Goal: Task Accomplishment & Management: Complete application form

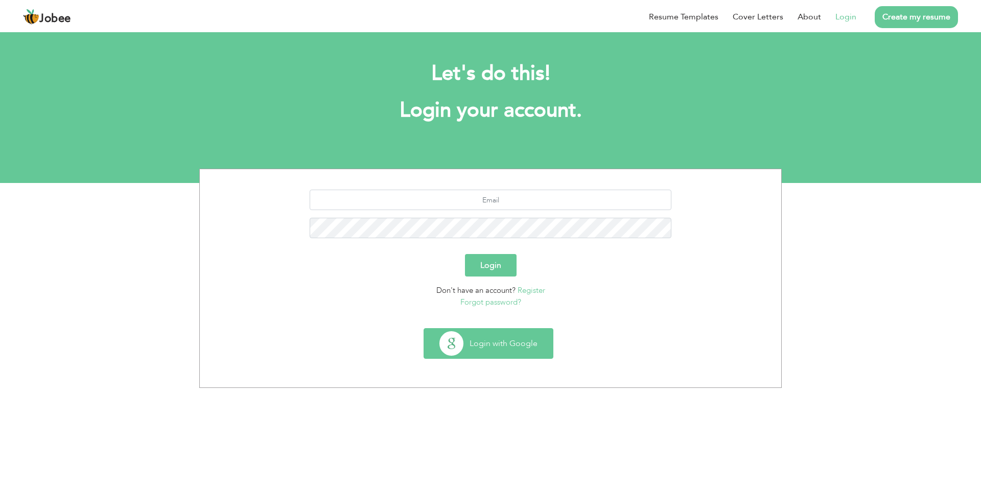
click at [489, 342] on button "Login with Google" at bounding box center [488, 344] width 129 height 30
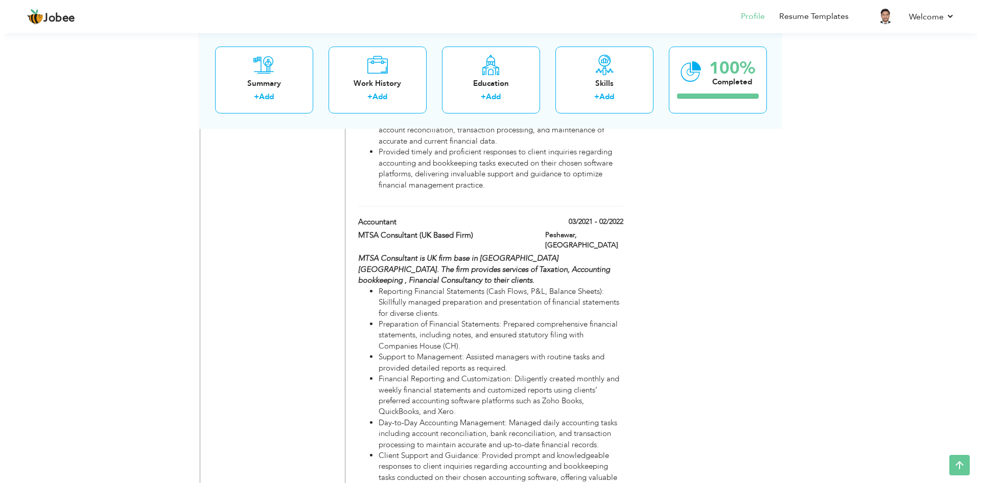
scroll to position [948, 0]
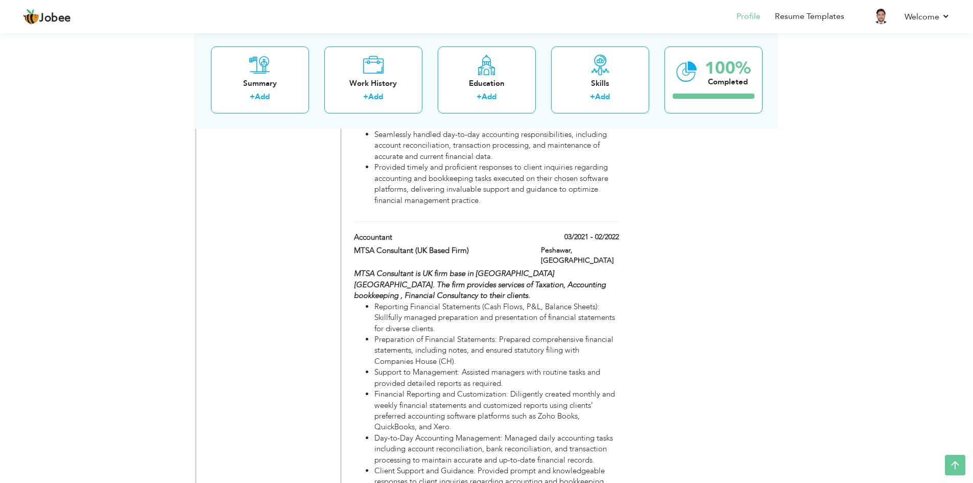
click at [428, 311] on li "Reporting Financial Statements (Cash Flows, P&L, Balance Sheets): Skillfully ma…" at bounding box center [497, 317] width 244 height 33
type input "Accountant"
type input "MTSA Consultant (UK Based Firm)"
type input "03/2021"
type input "02/2022"
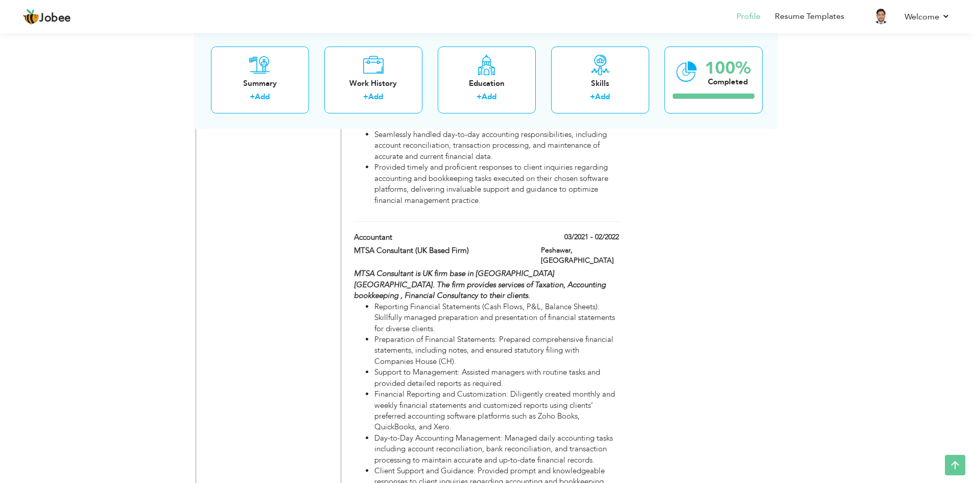
type input "[GEOGRAPHIC_DATA]"
type input "Peshawar"
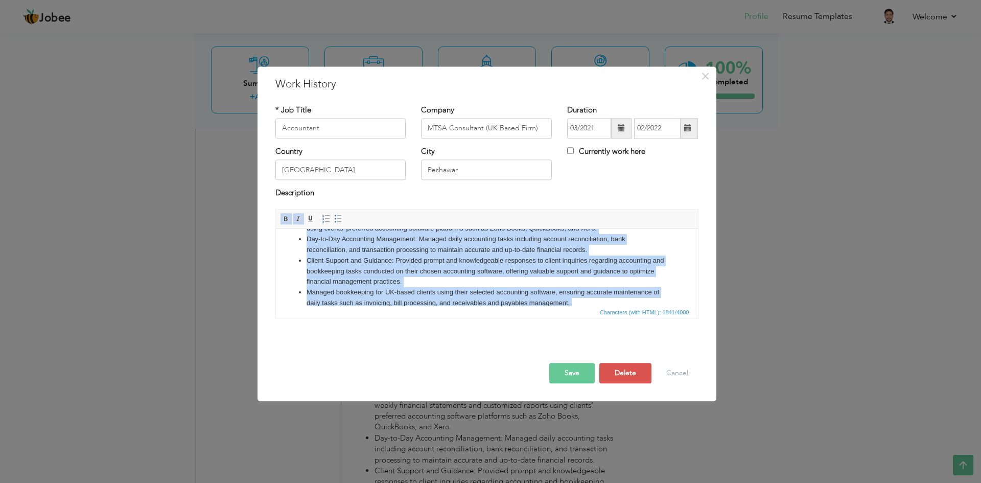
scroll to position [152, 0]
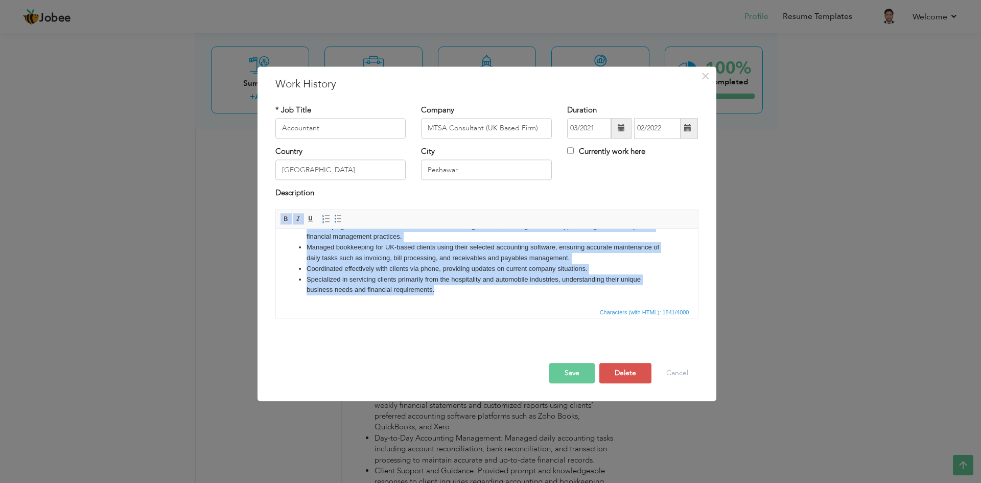
drag, startPoint x: 307, startPoint y: 272, endPoint x: 437, endPoint y: 300, distance: 133.4
click at [437, 300] on html "MTSA Consultant is UK firm base in Peshawar Pakistan. The firm provides service…" at bounding box center [486, 191] width 422 height 229
copy ul "Reporting Financial Statements (Cash Flows, P&L, Balance Sheets): Skillfully ma…"
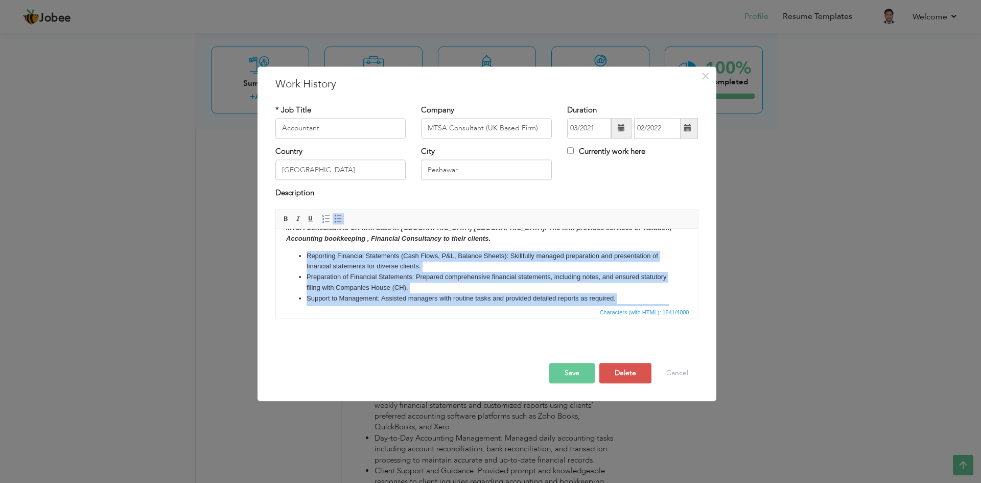
scroll to position [0, 0]
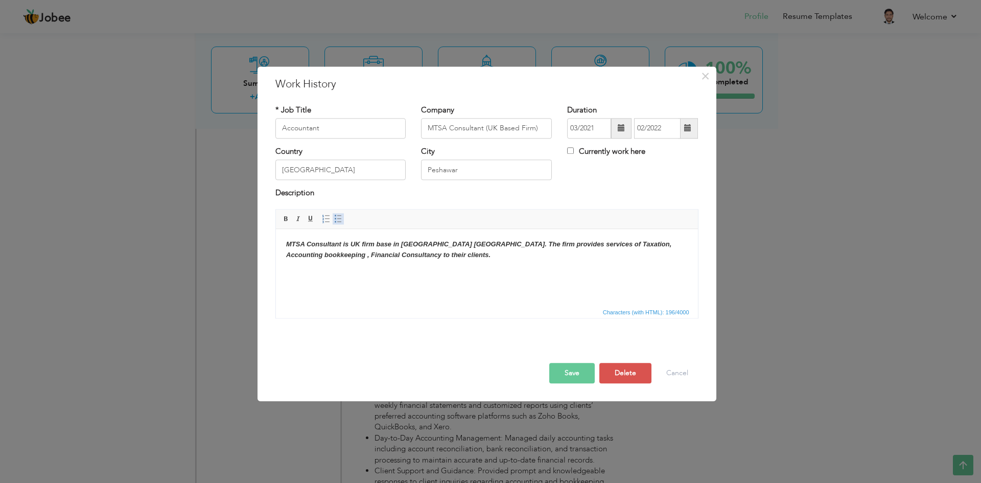
click at [336, 221] on span at bounding box center [338, 219] width 8 height 8
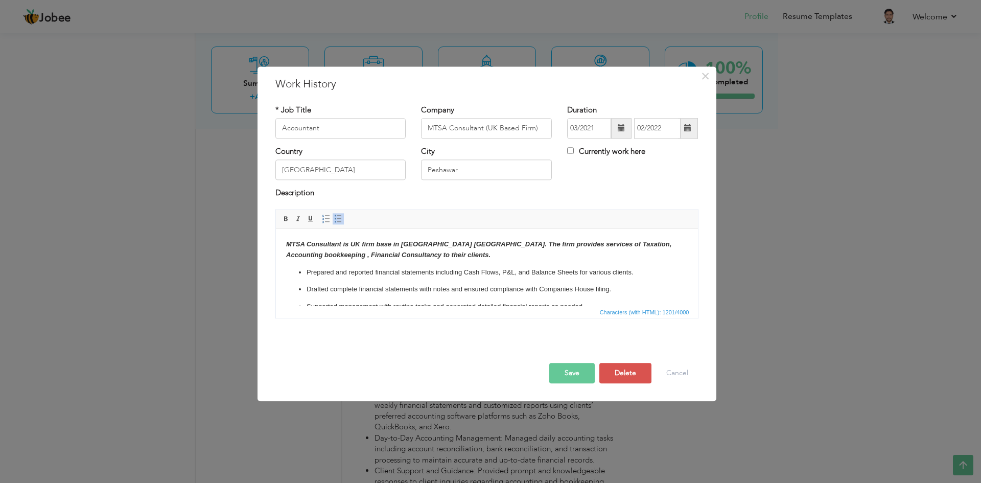
click ul "Prepared and reported financial statements including Cash Flows, P&L, and Balan…"
click at [646, 273] on p "Prepared and reported financial statements including Cash Flows, P&L, and Balan…" at bounding box center [486, 272] width 361 height 11
click ul "Prepared and reported financial statements including Cash Flows, P&L, and Balan…"
click at [338, 220] on span at bounding box center [338, 219] width 8 height 8
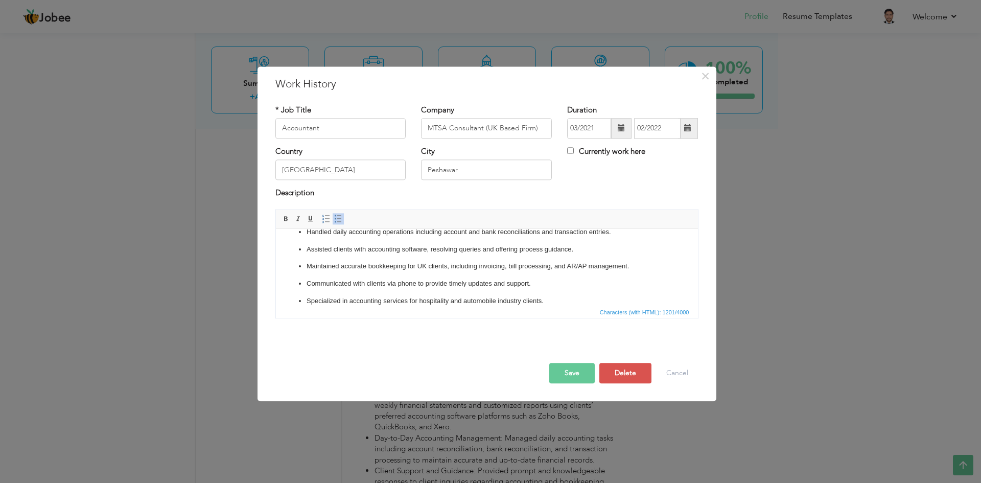
scroll to position [121, 0]
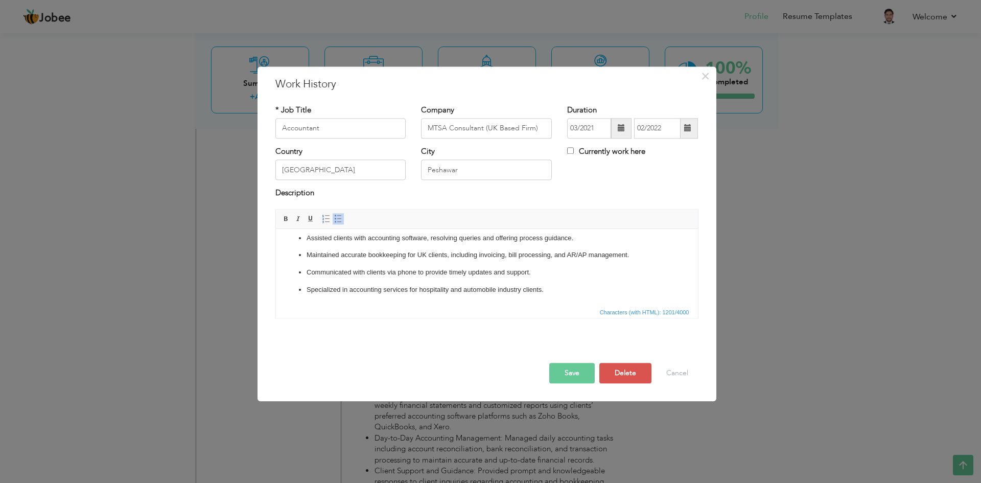
click at [577, 376] on button "Save" at bounding box center [571, 373] width 45 height 20
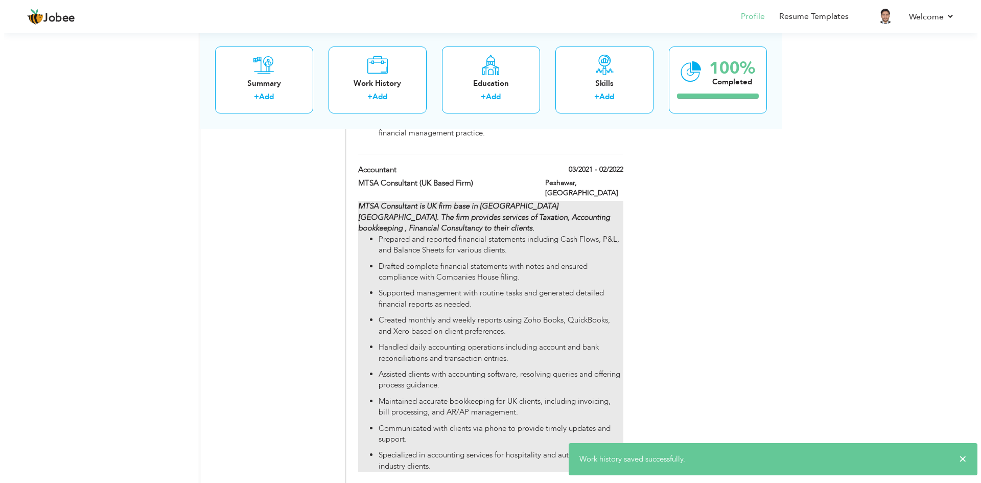
scroll to position [1000, 0]
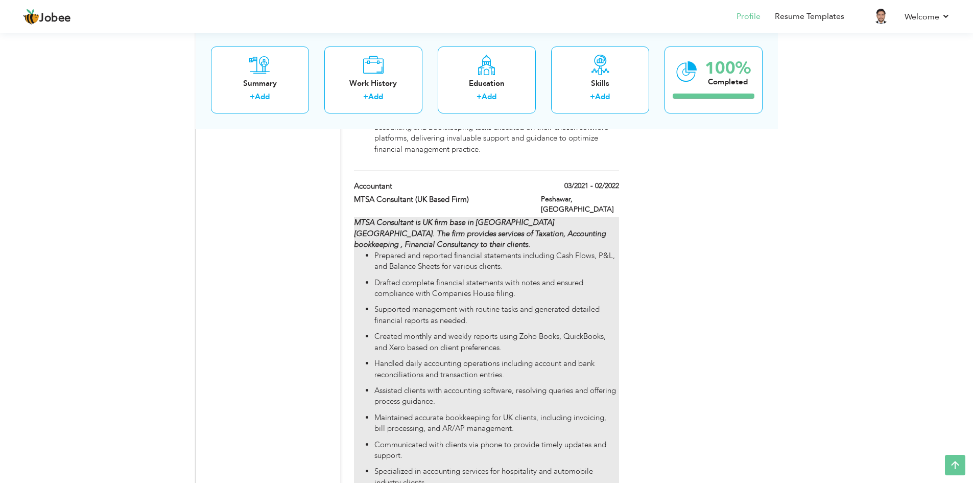
click at [480, 299] on p "Drafted complete financial statements with notes and ensured compliance with Co…" at bounding box center [497, 288] width 244 height 22
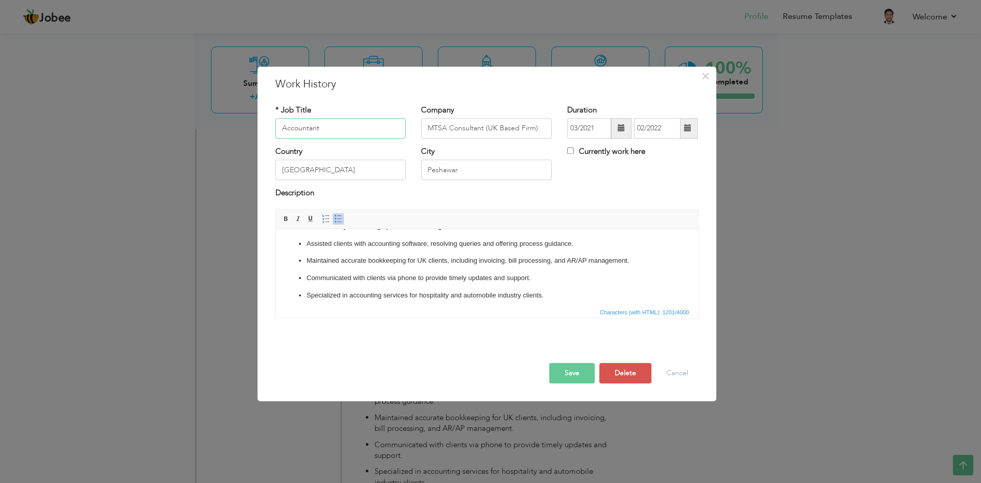
scroll to position [121, 0]
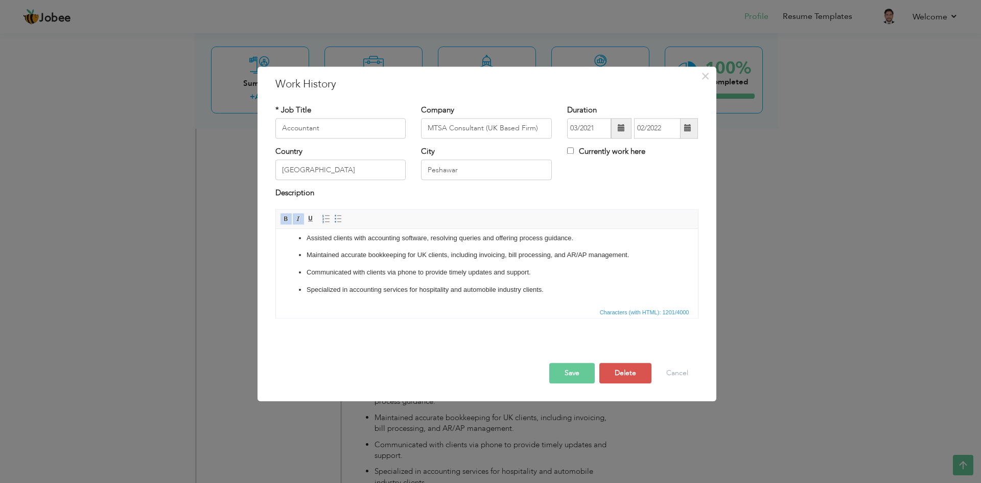
click at [536, 273] on p "Communicated with clients via phone to provide timely updates and support." at bounding box center [486, 272] width 361 height 11
click at [308, 289] on p "Specialized in accounting services for hospitality and automobile industry clie…" at bounding box center [486, 290] width 361 height 11
click at [304, 290] on ul "Prepared and reported financial statements including Cash Flows, P&L, and Balan…" at bounding box center [487, 221] width 402 height 149
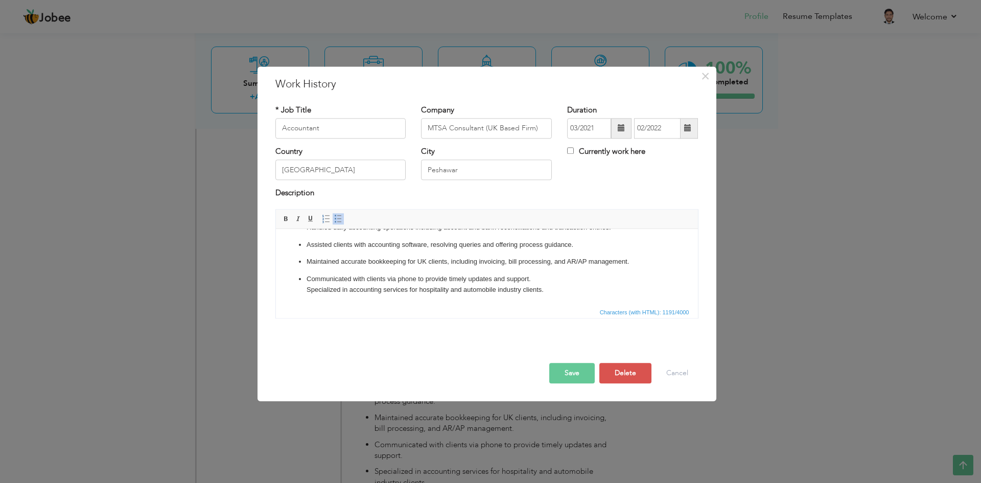
click at [304, 275] on ul "Prepared and reported financial statements including Cash Flows, P&L, and Balan…" at bounding box center [487, 224] width 402 height 142
click at [303, 287] on ul "Prepared and reported financial statements including Cash Flows, P&L, and Balan…" at bounding box center [487, 224] width 402 height 142
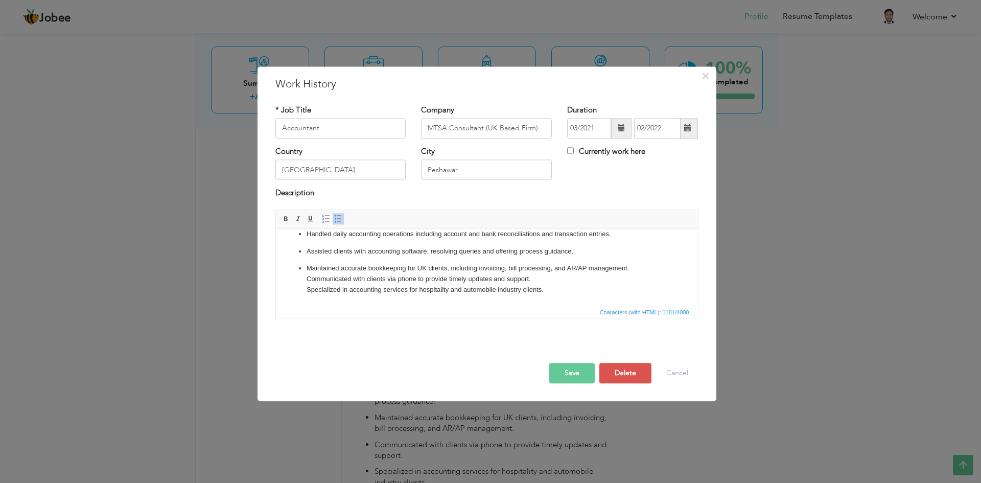
click at [305, 266] on ul "Prepared and reported financial statements including Cash Flows, P&L, and Balan…" at bounding box center [487, 227] width 402 height 135
click at [303, 278] on ul "Prepared and reported financial statements including Cash Flows, P&L, and Balan…" at bounding box center [487, 227] width 402 height 135
click at [304, 290] on ul "Prepared and reported financial statements including Cash Flows, P&L, and Balan…" at bounding box center [487, 227] width 402 height 135
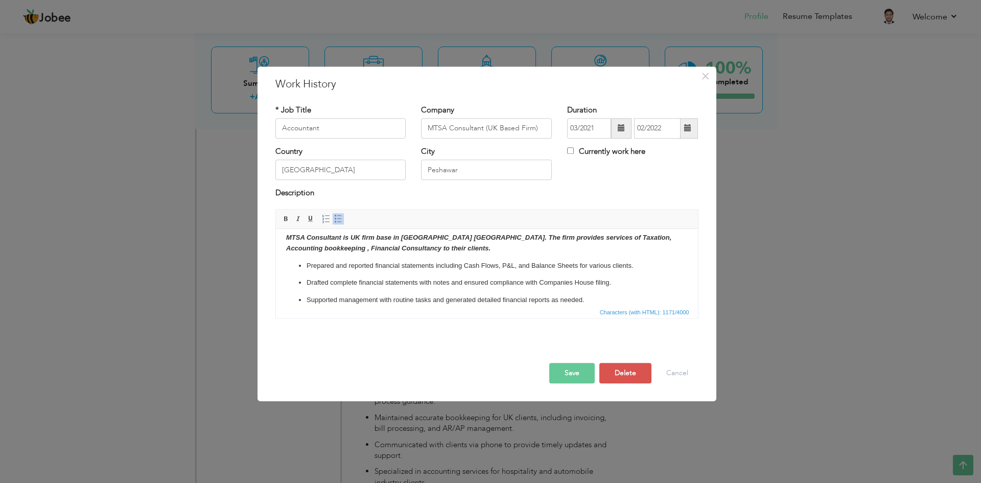
scroll to position [0, 0]
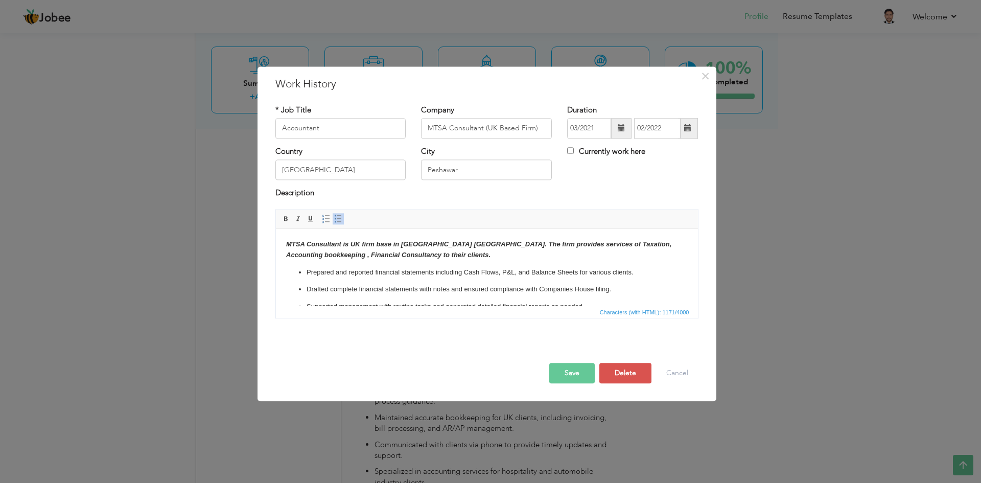
click at [305, 289] on ul "Prepared and reported financial statements including Cash Flows, P&L, and Balan…" at bounding box center [487, 331] width 402 height 129
click at [306, 298] on p "Supported management with routine tasks and generated detailed financial report…" at bounding box center [486, 300] width 361 height 11
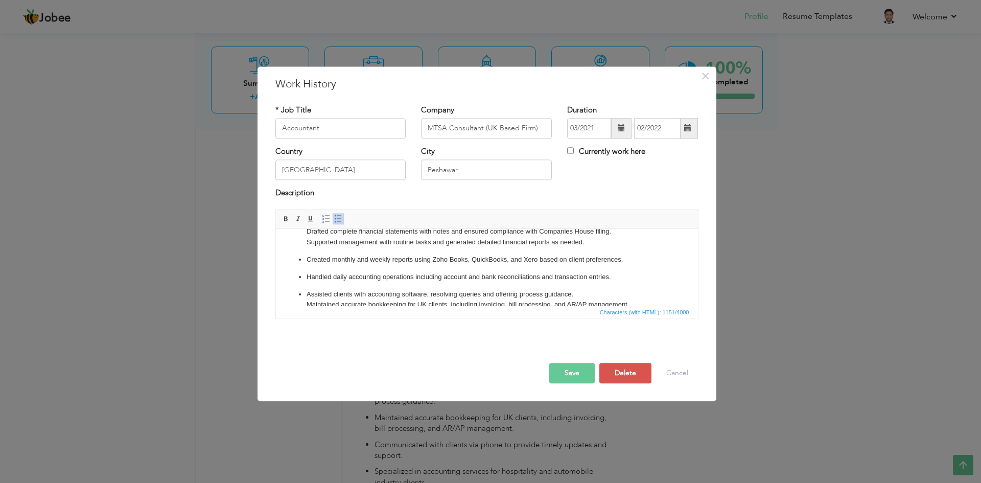
click at [305, 260] on ul "Prepared and reported financial statements including Cash Flows, P&L, and Balan…" at bounding box center [487, 273] width 402 height 115
click at [306, 271] on p "Handled daily accounting operations including account and bank reconciliations …" at bounding box center [486, 270] width 361 height 11
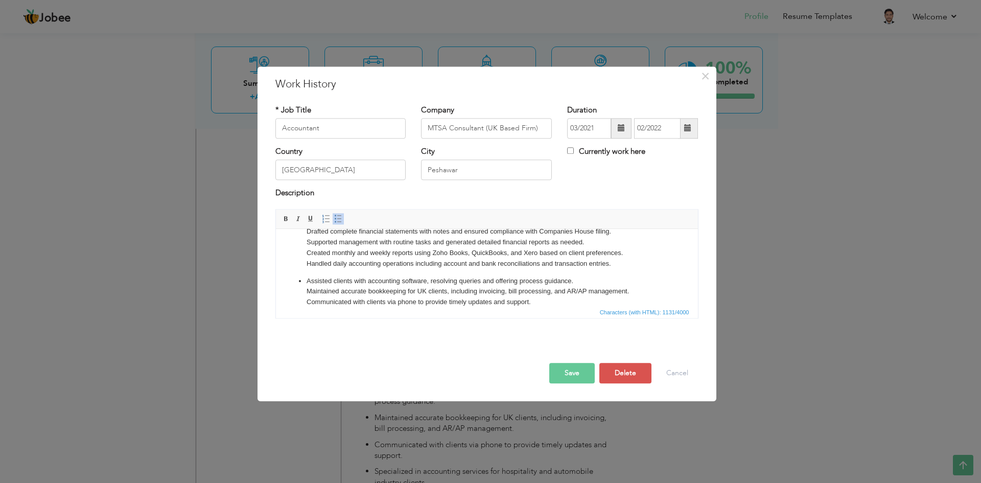
click at [304, 280] on ul "Prepared and reported financial statements including Cash Flows, P&L, and Balan…" at bounding box center [487, 267] width 402 height 102
click at [303, 289] on ul "Prepared and reported financial statements including Cash Flows, P&L, and Balan…" at bounding box center [487, 267] width 402 height 102
click at [306, 302] on p "Communicated with clients via phone to provide timely updates and support. Spec…" at bounding box center [486, 307] width 361 height 21
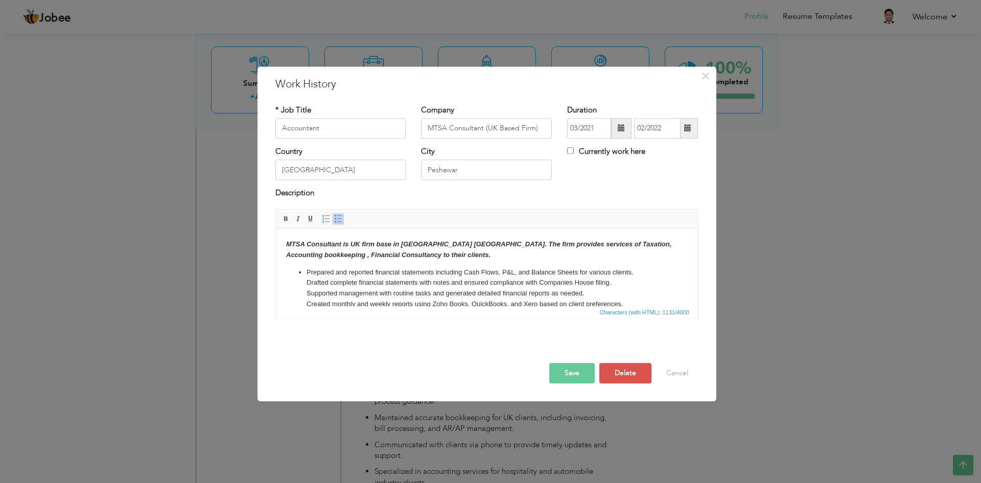
click at [305, 274] on ul "Prepared and reported financial statements including Cash Flows, P&L, and Balan…" at bounding box center [487, 318] width 402 height 102
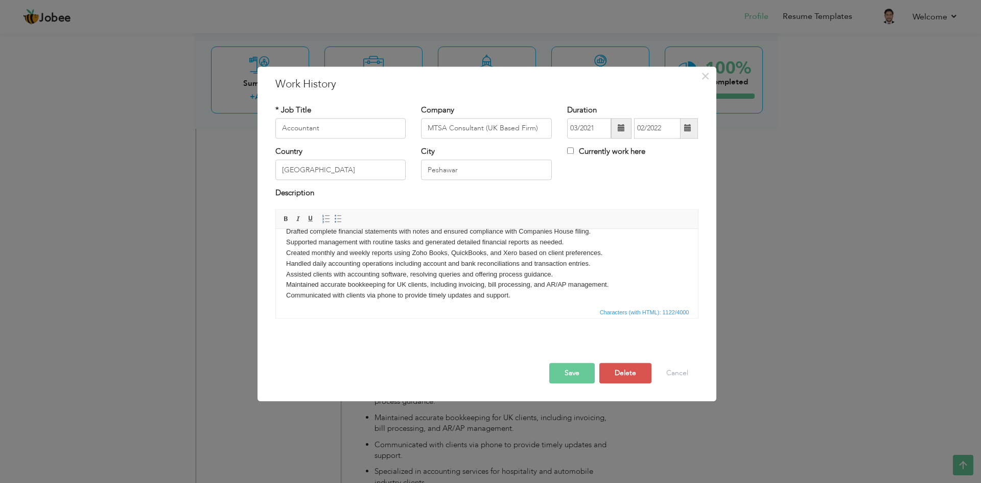
scroll to position [74, 0]
click at [305, 293] on ul "Specialized in accounting services for hospitality and automobile industry clie…" at bounding box center [487, 290] width 402 height 11
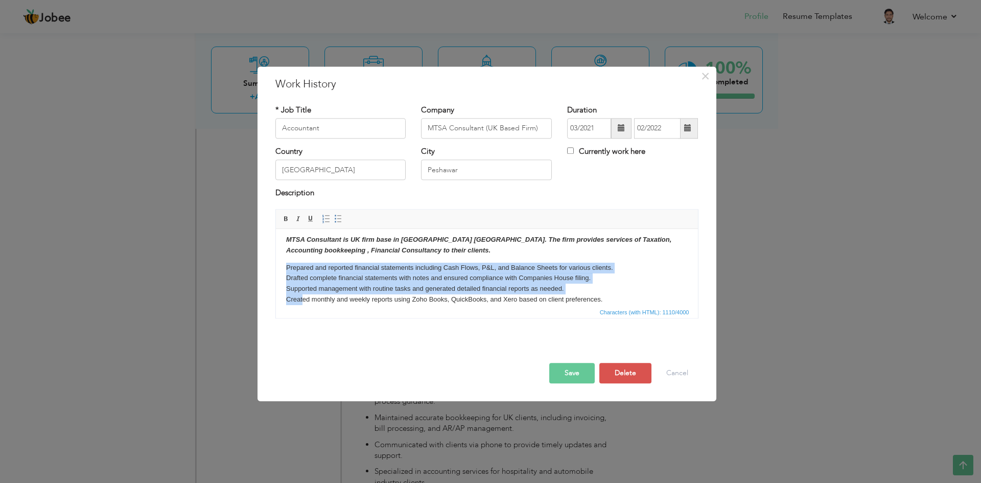
scroll to position [67, 0]
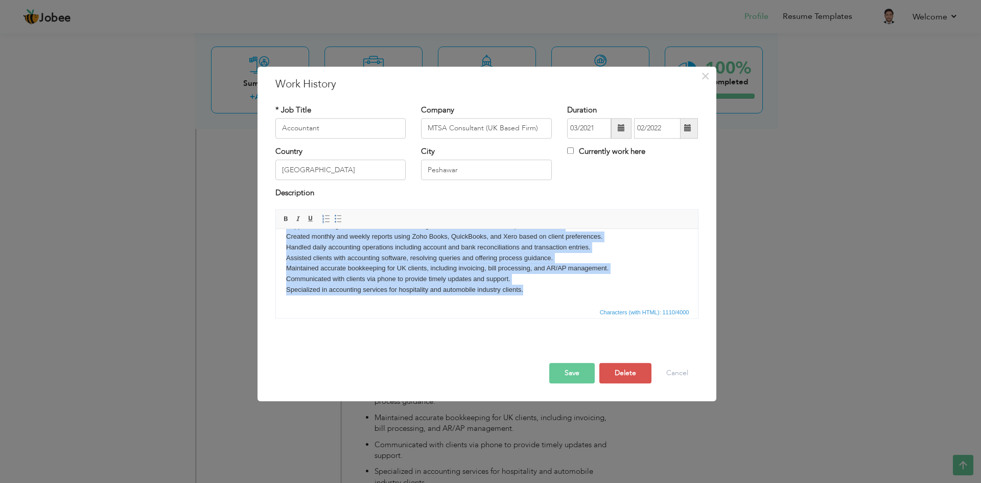
drag, startPoint x: 285, startPoint y: 271, endPoint x: 527, endPoint y: 302, distance: 244.1
click at [527, 302] on html "MTSA Consultant is UK firm base in Peshawar Pakistan. The firm provides service…" at bounding box center [486, 233] width 422 height 144
click at [337, 213] on link "Insert/Remove Bulleted List" at bounding box center [338, 218] width 11 height 11
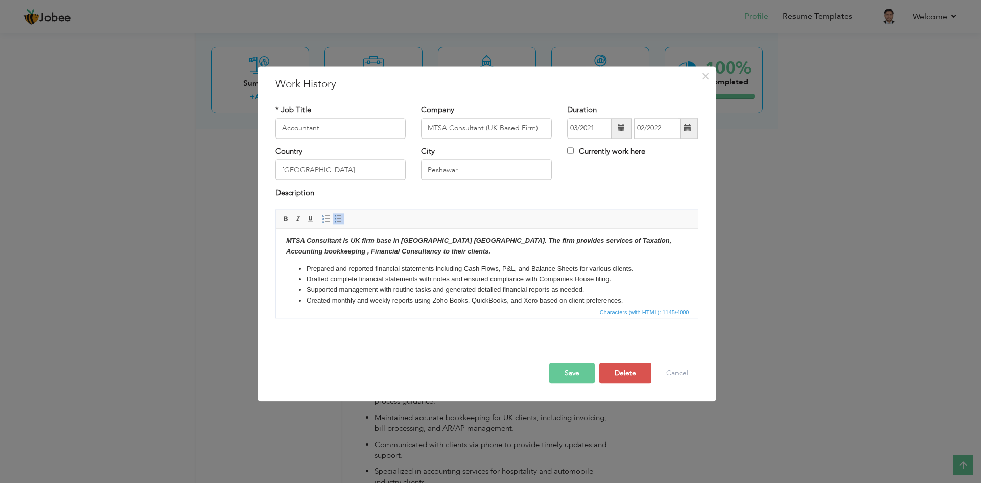
scroll to position [0, 0]
click at [434, 257] on body "MTSA Consultant is UK firm base in Peshawar Pakistan. The firm provides service…" at bounding box center [487, 301] width 402 height 124
click at [562, 371] on button "Save" at bounding box center [571, 373] width 45 height 20
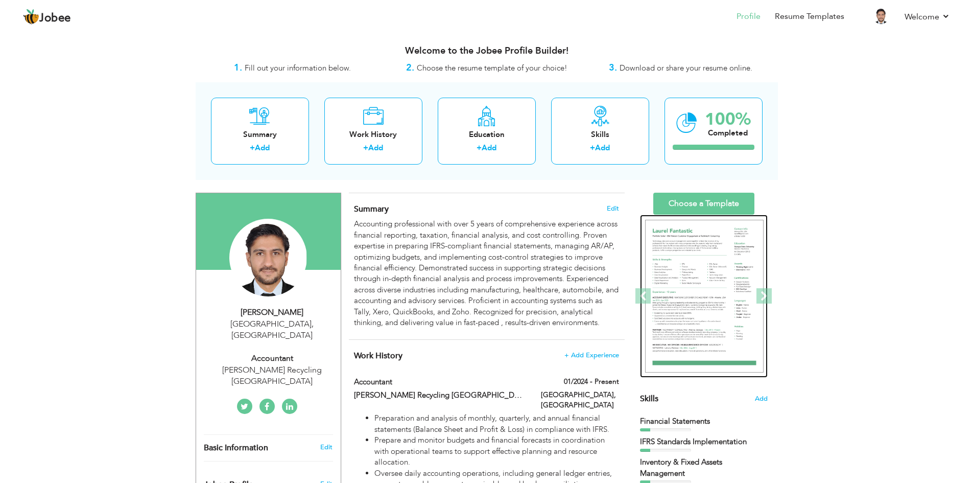
click at [698, 321] on img at bounding box center [704, 296] width 119 height 153
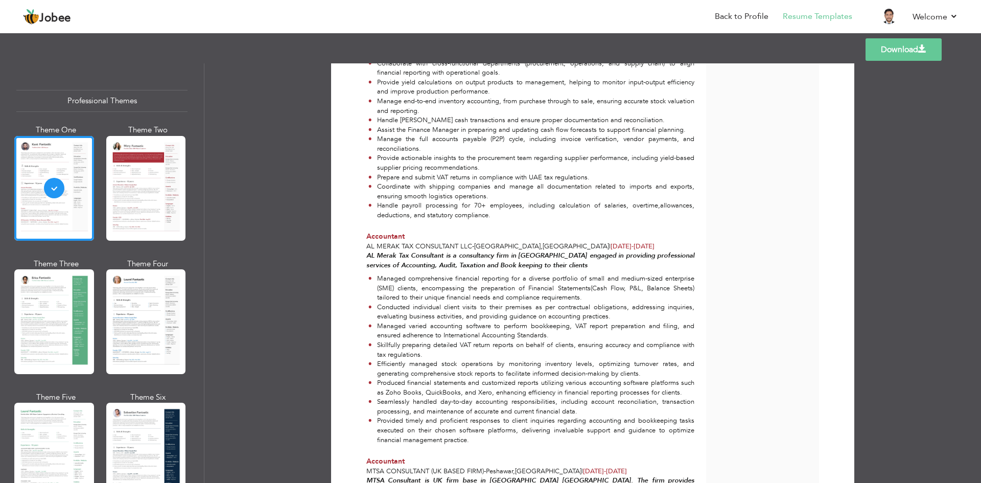
scroll to position [482, 0]
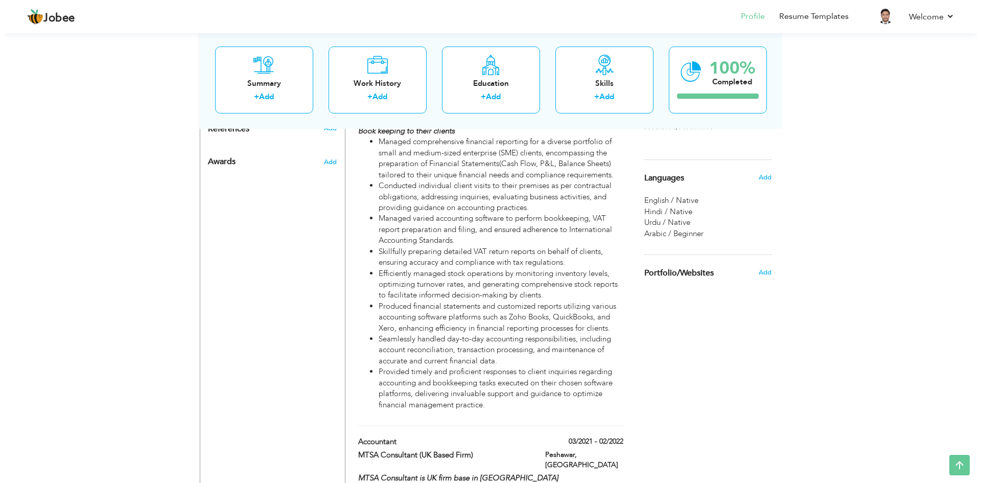
scroll to position [738, 0]
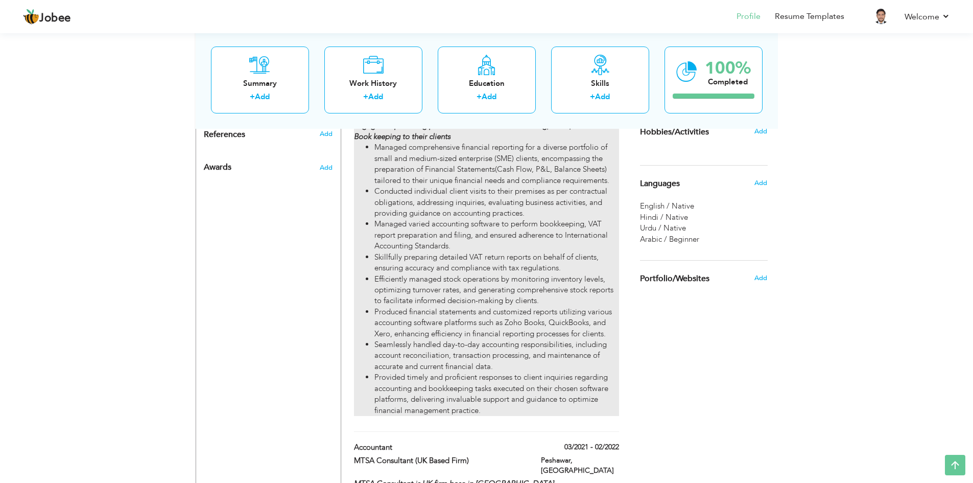
click at [501, 305] on li "Efficiently managed stock operations by monitoring inventory levels, optimizing…" at bounding box center [497, 290] width 244 height 33
type input "Accountant"
type input "AL Merak Tax Consultant LLC"
type input "04/2022"
type input "12/2023"
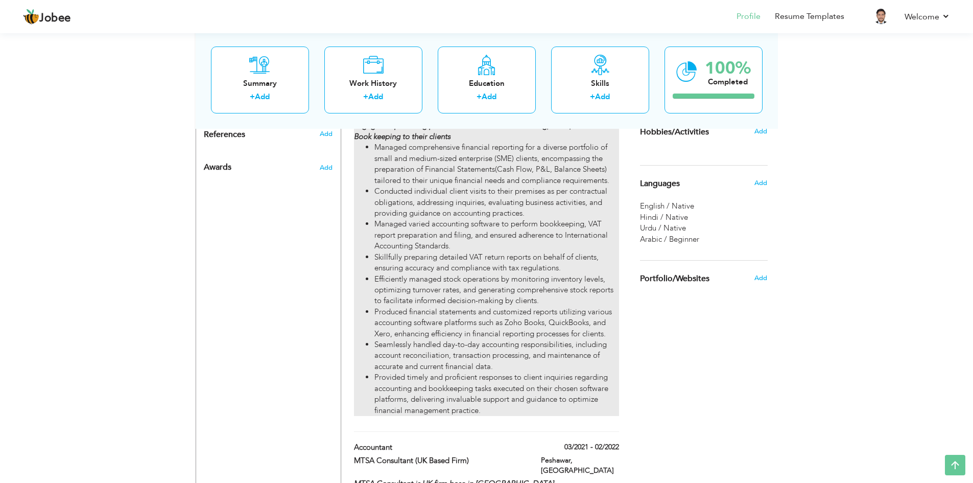
type input "[GEOGRAPHIC_DATA]"
type input "Dubai"
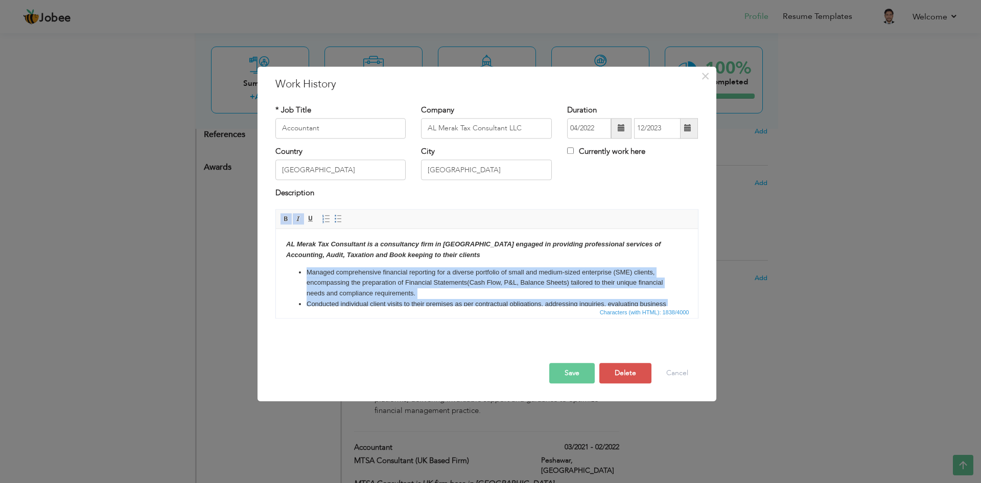
scroll to position [152, 0]
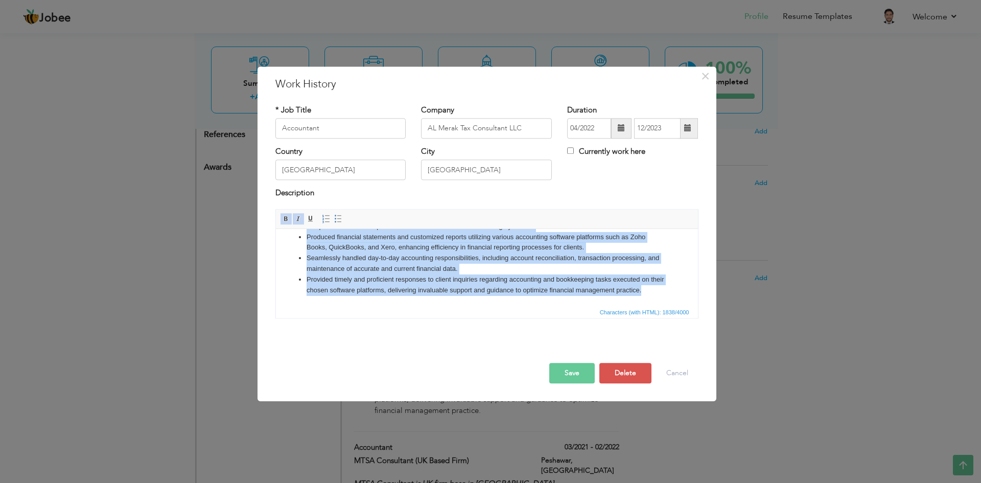
drag, startPoint x: 306, startPoint y: 269, endPoint x: 659, endPoint y: 288, distance: 353.6
click at [659, 288] on ul "Managed comprehensive financial reporting for a diverse portfolio of small and …" at bounding box center [487, 211] width 402 height 170
copy ul "Managed comprehensive financial reporting for a diverse portfolio of small and …"
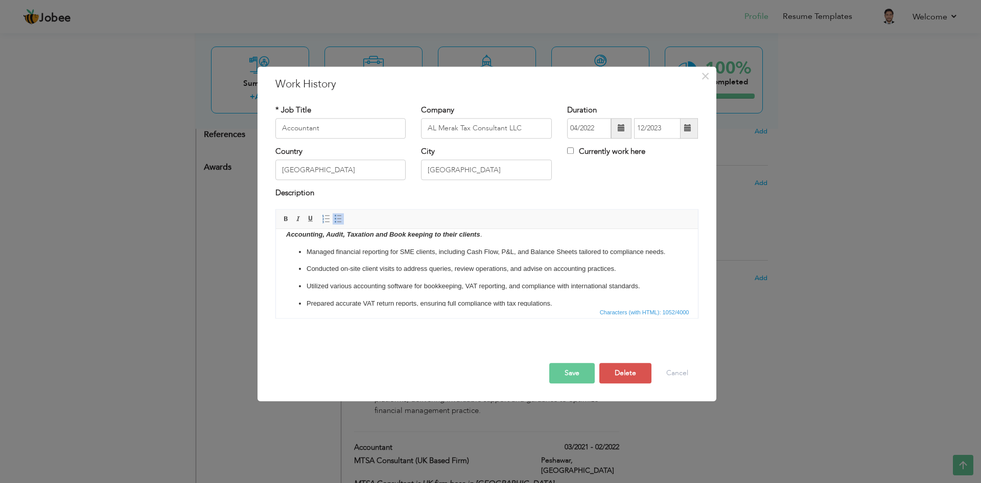
scroll to position [0, 0]
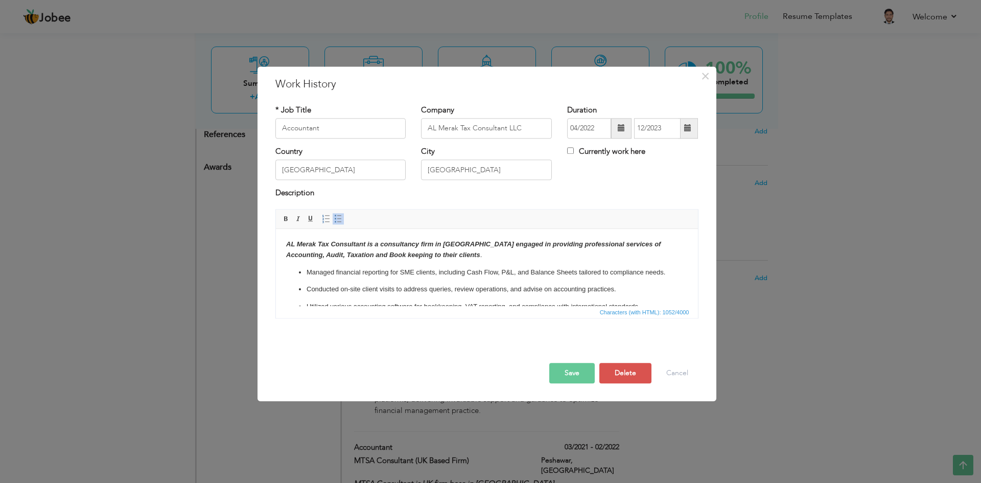
click at [306, 295] on p "Conducted on-site client visits to address queries, review operations, and advi…" at bounding box center [486, 289] width 361 height 11
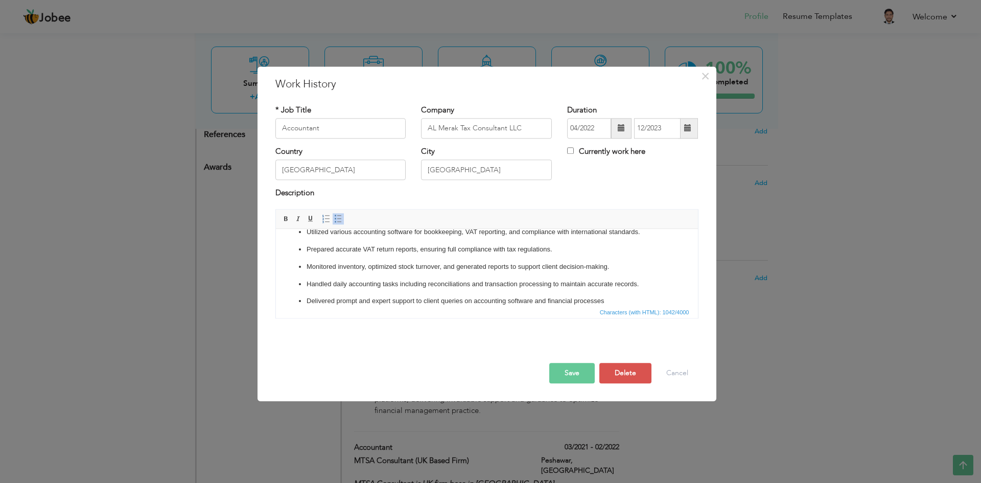
scroll to position [51, 0]
click ul "Managed financial reporting for SME clients, including Cash Flow, P&L, and Bala…"
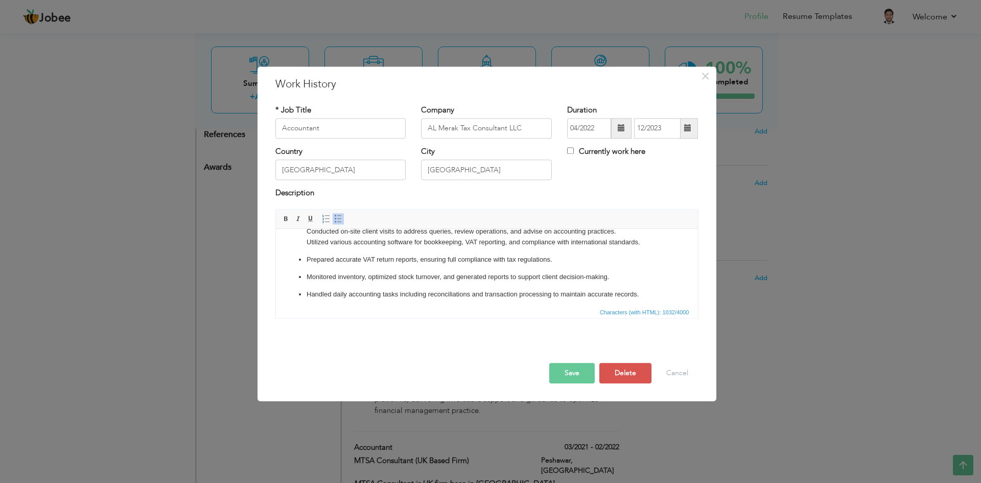
click ul "Managed financial reporting for SME clients, including Cash Flow, P&L, and Bala…"
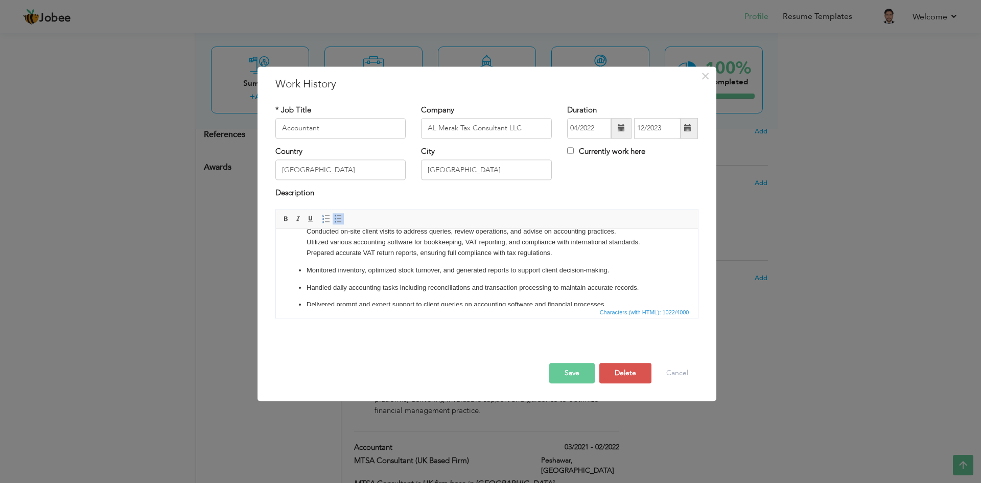
click at [306, 276] on p "Monitored inventory, optimized stock turnover, and generated reports to support…" at bounding box center [486, 270] width 361 height 11
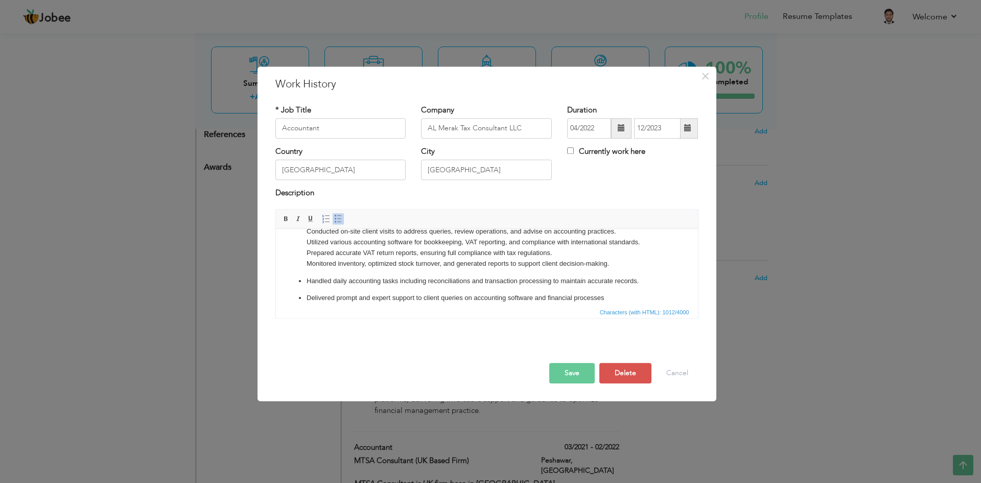
click ul "Managed financial reporting for SME clients, including Cash Flow, P&L, and Bala…"
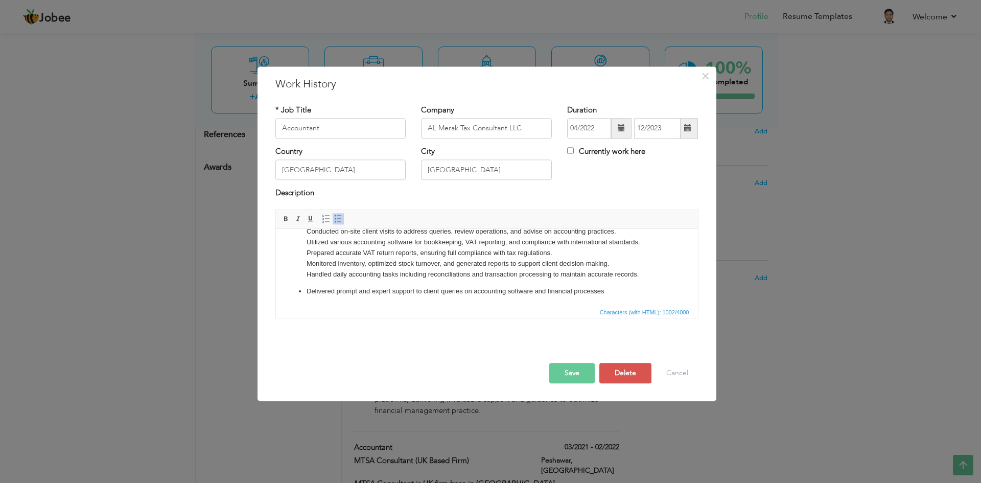
click ul "Managed financial reporting for SME clients, including Cash Flow, P&L, and Bala…"
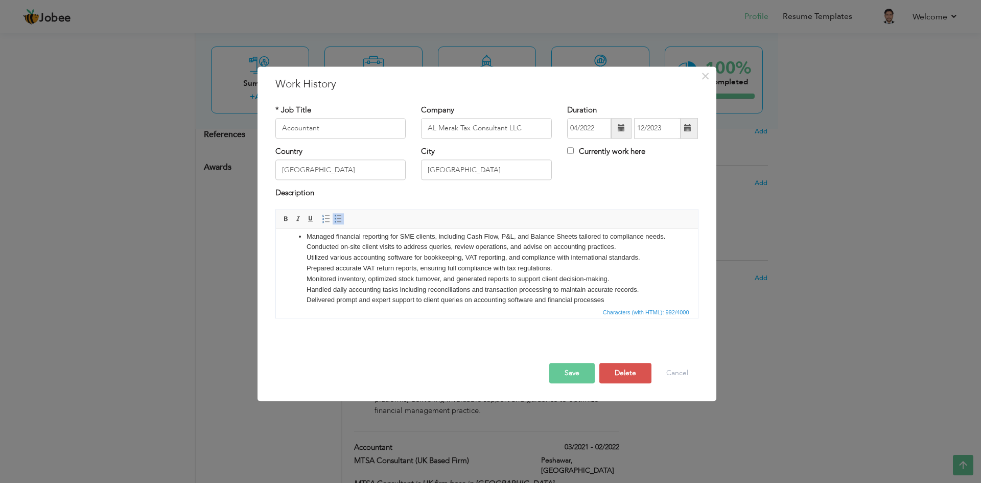
scroll to position [0, 0]
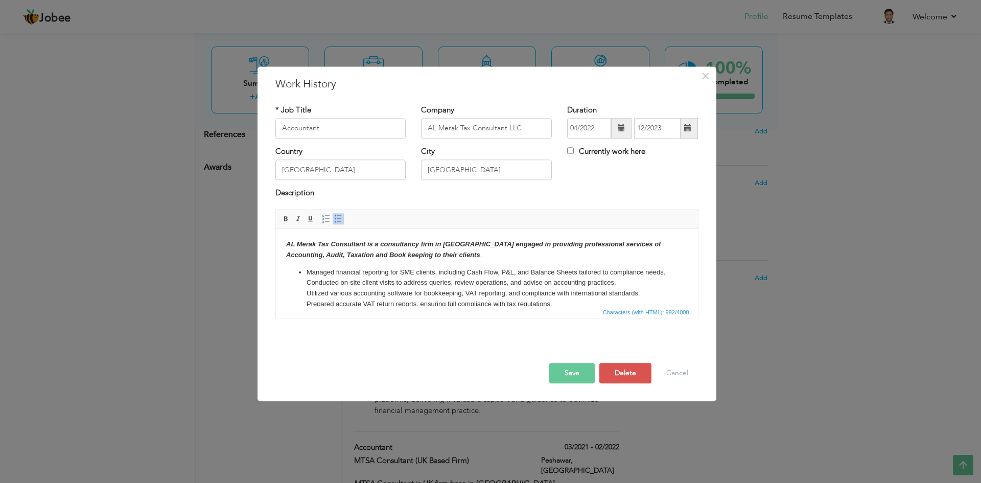
click at [306, 271] on p "Managed financial reporting for SME clients, including Cash Flow, P&L, and Bala…" at bounding box center [486, 304] width 361 height 75
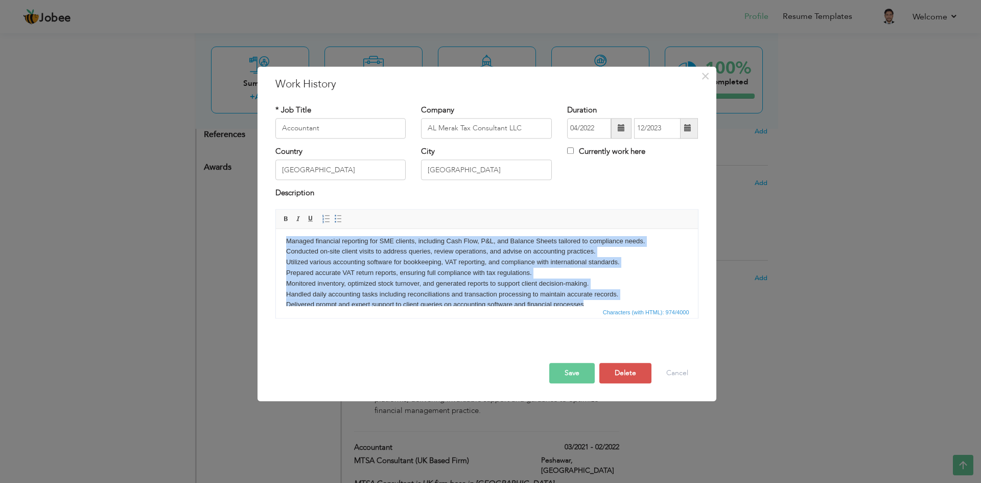
scroll to position [63, 0]
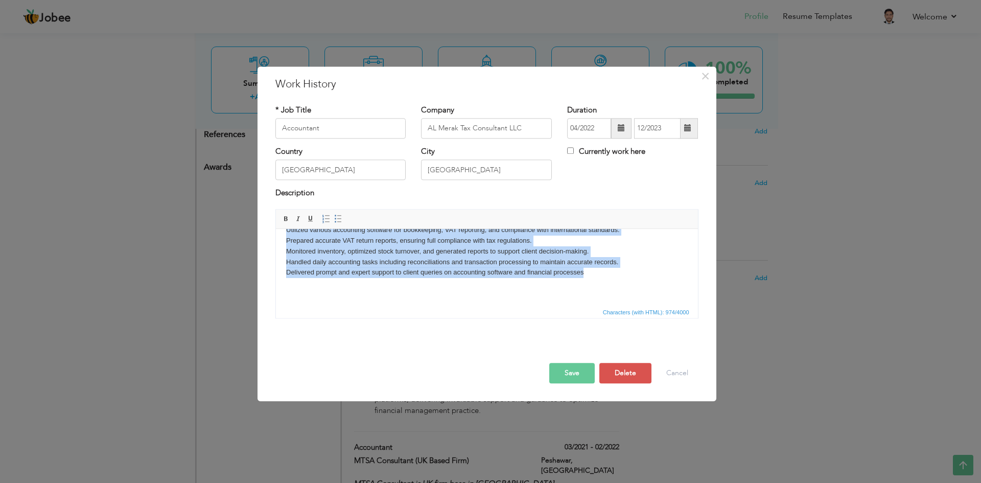
drag, startPoint x: 285, startPoint y: 272, endPoint x: 612, endPoint y: 537, distance: 420.7
click at [335, 306] on html "AL Merak Tax Consultant is a consultancy firm in Dubai engaged in providing pro…" at bounding box center [486, 236] width 422 height 140
click at [338, 224] on link "Insert/Remove Bulleted List" at bounding box center [338, 218] width 11 height 11
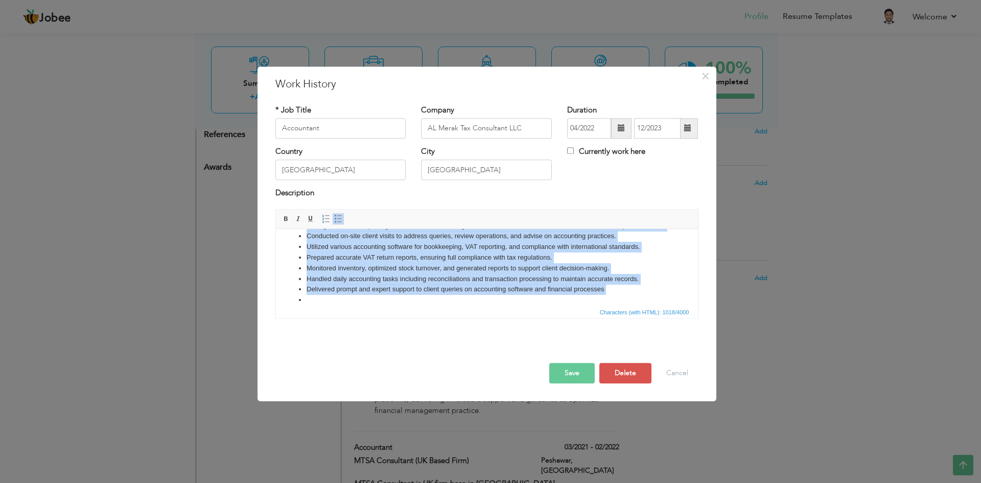
click at [318, 299] on html "AL Merak Tax Consultant is a consultancy firm in Dubai engaged in providing pro…" at bounding box center [486, 248] width 422 height 133
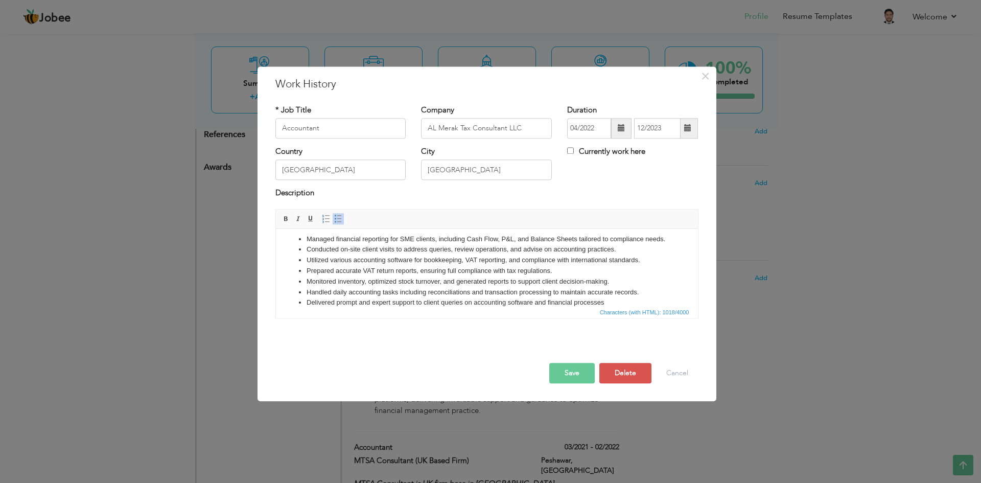
scroll to position [67, 0]
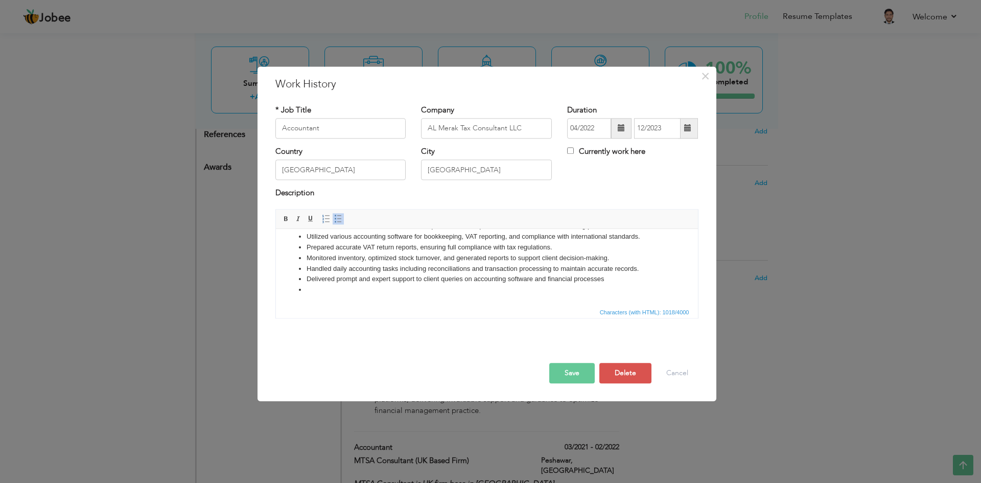
click at [315, 292] on li at bounding box center [486, 290] width 361 height 11
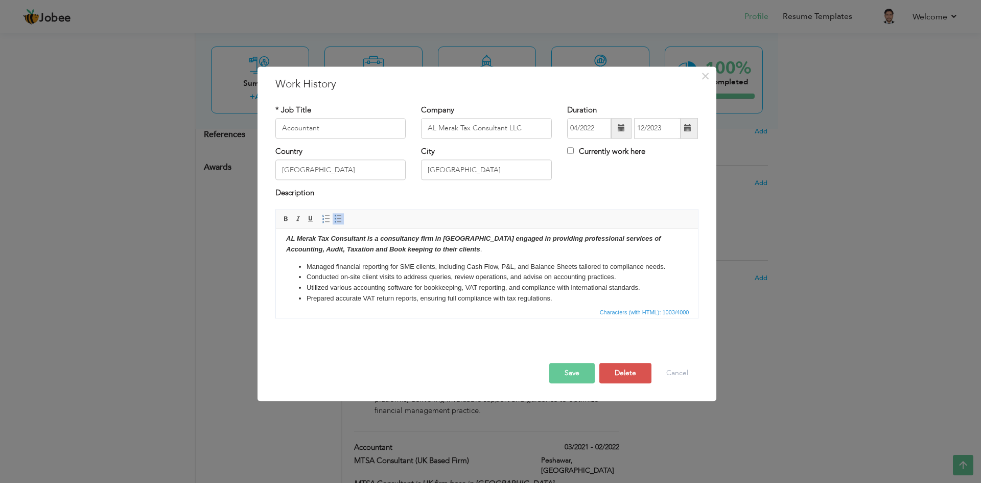
scroll to position [0, 0]
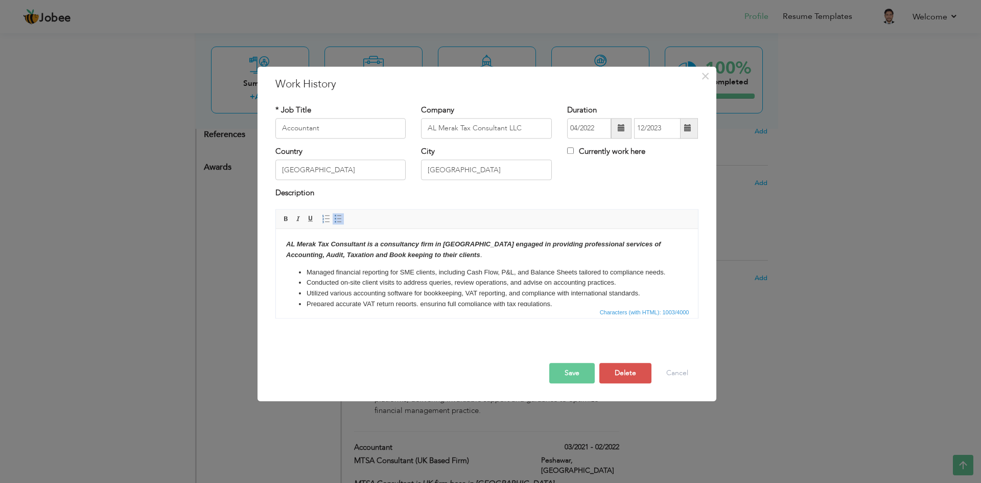
click at [326, 278] on li "Managed financial reporting for SME clients, including Cash Flow, P&L, and Bala…" at bounding box center [486, 272] width 361 height 11
click at [568, 375] on button "Save" at bounding box center [571, 373] width 45 height 20
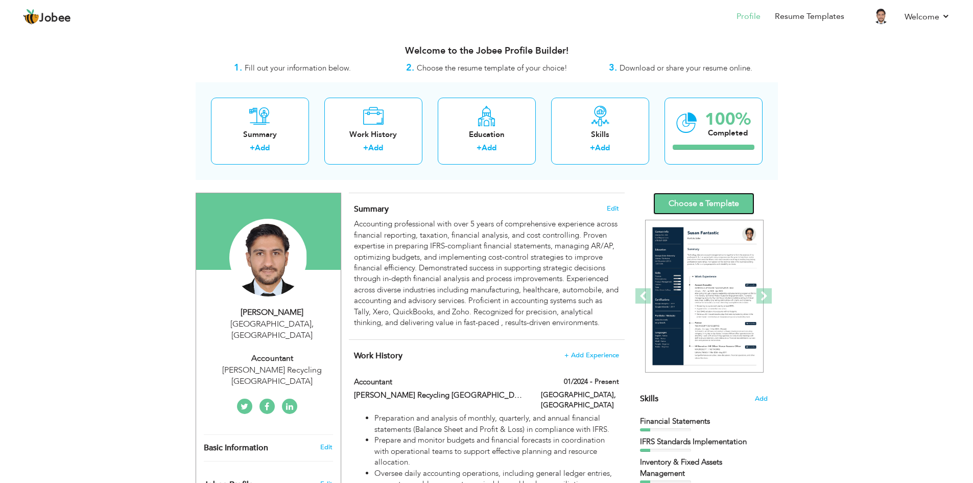
click at [706, 208] on link "Choose a Template" at bounding box center [704, 204] width 101 height 22
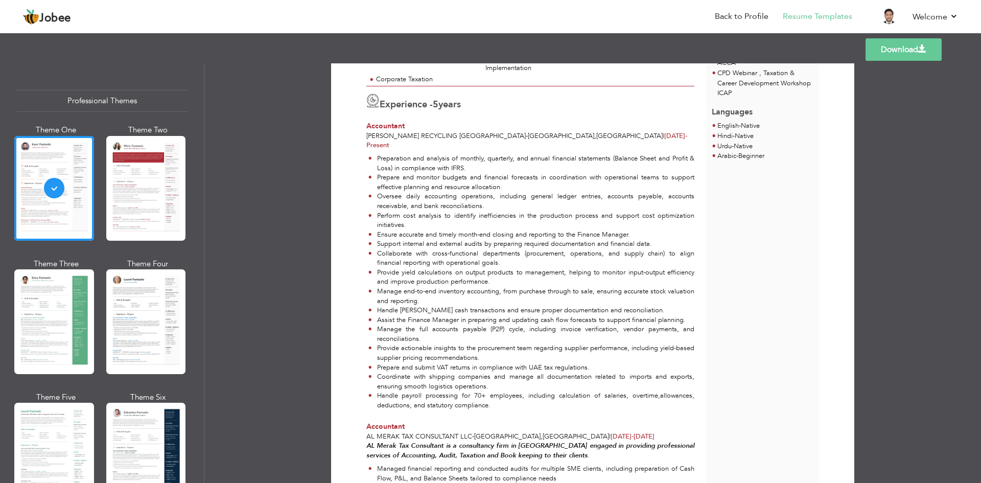
scroll to position [255, 0]
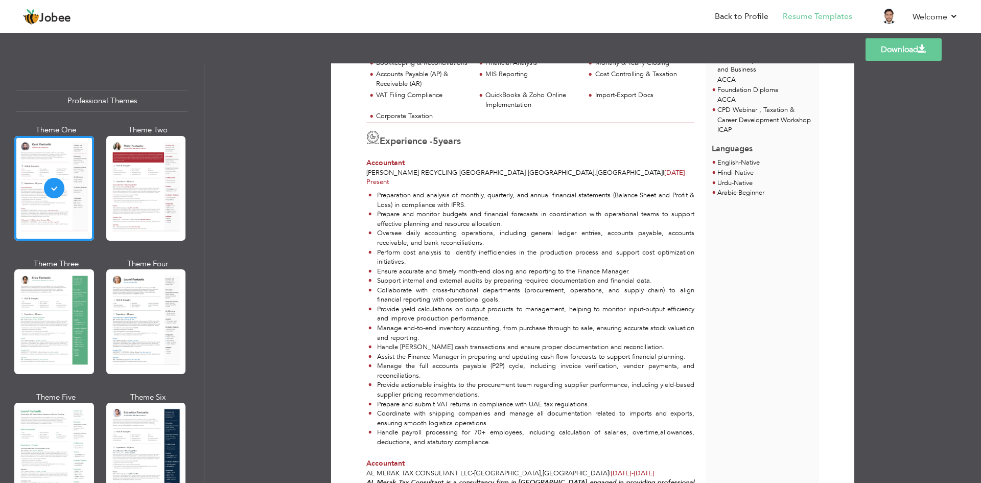
click at [892, 53] on link "Download" at bounding box center [904, 49] width 76 height 22
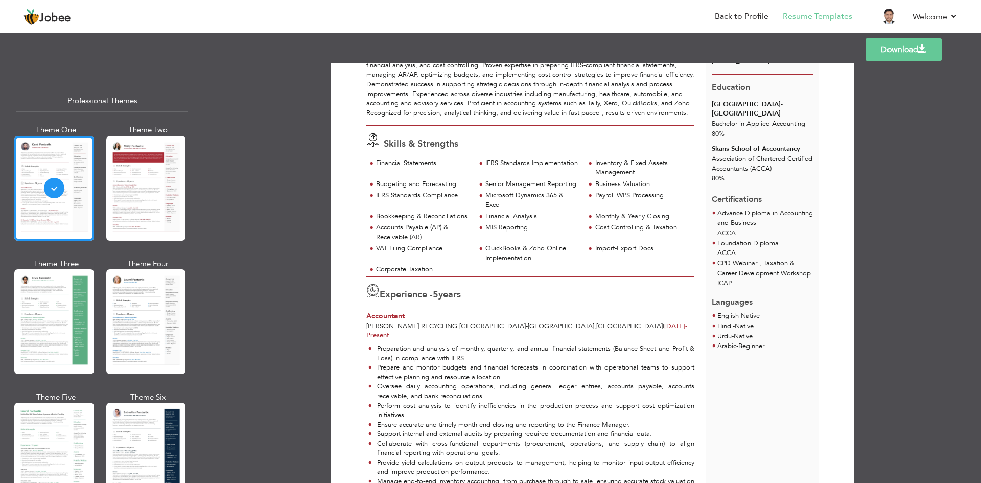
scroll to position [0, 0]
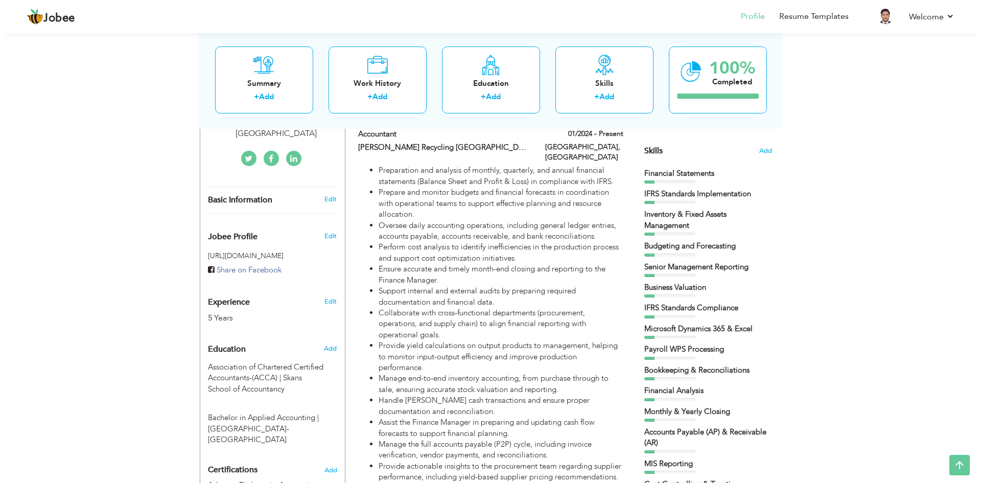
scroll to position [219, 0]
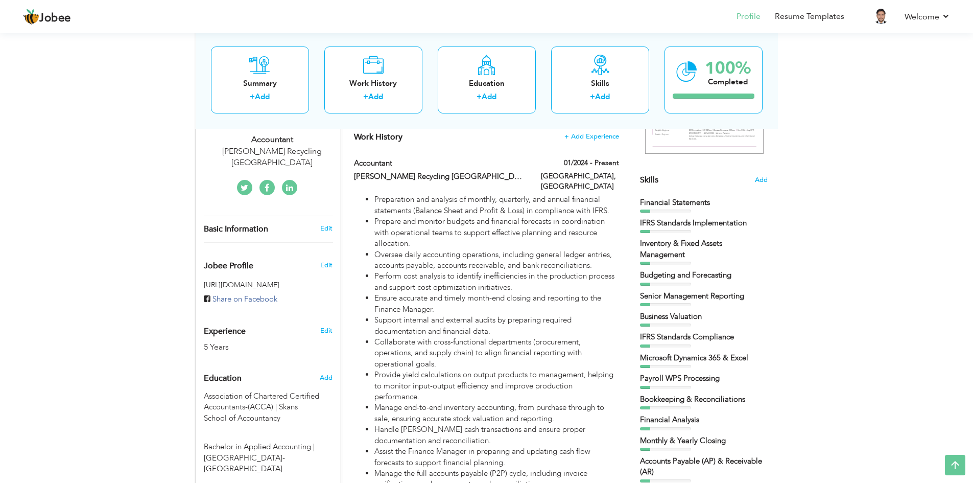
click at [495, 288] on li "Perform cost analysis to identify inefficiencies in the production process and …" at bounding box center [497, 282] width 244 height 22
type input "Accountant"
type input "[PERSON_NAME] Recycling [GEOGRAPHIC_DATA]"
type input "01/2024"
type input "[GEOGRAPHIC_DATA]"
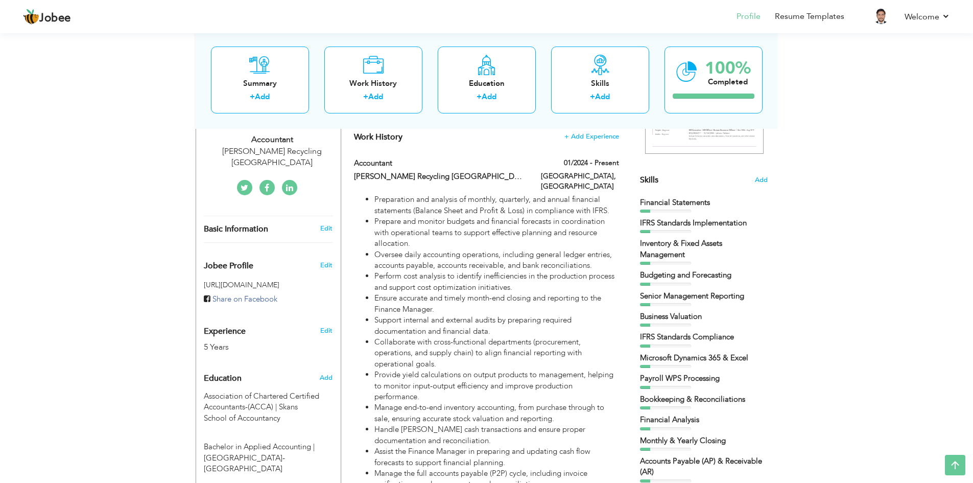
type input "[GEOGRAPHIC_DATA]"
checkbox input "true"
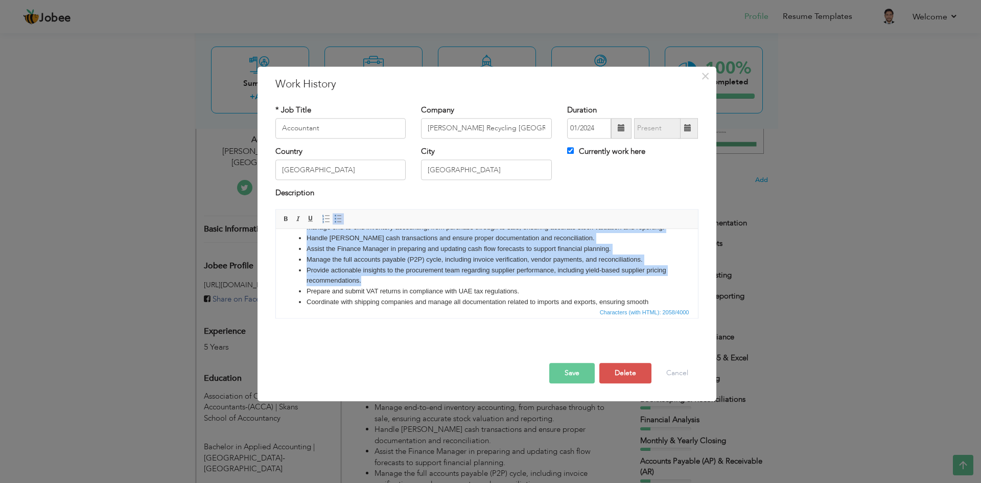
scroll to position [210, 0]
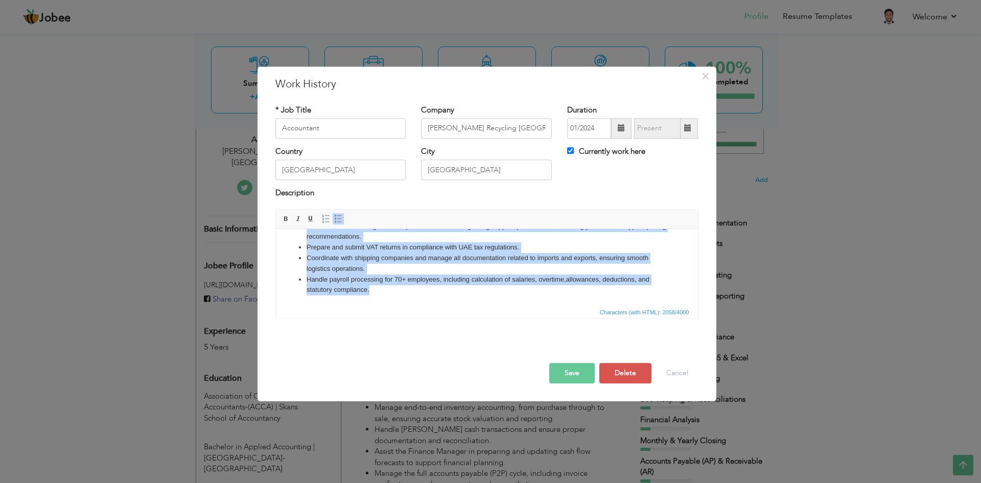
drag, startPoint x: 306, startPoint y: 244, endPoint x: 487, endPoint y: 315, distance: 195.3
click at [487, 306] on html "Preparation and analysis of monthly, quarterly, and annual financial statements…" at bounding box center [486, 167] width 422 height 275
copy ul "Preparation and analysis of monthly, quarterly, and annual financial statements…"
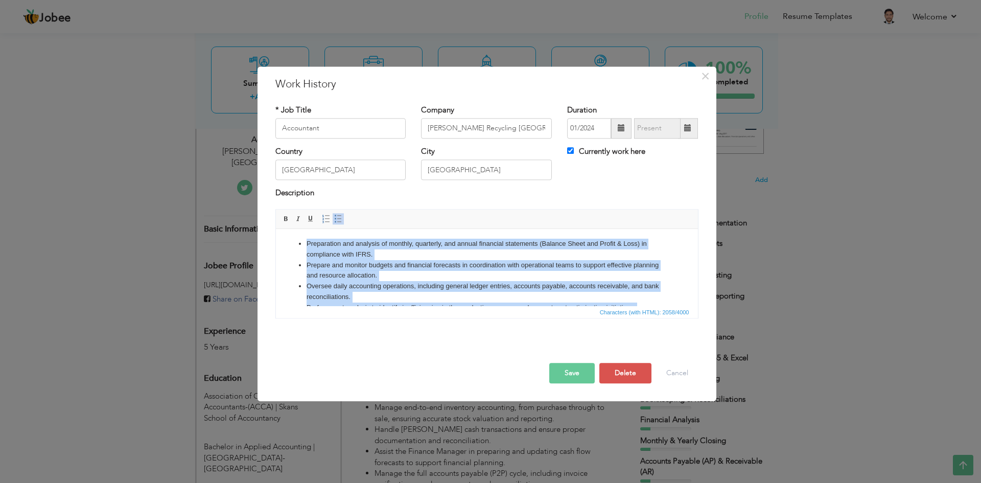
scroll to position [0, 0]
click at [358, 251] on li "Preparation and analysis of monthly, quarterly, and annual financial statements…" at bounding box center [486, 249] width 361 height 21
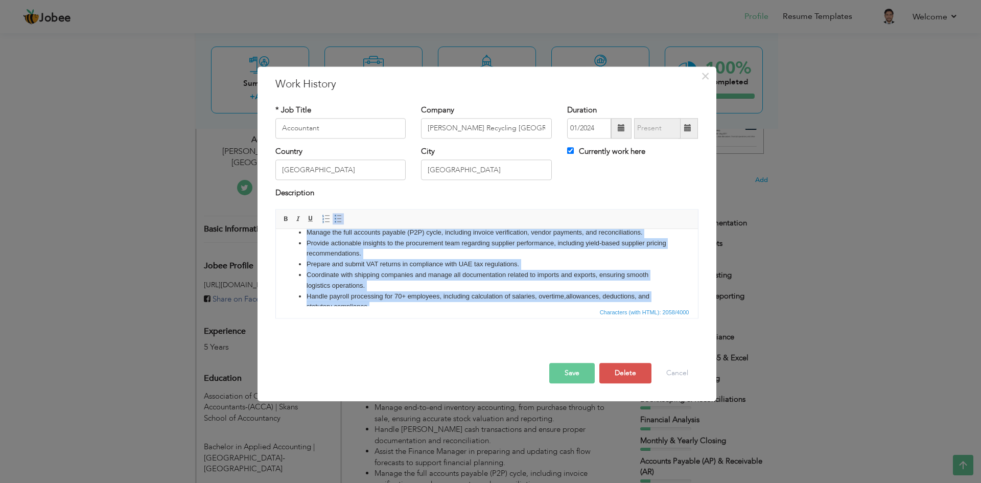
scroll to position [210, 0]
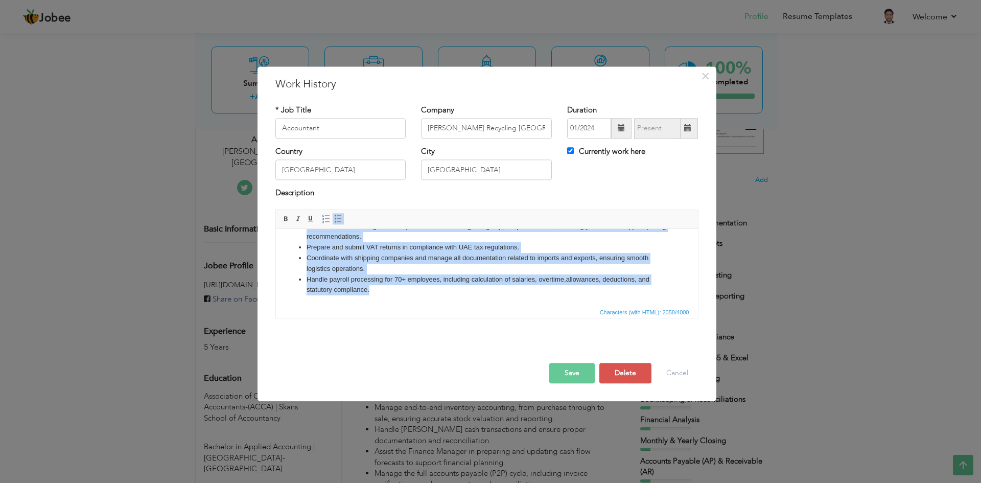
drag, startPoint x: 307, startPoint y: 243, endPoint x: 706, endPoint y: 555, distance: 507.1
click at [430, 306] on html "Preparation and analysis of monthly, quarterly, and annual financial statements…" at bounding box center [486, 167] width 422 height 275
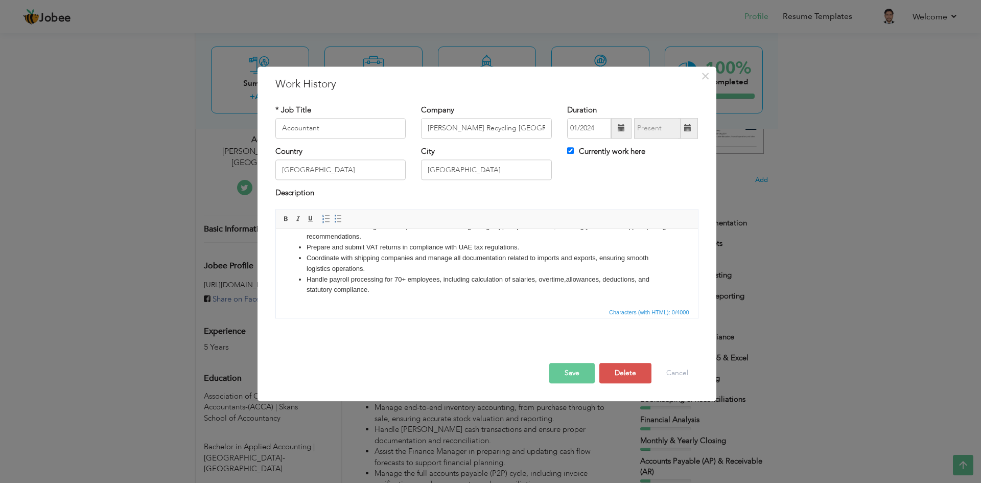
scroll to position [0, 0]
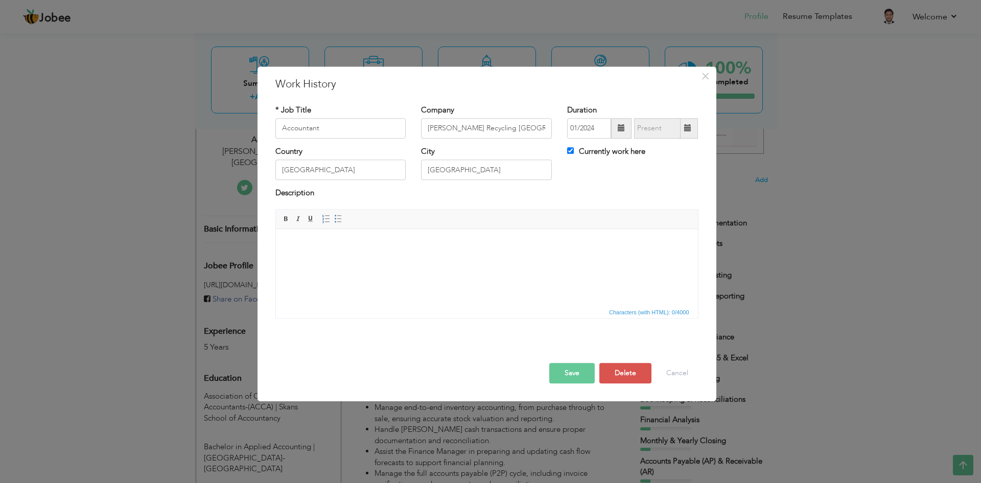
click at [324, 245] on body at bounding box center [487, 244] width 402 height 11
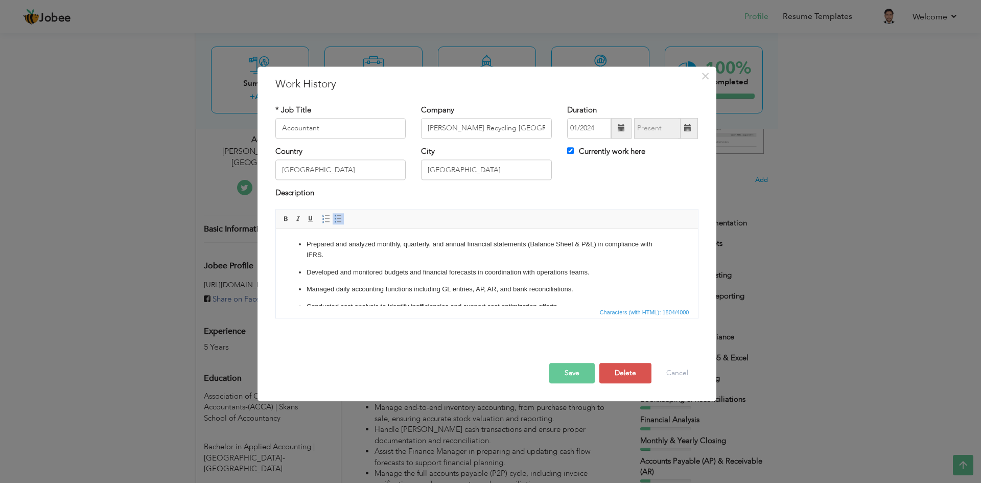
click ul "Prepared and analyzed monthly, quarterly, and annual financial statements (Bala…"
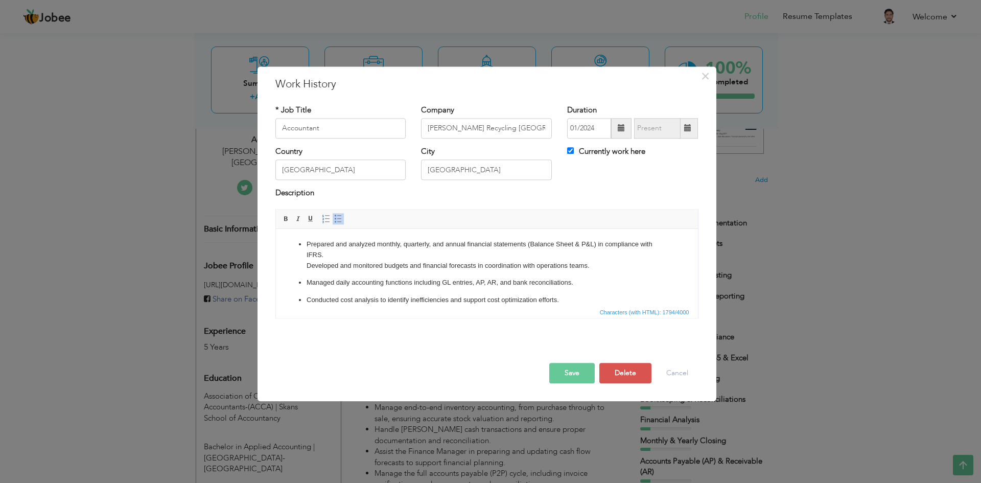
click ul "Prepared and analyzed monthly, quarterly, and annual financial statements (Bala…"
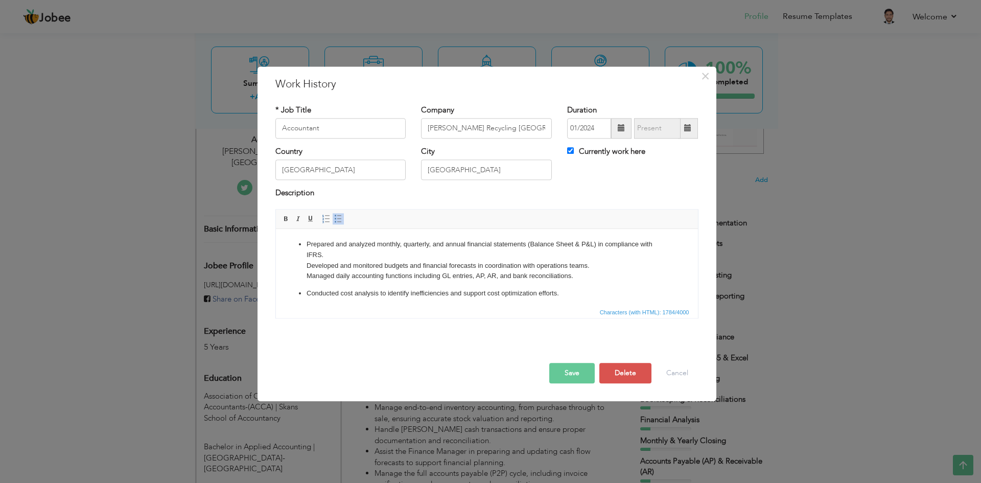
click at [307, 295] on p "Conducted cost analysis to identify inefficiencies and support cost optimizatio…" at bounding box center [486, 293] width 361 height 11
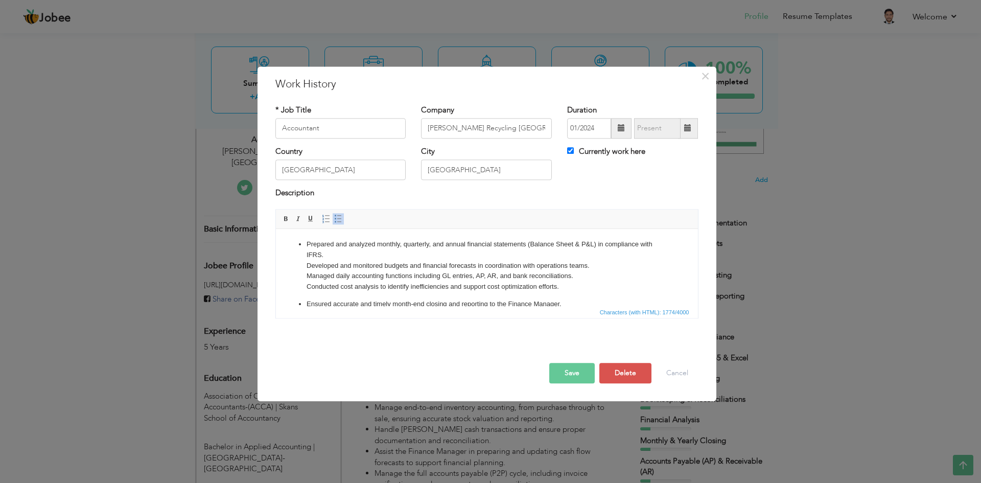
click ul "Prepared and analyzed monthly, quarterly, and annual financial statements (Bala…"
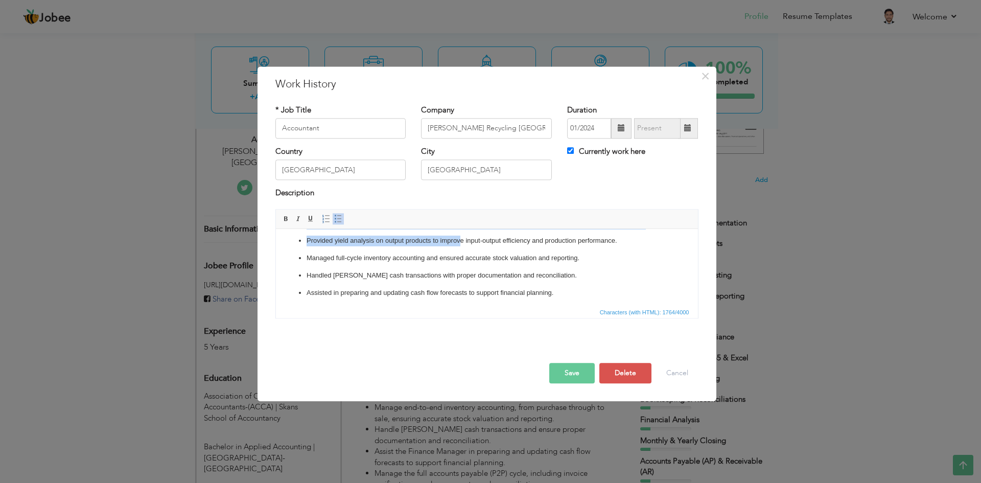
drag, startPoint x: 559, startPoint y: 298, endPoint x: 461, endPoint y: 243, distance: 112.1
click ul "Prepared and analyzed monthly, quarterly, and annual financial statements (Bala…"
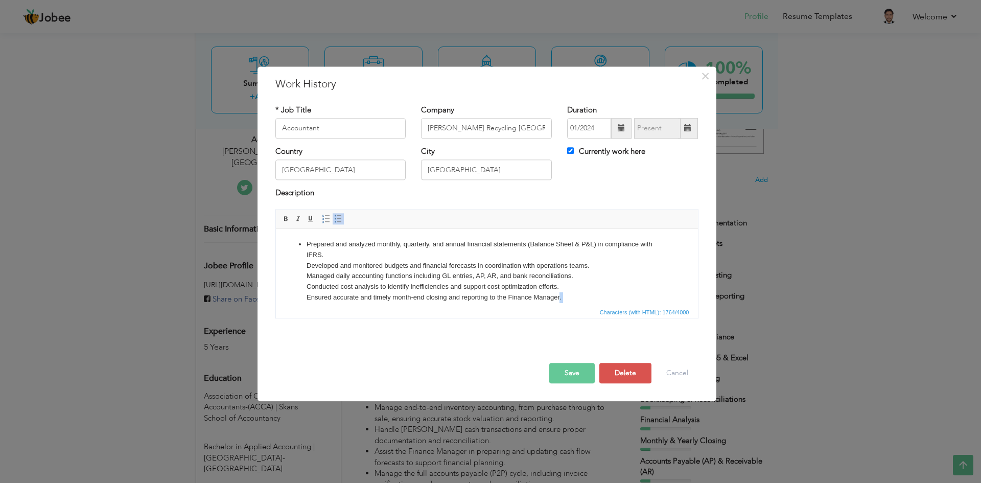
scroll to position [48, 0]
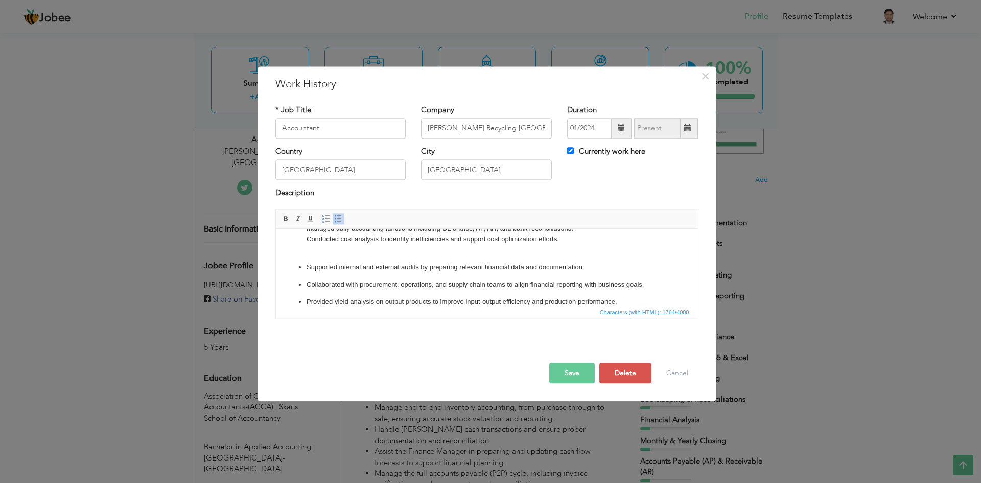
click ul "Prepared and analyzed monthly, quarterly, and annual financial statements (Bala…"
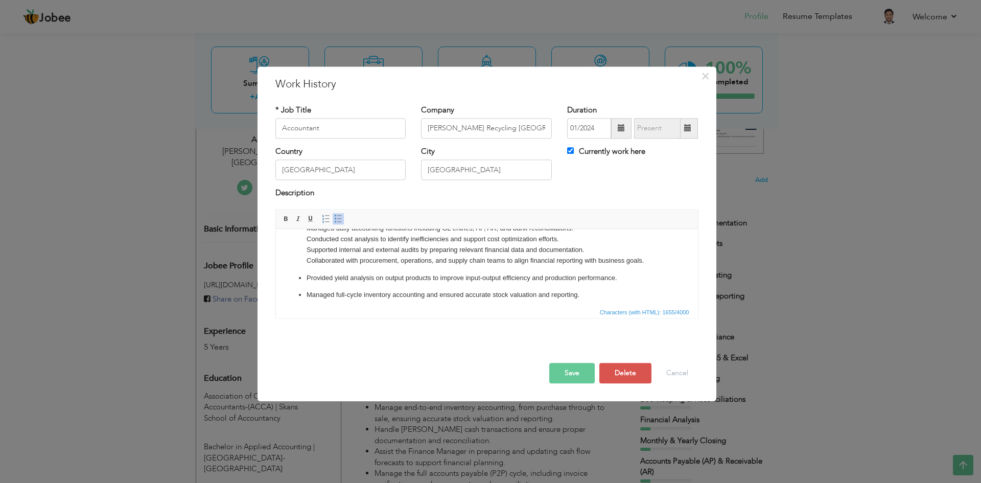
click at [307, 274] on p "Provided yield analysis on output products to improve input-output efficiency a…" at bounding box center [486, 278] width 361 height 11
click at [307, 289] on p "Managed full-cycle inventory accounting and ensured accurate stock valuation an…" at bounding box center [486, 288] width 361 height 11
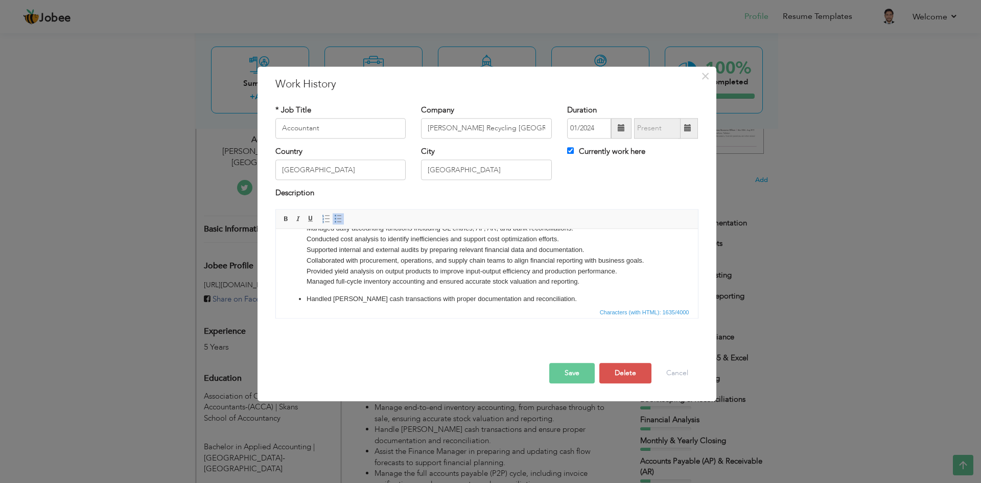
click at [306, 299] on p "Handled [PERSON_NAME] cash transactions with proper documentation and reconcili…" at bounding box center [486, 299] width 361 height 11
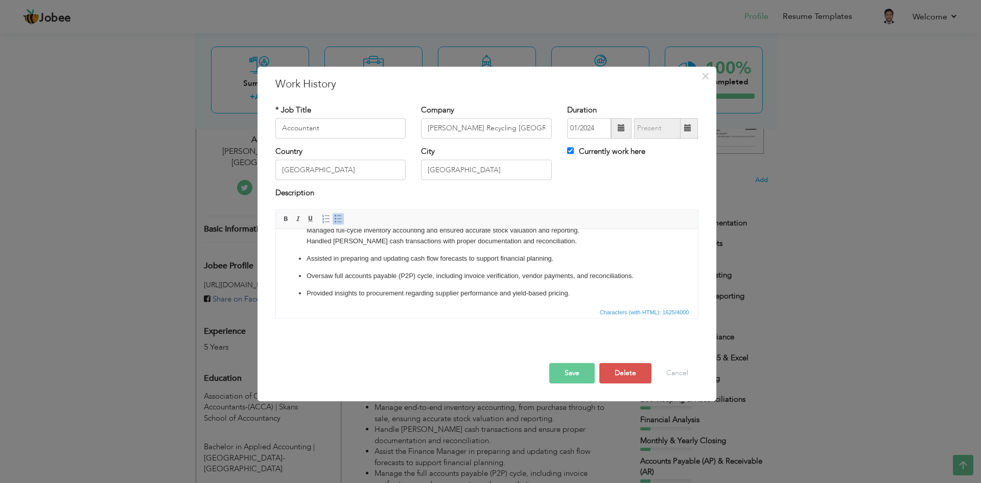
click at [306, 260] on p "Assisted in preparing and updating cash flow forecasts to support financial pla…" at bounding box center [486, 258] width 361 height 11
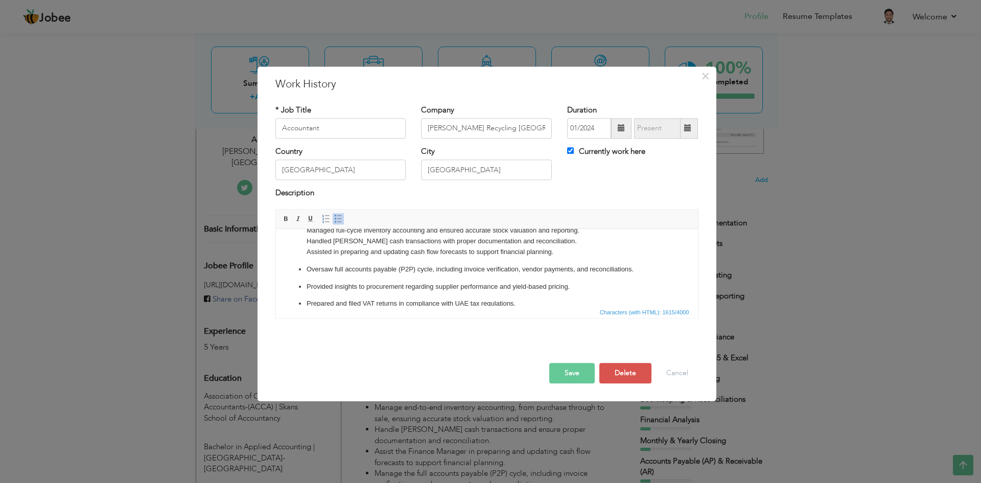
click at [307, 269] on p "Oversaw full accounts payable (P2P) cycle, including invoice verification, vend…" at bounding box center [486, 269] width 361 height 11
click at [307, 277] on p "Provided insights to procurement regarding supplier performance and yield-based…" at bounding box center [486, 280] width 361 height 11
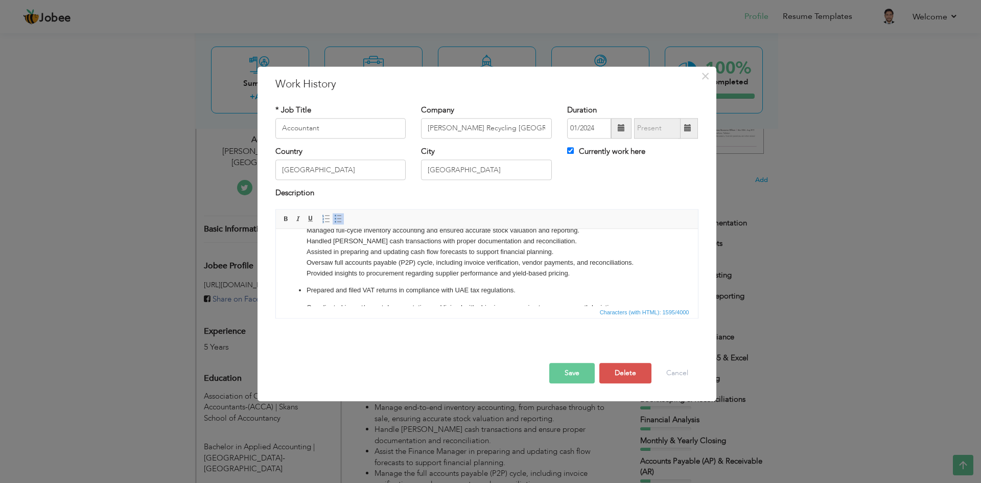
click at [306, 289] on p "Prepared and filed VAT returns in compliance with UAE tax regulations." at bounding box center [486, 290] width 361 height 11
click at [308, 301] on p "Coordinated import/export documentation and liaised with shipping companies to …" at bounding box center [486, 301] width 361 height 11
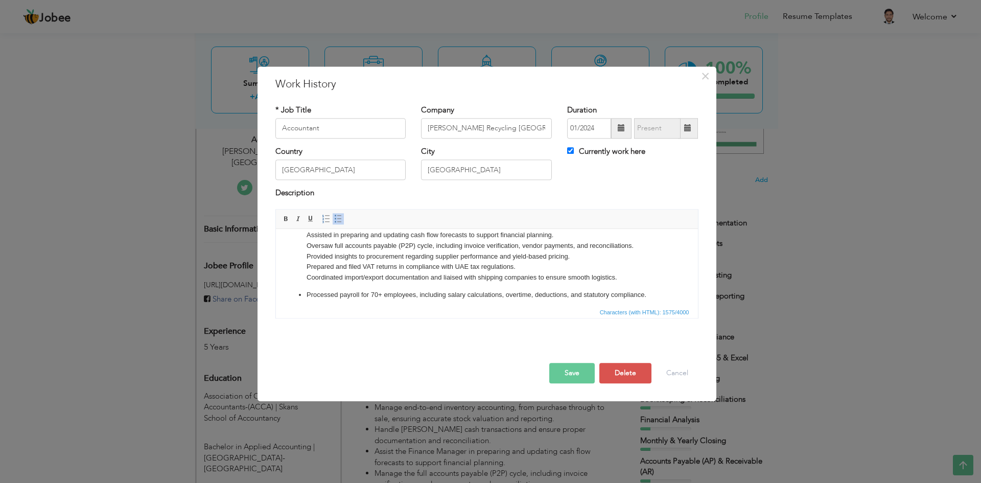
scroll to position [121, 0]
click ul "Prepared and analyzed monthly, quarterly, and annual financial statements (Bala…"
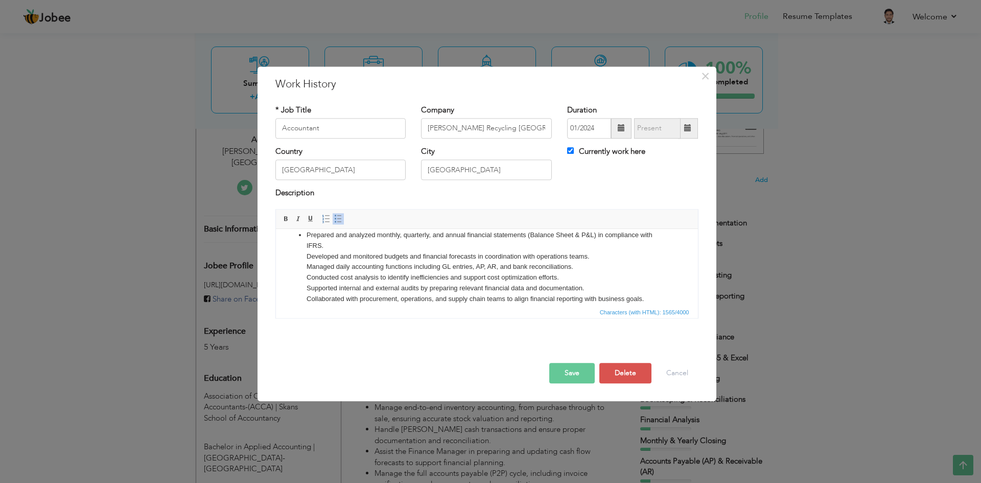
scroll to position [0, 0]
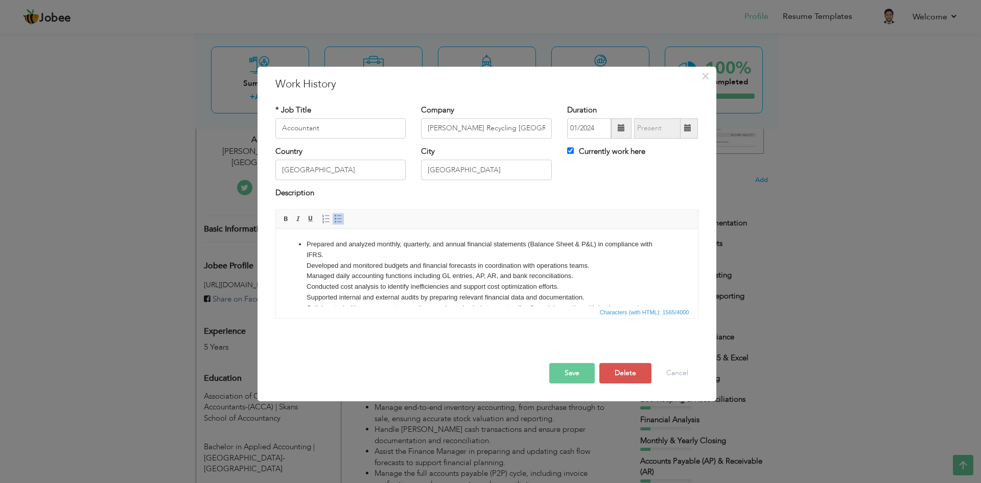
click ul "Prepared and analyzed monthly, quarterly, and annual financial statements (Bala…"
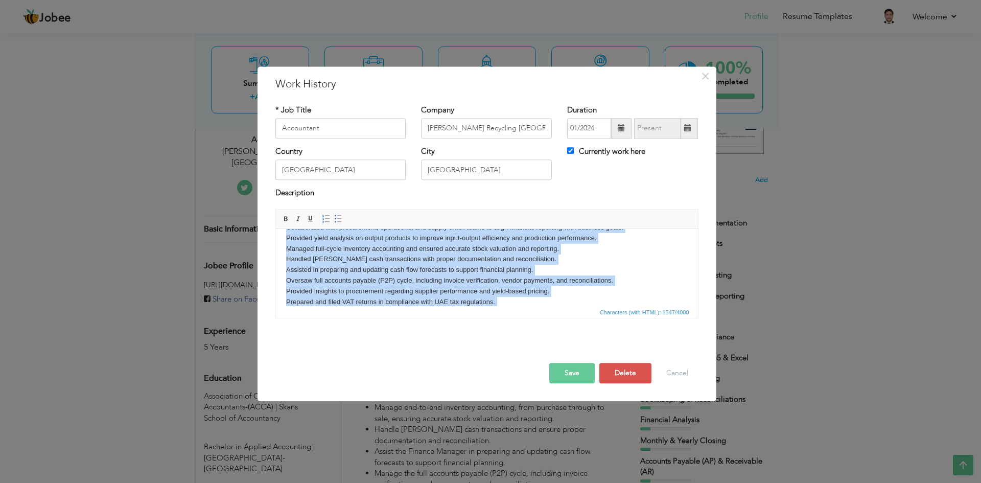
scroll to position [91, 0]
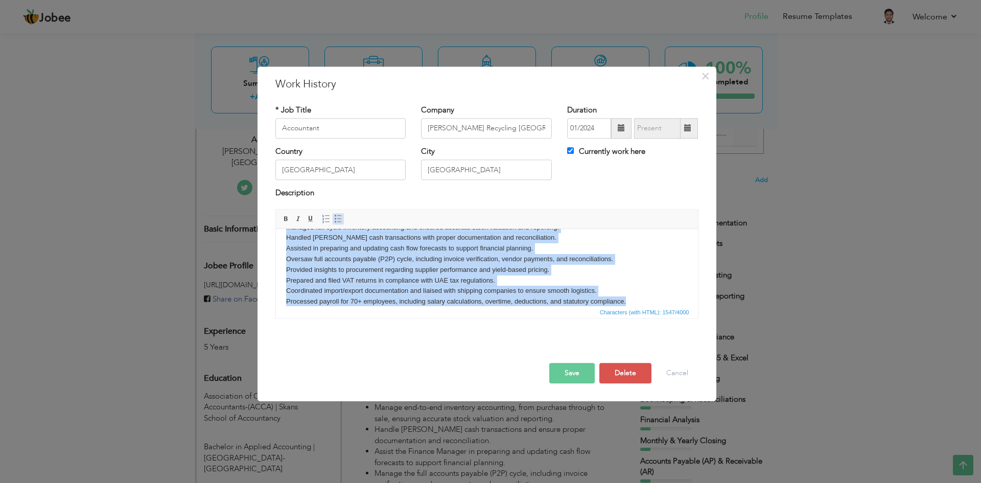
click at [338, 214] on link "Insert/Remove Bulleted List" at bounding box center [338, 218] width 11 height 11
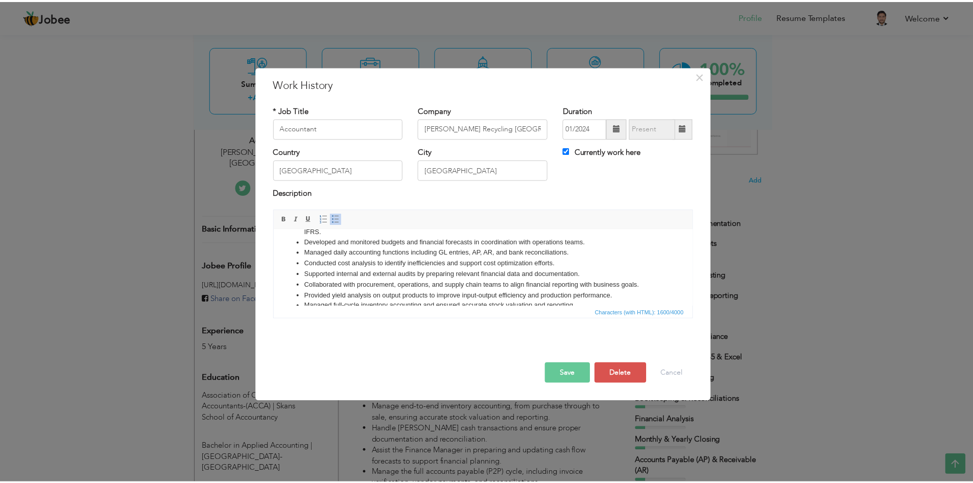
scroll to position [0, 0]
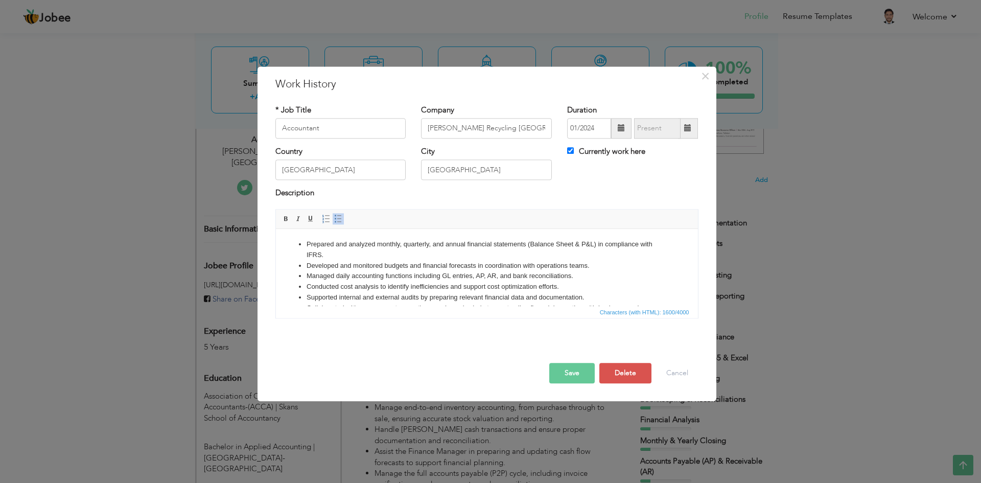
click at [570, 371] on button "Save" at bounding box center [571, 373] width 45 height 20
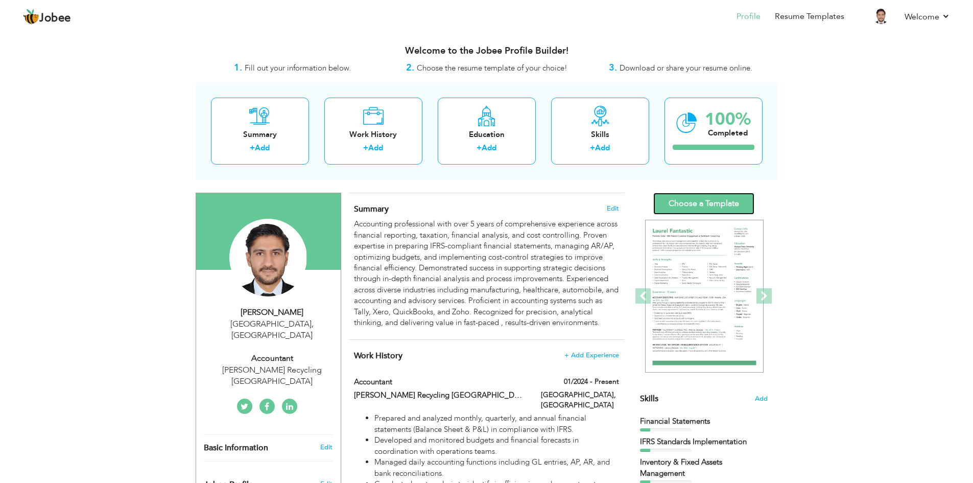
click at [692, 205] on link "Choose a Template" at bounding box center [704, 204] width 101 height 22
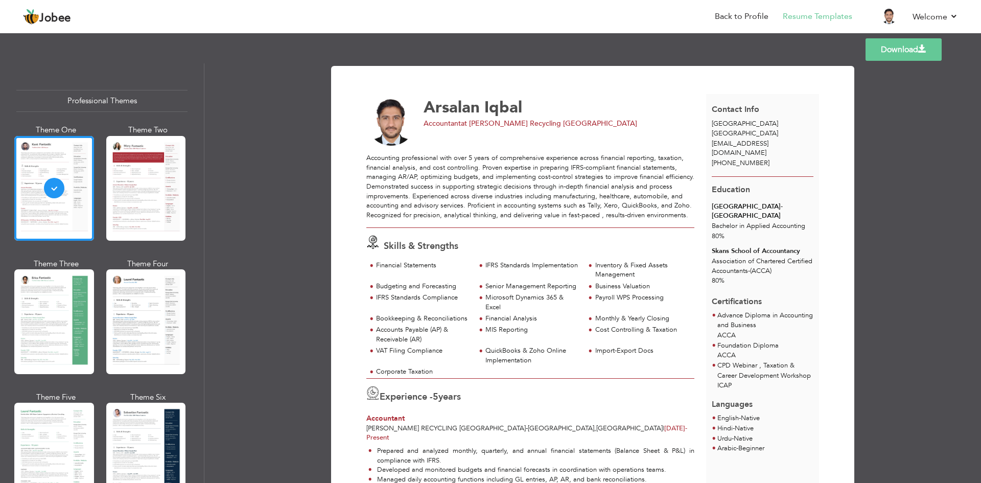
click at [897, 52] on link "Download" at bounding box center [904, 49] width 76 height 22
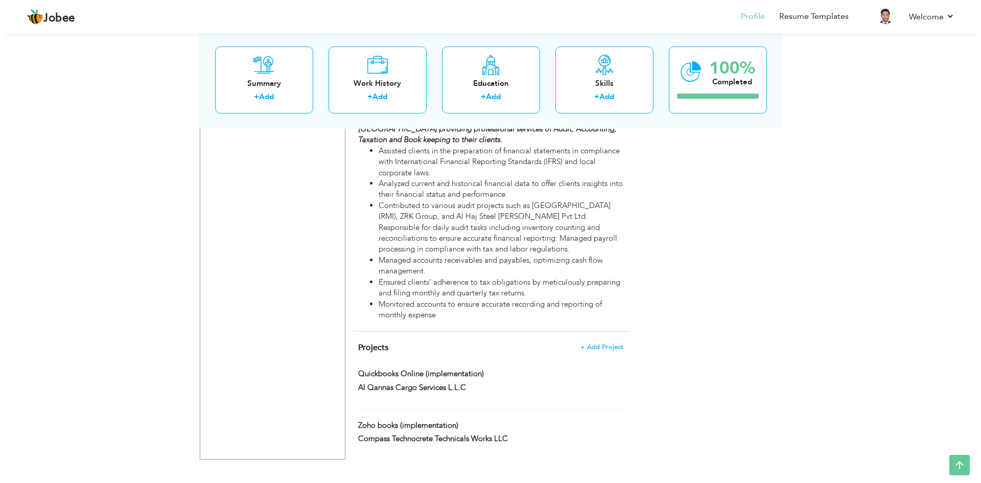
scroll to position [1237, 0]
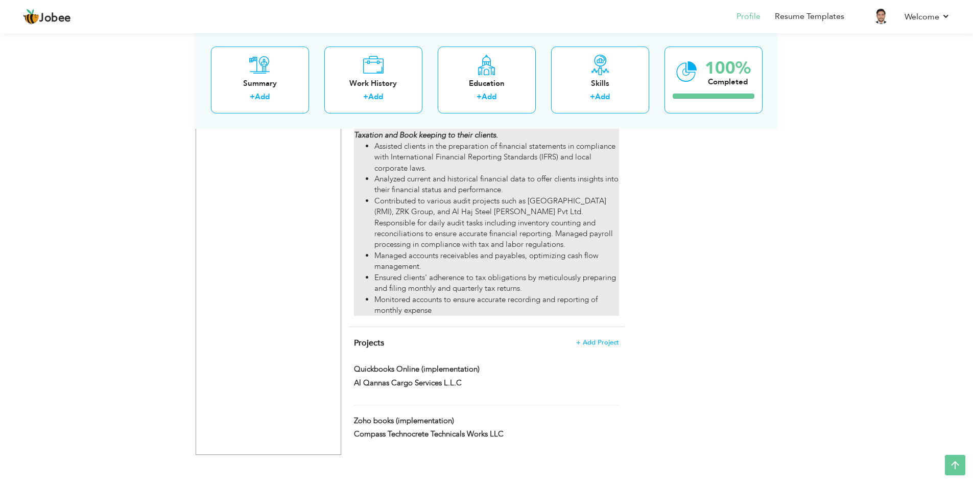
click at [494, 227] on li "Contributed to various audit projects such as [GEOGRAPHIC_DATA] (RMI), ZRK Grou…" at bounding box center [497, 223] width 244 height 55
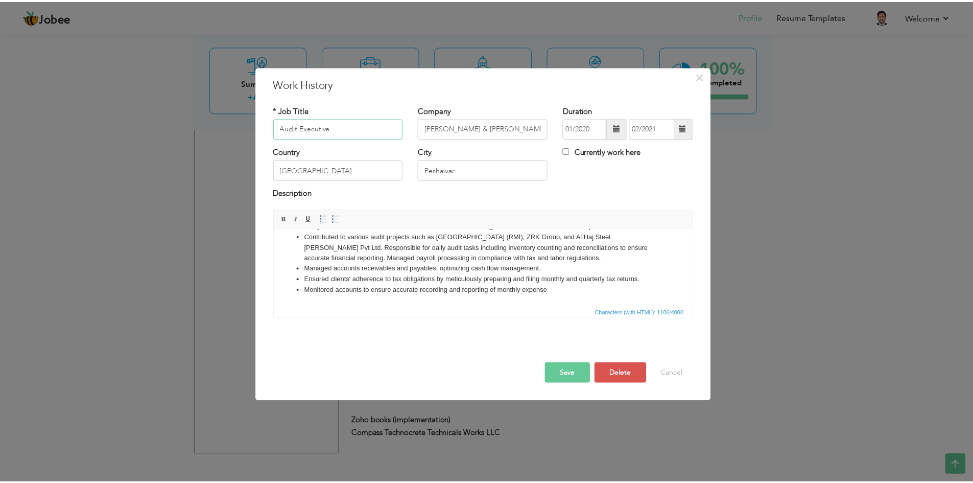
scroll to position [0, 0]
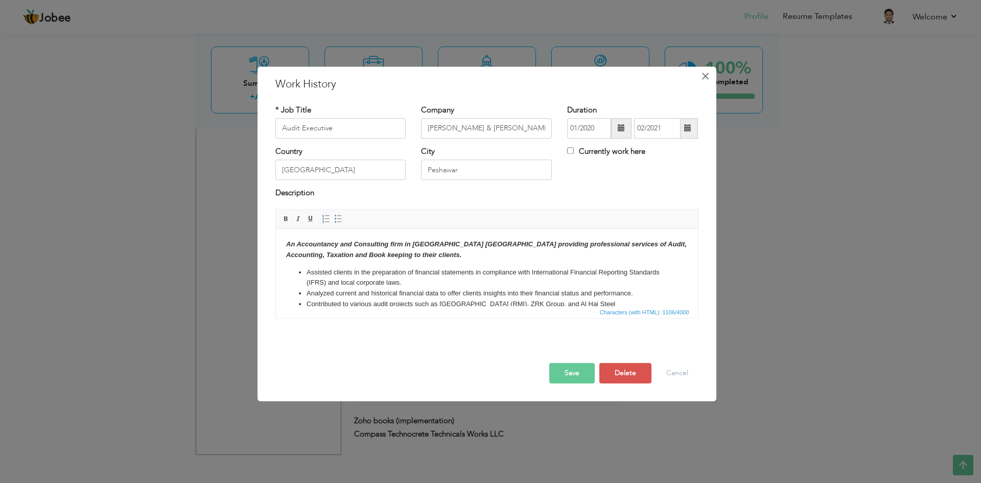
click at [708, 72] on span "×" at bounding box center [705, 76] width 9 height 18
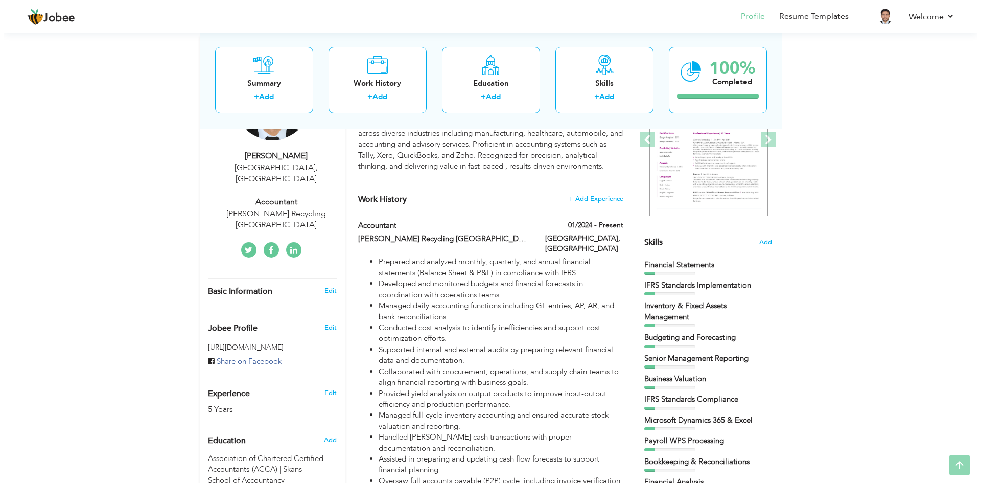
scroll to position [307, 0]
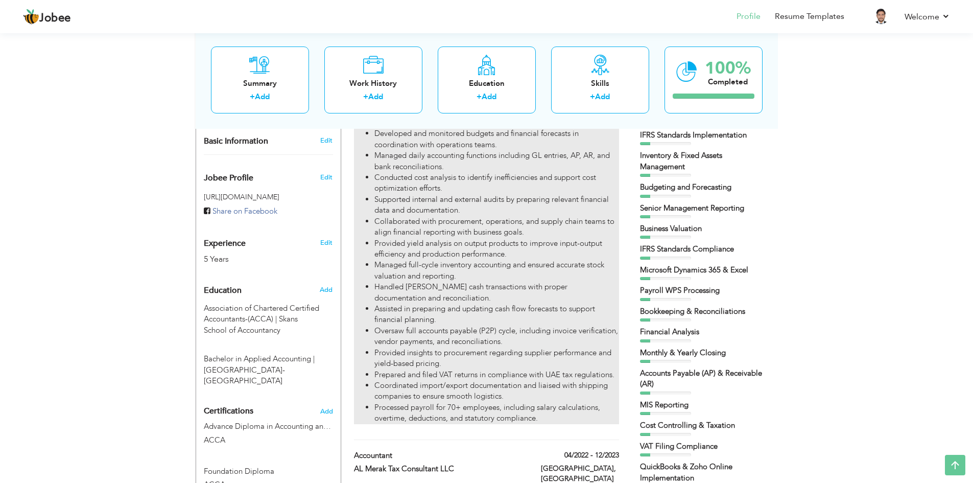
click at [471, 259] on li "Provided yield analysis on output products to improve input-output efficiency a…" at bounding box center [497, 249] width 244 height 22
type input "Accountant"
type input "[PERSON_NAME] Recycling [GEOGRAPHIC_DATA]"
type input "01/2024"
type input "[GEOGRAPHIC_DATA]"
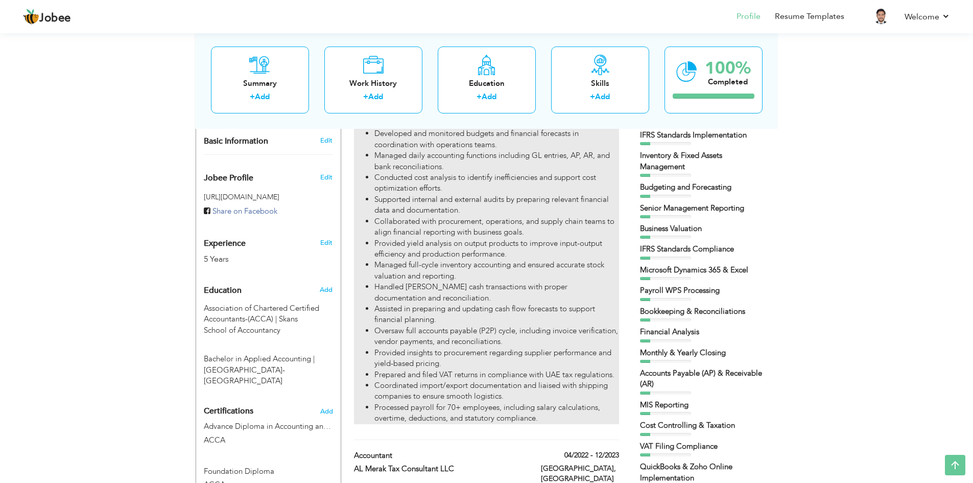
type input "[GEOGRAPHIC_DATA]"
checkbox input "true"
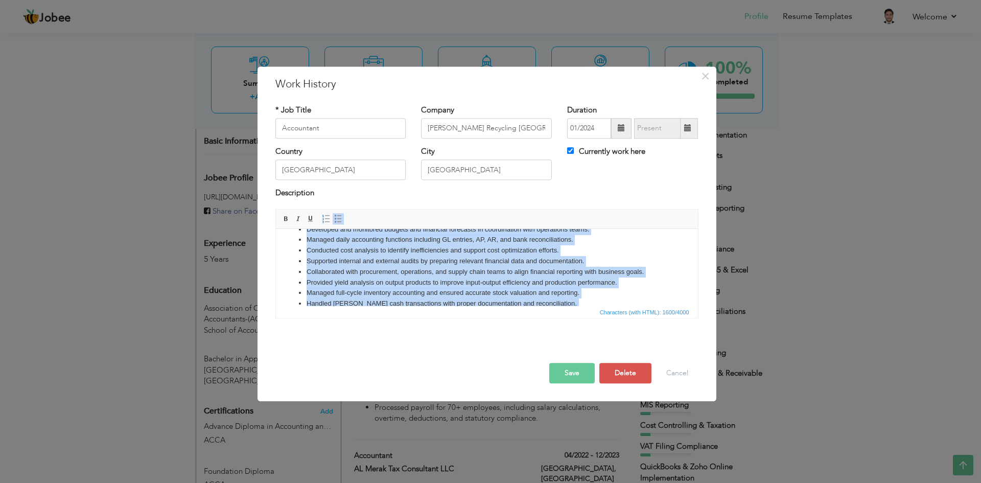
scroll to position [114, 0]
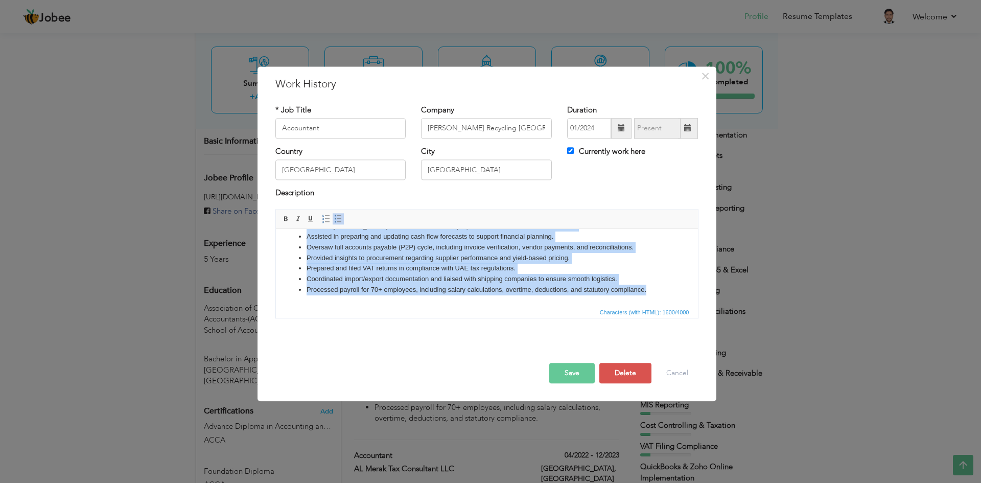
drag, startPoint x: 306, startPoint y: 242, endPoint x: 648, endPoint y: 297, distance: 346.4
click at [648, 297] on html "Prepared and analyzed monthly, quarterly, and annual financial statements (Bala…" at bounding box center [486, 210] width 422 height 191
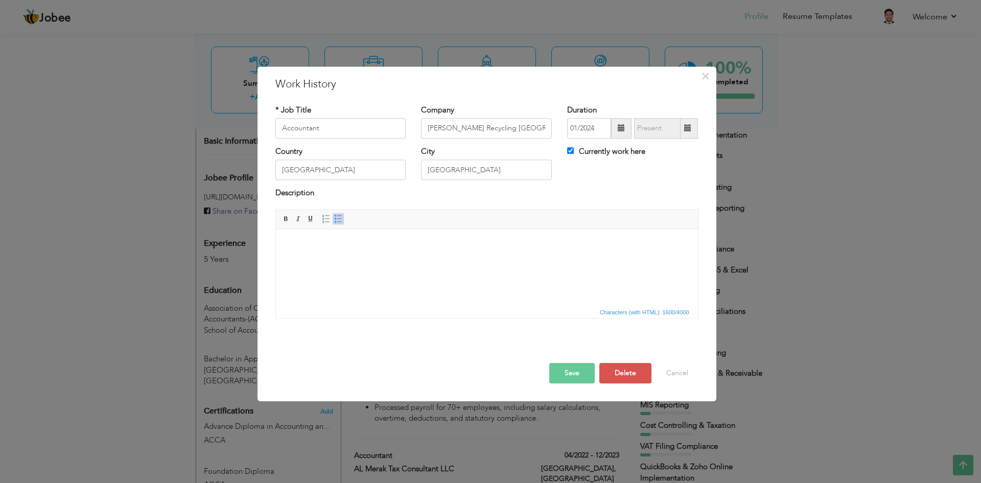
scroll to position [0, 0]
click at [293, 245] on body at bounding box center [487, 244] width 402 height 11
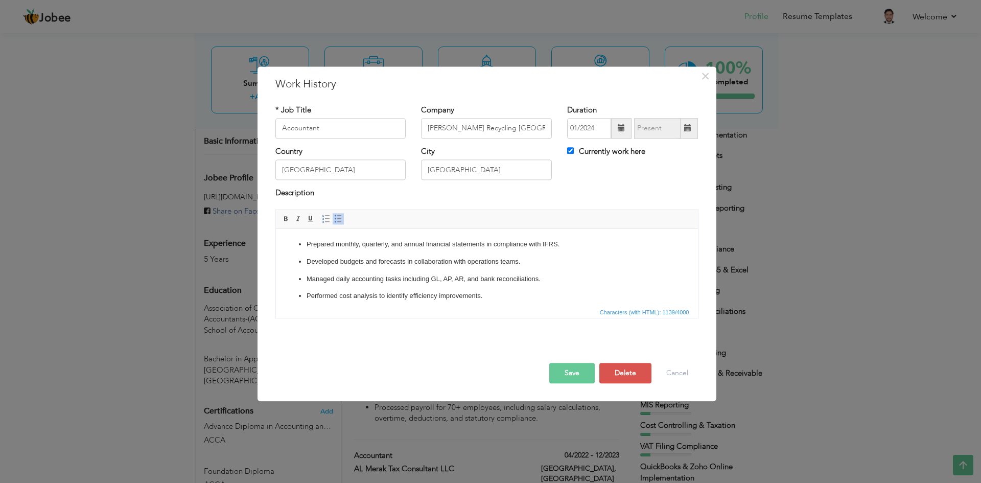
click at [307, 262] on p "Developed budgets and forecasts in collaboration with operations teams." at bounding box center [486, 262] width 361 height 11
click ul "Prepared monthly, quarterly, and annual financial statements in compliance with…"
click at [306, 295] on p "Ensured timely month-end closing and financial reporting." at bounding box center [486, 293] width 361 height 11
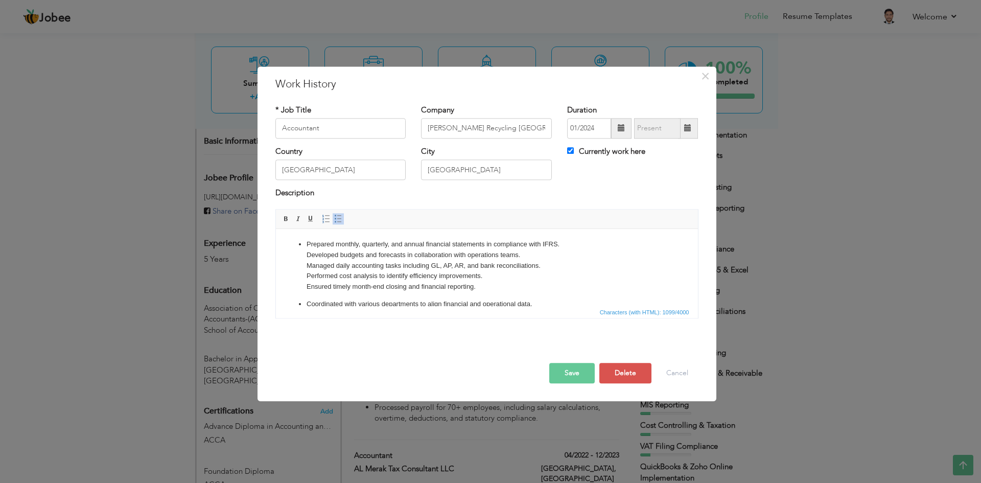
click at [306, 304] on p "Coordinated with various departments to align financial and operational data." at bounding box center [486, 304] width 361 height 11
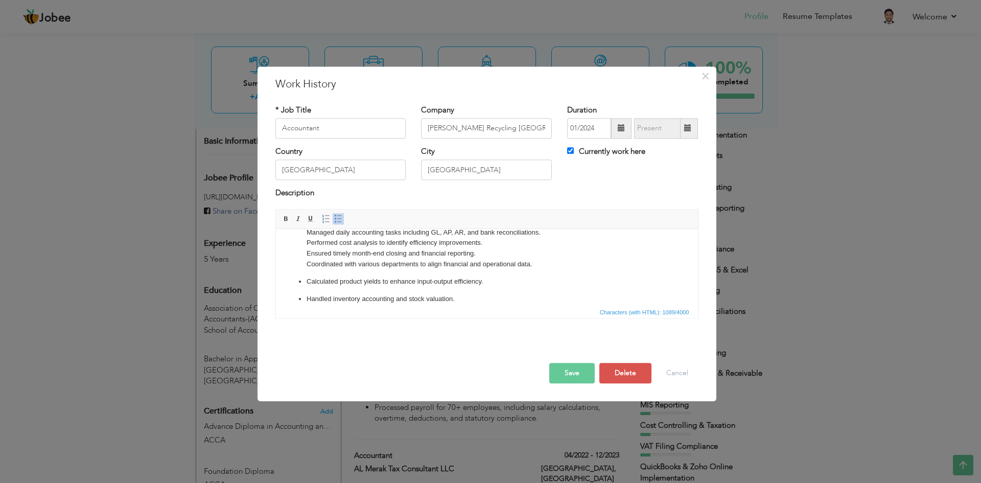
scroll to position [51, 0]
click at [307, 260] on p "Calculated product yields to enhance input-output efficiency." at bounding box center [486, 264] width 361 height 11
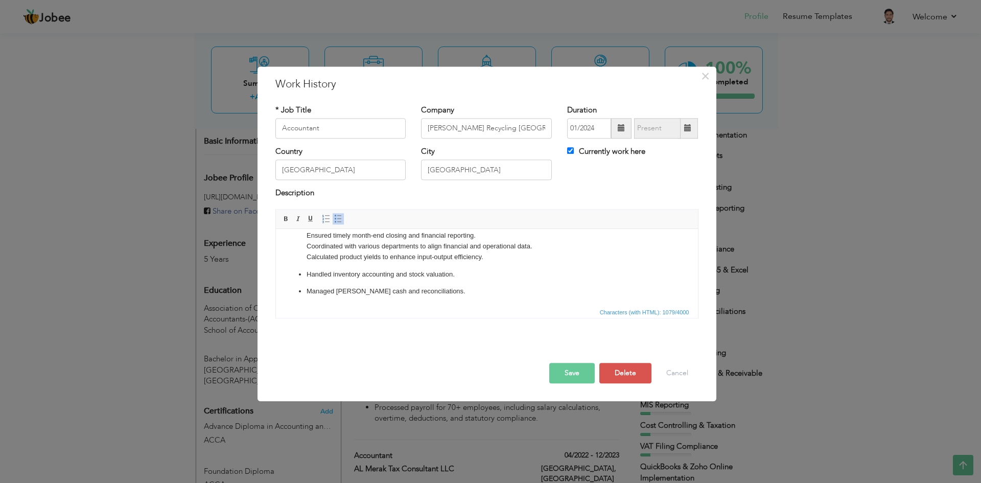
click ul "Prepared monthly, quarterly, and annual financial statements in compliance with…"
click at [306, 292] on p "Assisted in cash flow forecasting and financial planning." at bounding box center [486, 295] width 361 height 11
click at [307, 255] on p "Provided procurement with supplier performance insights and pricing advice." at bounding box center [486, 255] width 361 height 11
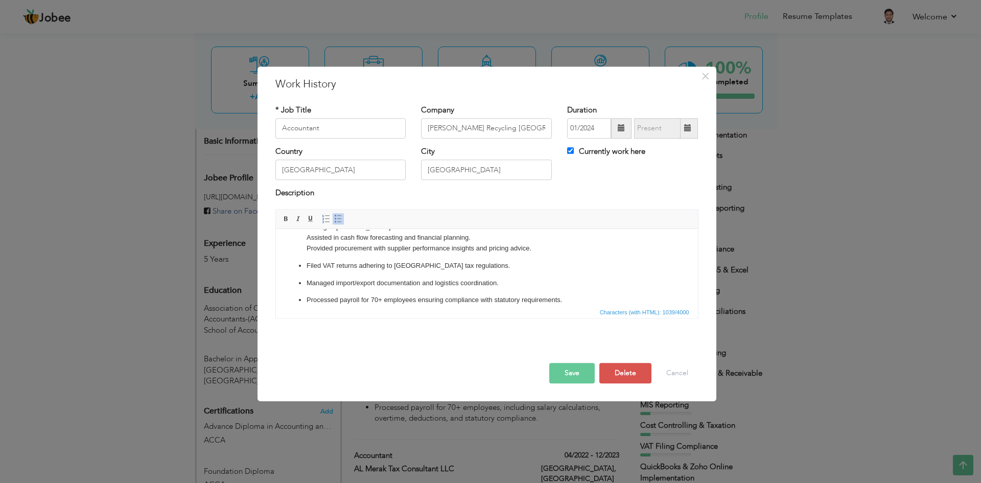
click at [306, 261] on p "Filed VAT returns adhering to [GEOGRAPHIC_DATA] tax regulations." at bounding box center [486, 266] width 361 height 11
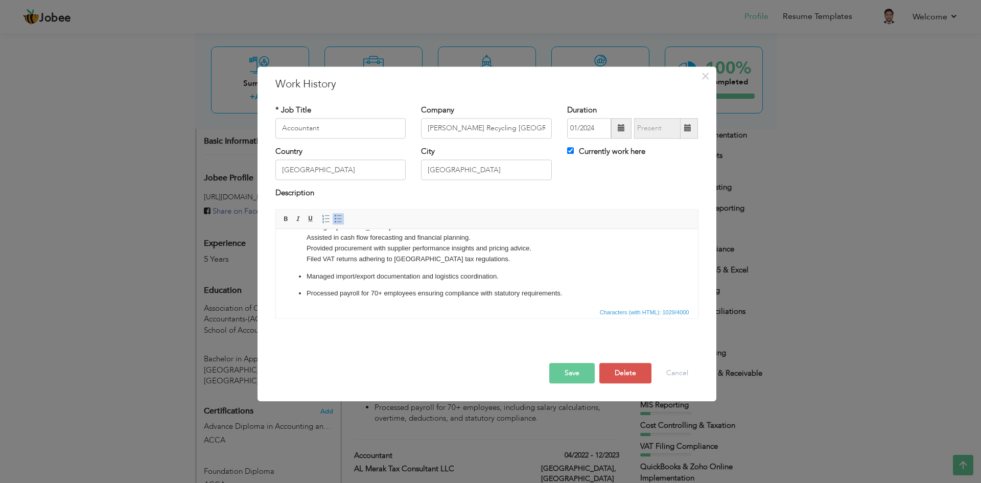
click ul "Prepared monthly, quarterly, and annual financial statements in compliance with…"
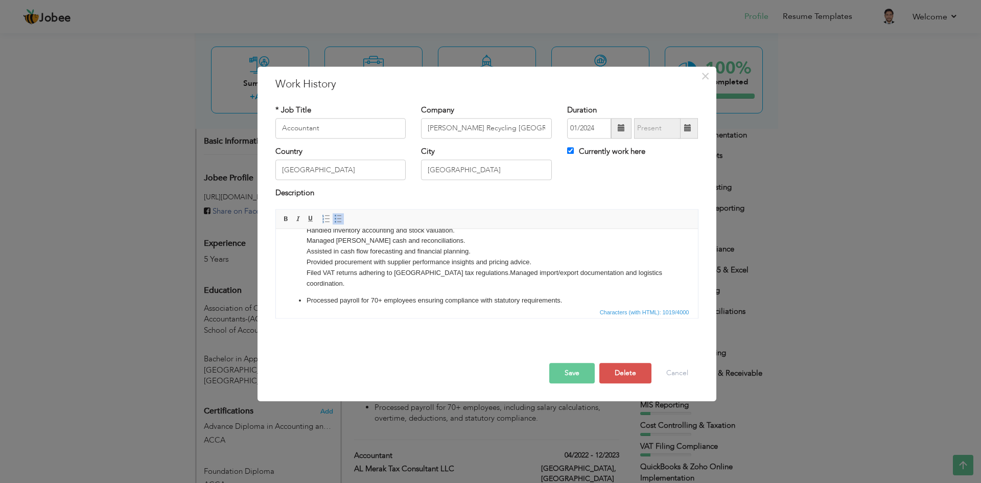
scroll to position [99, 0]
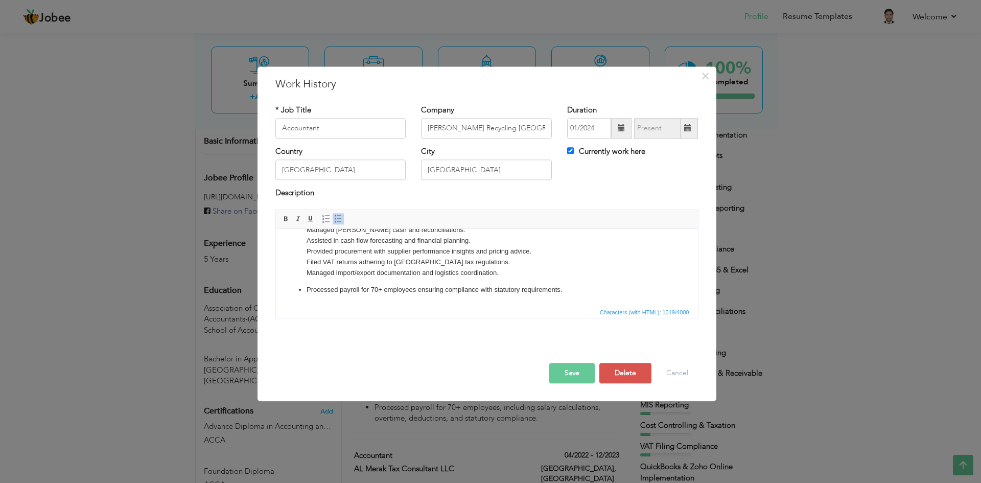
click ul "Prepared monthly, quarterly, and annual financial statements in compliance with…"
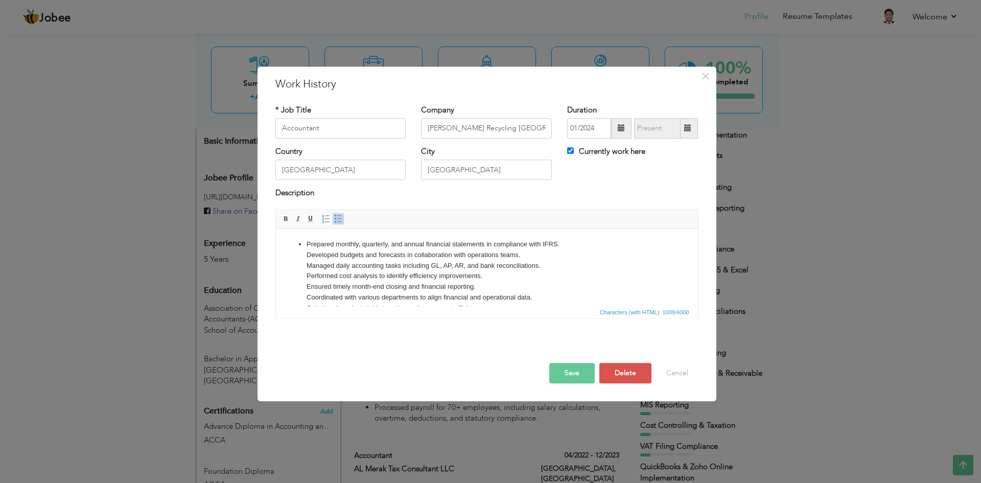
click at [307, 246] on p "Prepared monthly, quarterly, and annual financial statements in compliance with…" at bounding box center [486, 313] width 361 height 149
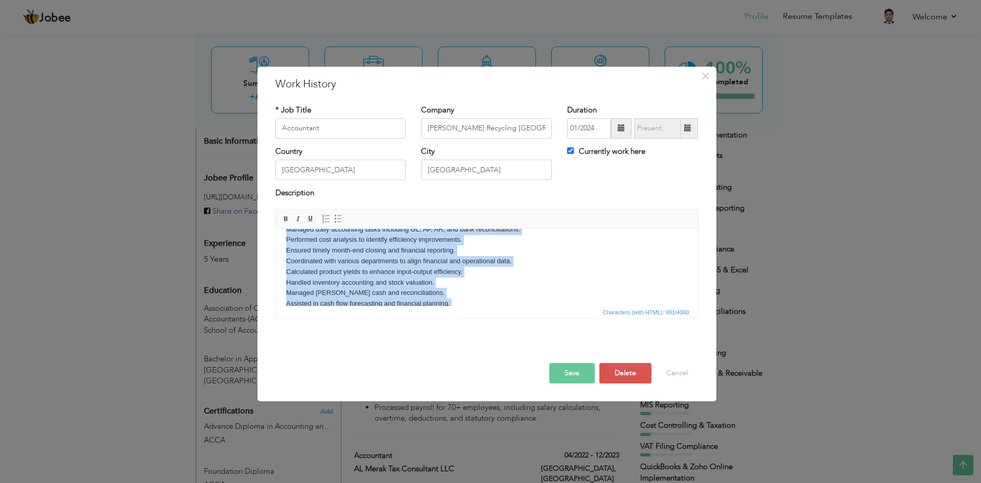
scroll to position [92, 0]
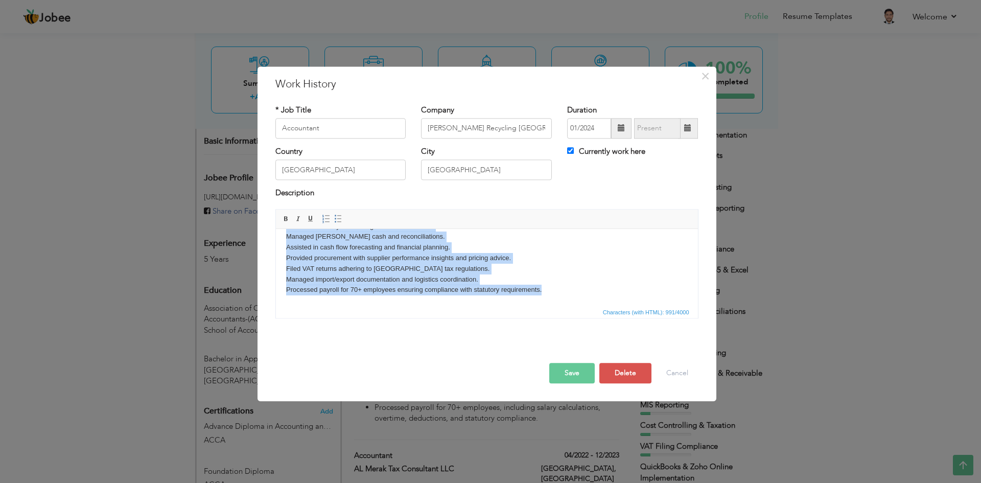
drag, startPoint x: 285, startPoint y: 244, endPoint x: 558, endPoint y: 332, distance: 286.7
click at [558, 306] on html "Prepared monthly, quarterly, and annual financial statements in compliance with…" at bounding box center [486, 220] width 422 height 169
click at [335, 223] on link "Insert/Remove Bulleted List" at bounding box center [338, 218] width 11 height 11
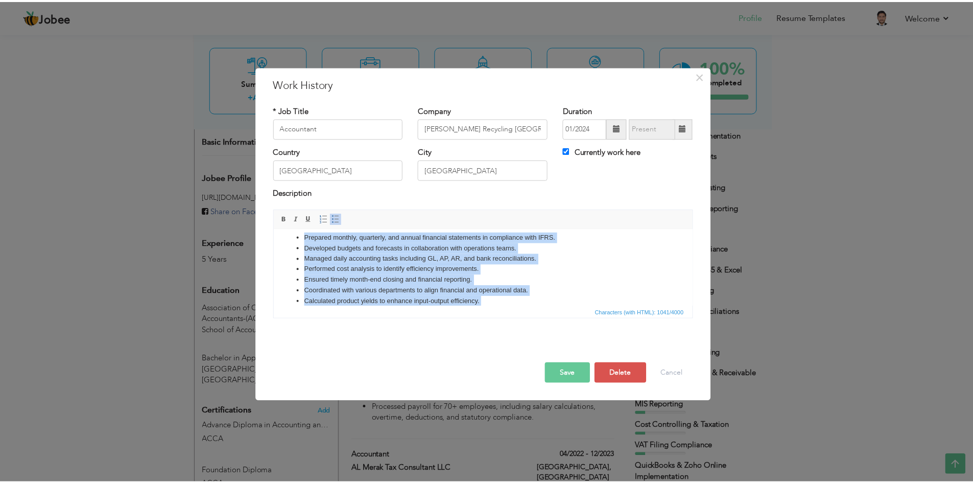
scroll to position [0, 0]
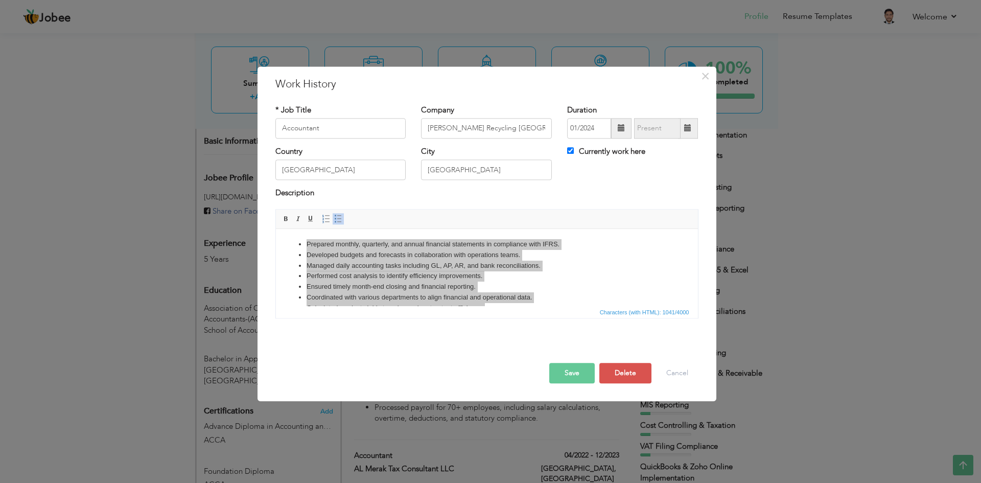
click at [569, 369] on button "Save" at bounding box center [571, 373] width 45 height 20
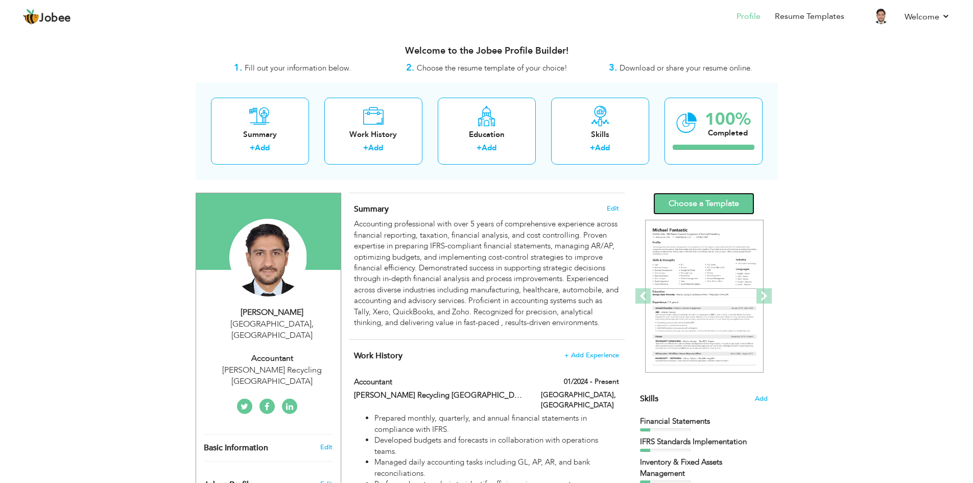
click at [714, 207] on link "Choose a Template" at bounding box center [704, 204] width 101 height 22
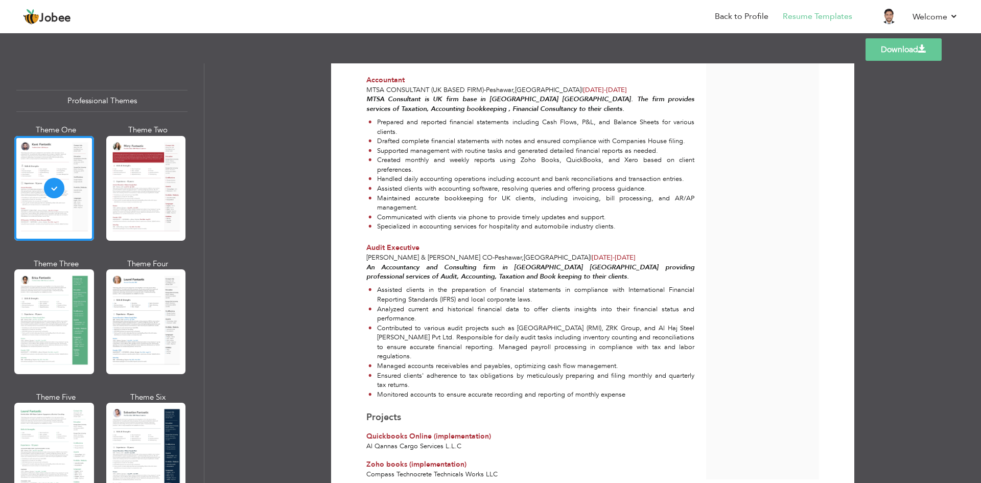
scroll to position [691, 0]
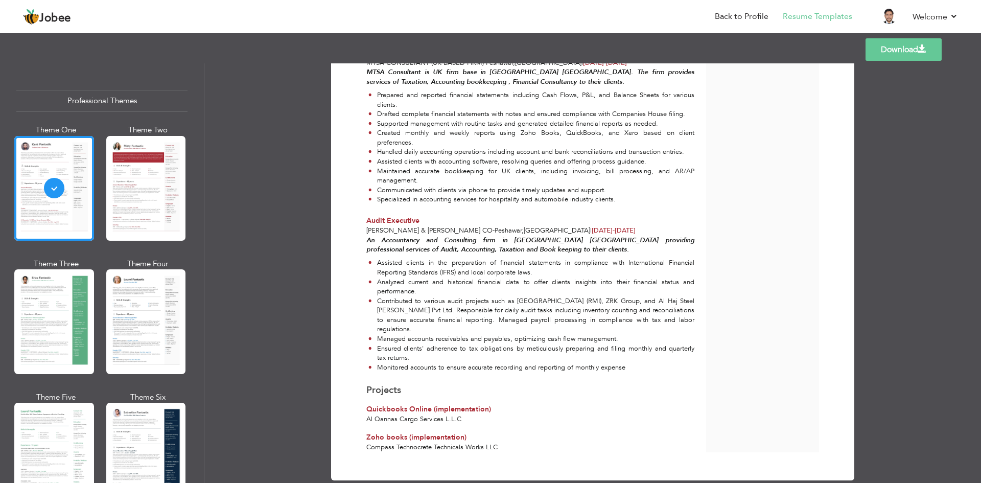
click at [893, 44] on link "Download" at bounding box center [904, 49] width 76 height 22
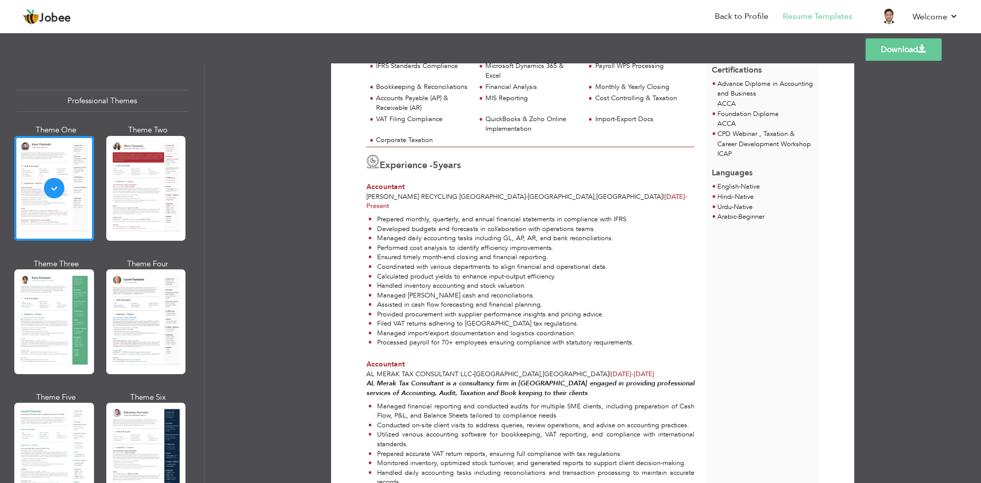
scroll to position [0, 0]
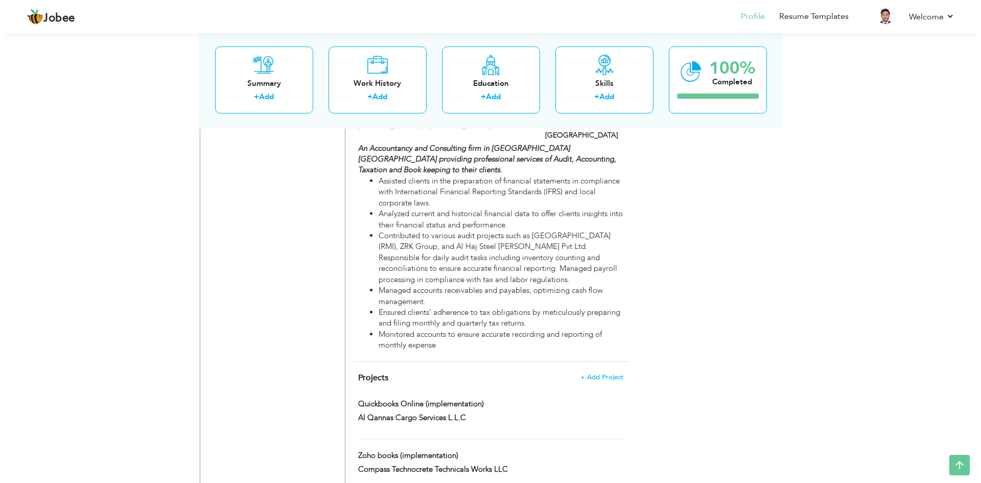
scroll to position [1124, 0]
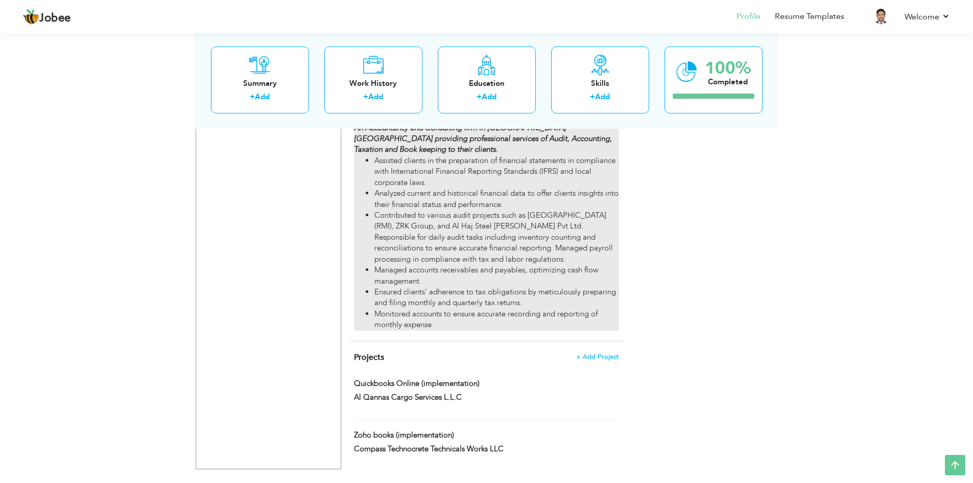
click at [478, 265] on li "Managed accounts receivables and payables, optimizing cash flow management." at bounding box center [497, 276] width 244 height 22
type input "Audit Executive"
type input "[PERSON_NAME] & [PERSON_NAME] Co"
type input "01/2020"
type input "02/2021"
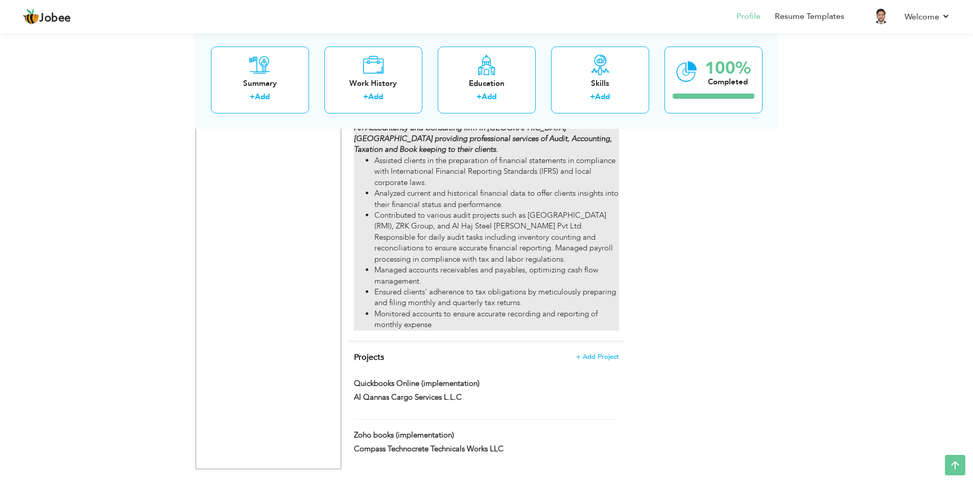
type input "[GEOGRAPHIC_DATA]"
type input "Peshawar"
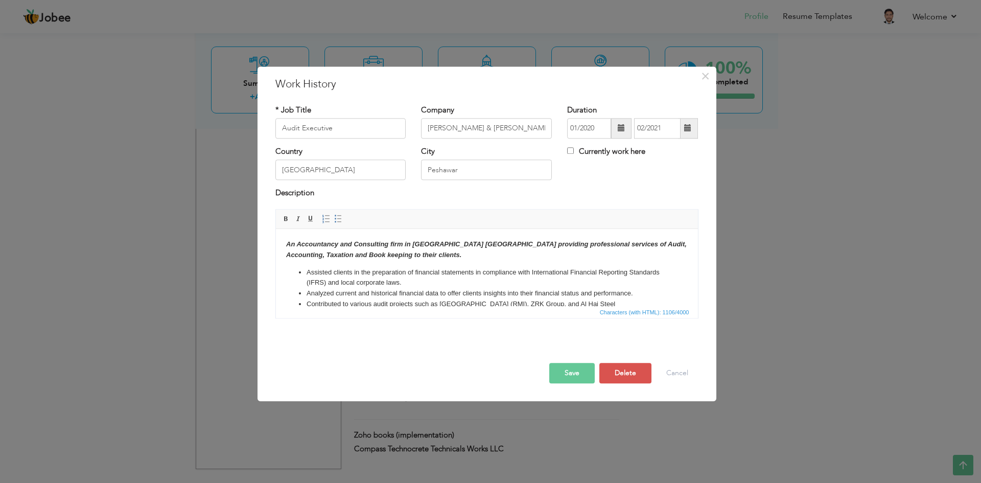
click at [414, 256] on body "An Accountancy and Consulting firm in Peshawar Pakistan providing professional …" at bounding box center [487, 301] width 402 height 124
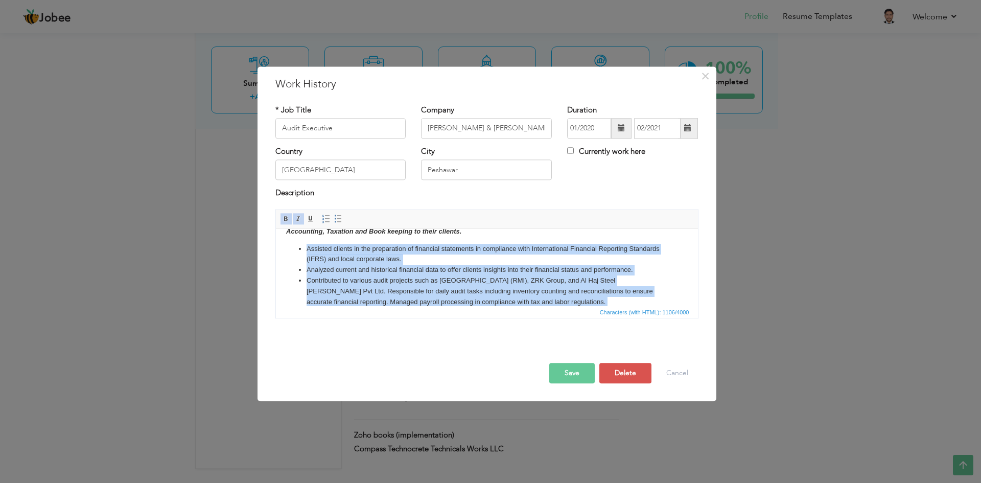
scroll to position [67, 0]
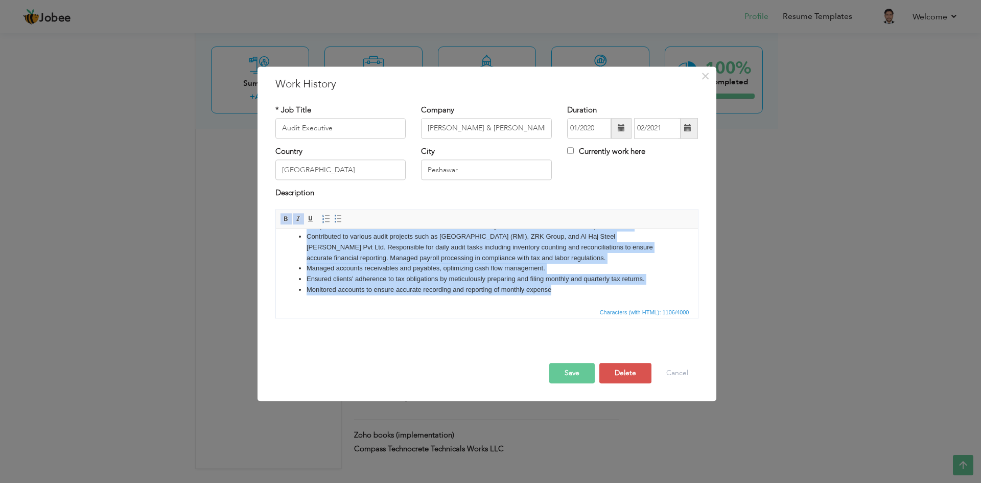
drag, startPoint x: 305, startPoint y: 272, endPoint x: 836, endPoint y: 560, distance: 603.9
click at [560, 306] on html "An Accountancy and Consulting firm in Peshawar Pakistan providing professional …" at bounding box center [486, 233] width 422 height 144
copy ul "Assisted clients in the preparation of financial statements in compliance with …"
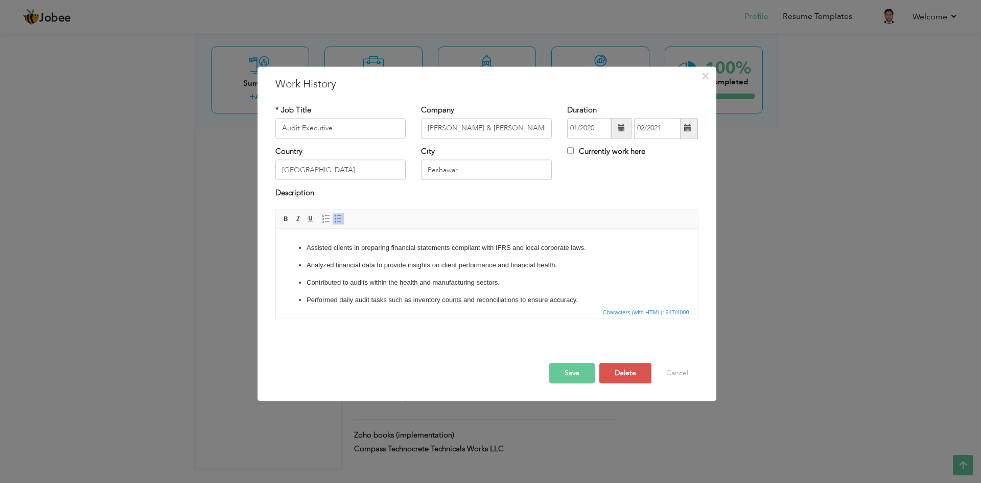
scroll to position [0, 0]
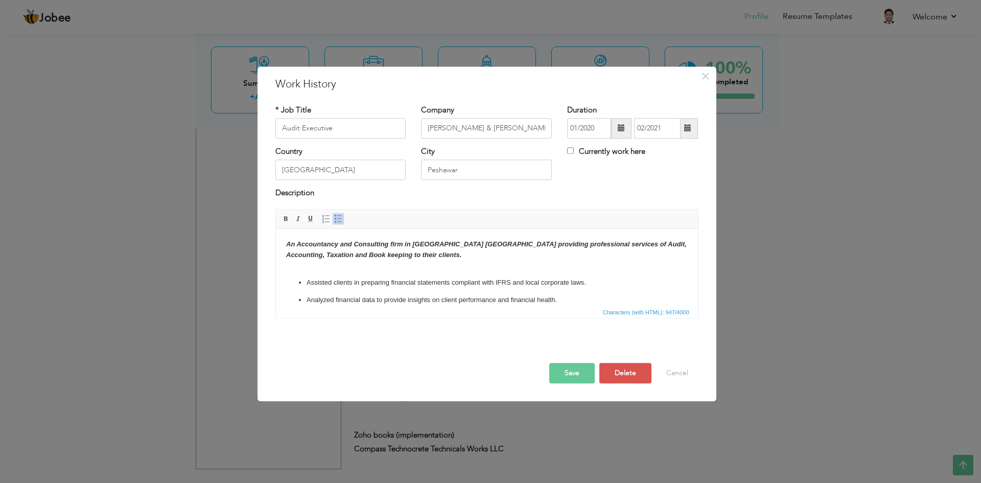
click at [306, 282] on p "Assisted clients in preparing financial statements compliant with IFRS and loca…" at bounding box center [486, 282] width 361 height 11
click at [307, 289] on p "Analyzed financial data to provide insights on client performance and financial…" at bounding box center [486, 289] width 361 height 11
click at [307, 301] on p "Contributed to audits within the health and manufacturing sectors." at bounding box center [486, 300] width 361 height 11
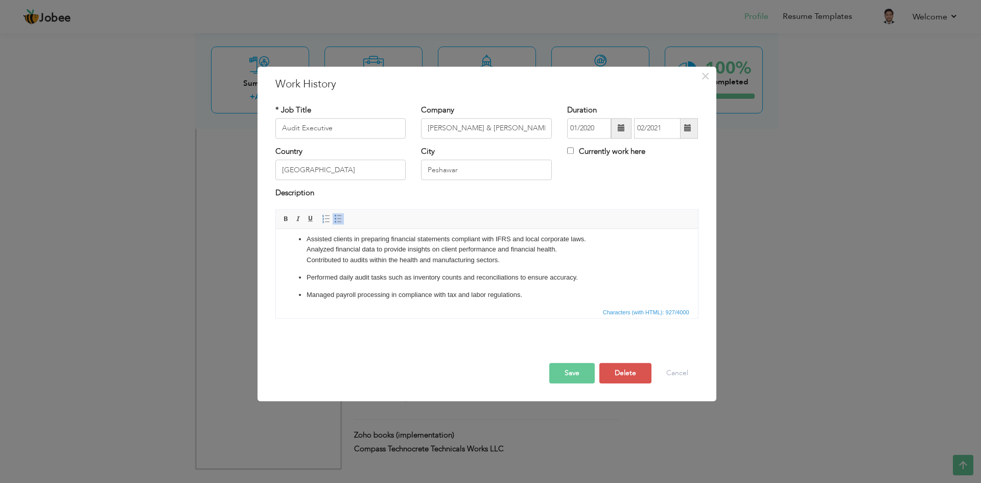
scroll to position [51, 0]
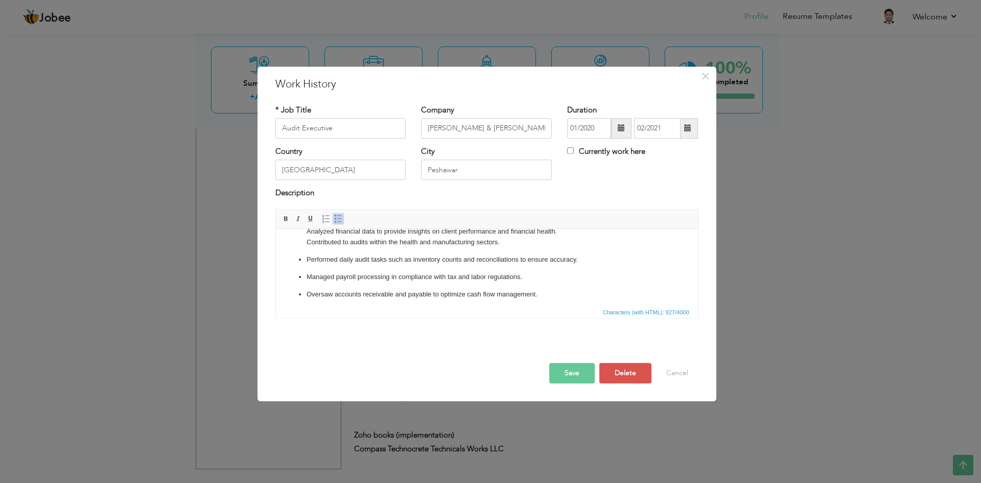
click ul "Assisted clients in preparing financial statements compliant with IFRS and loca…"
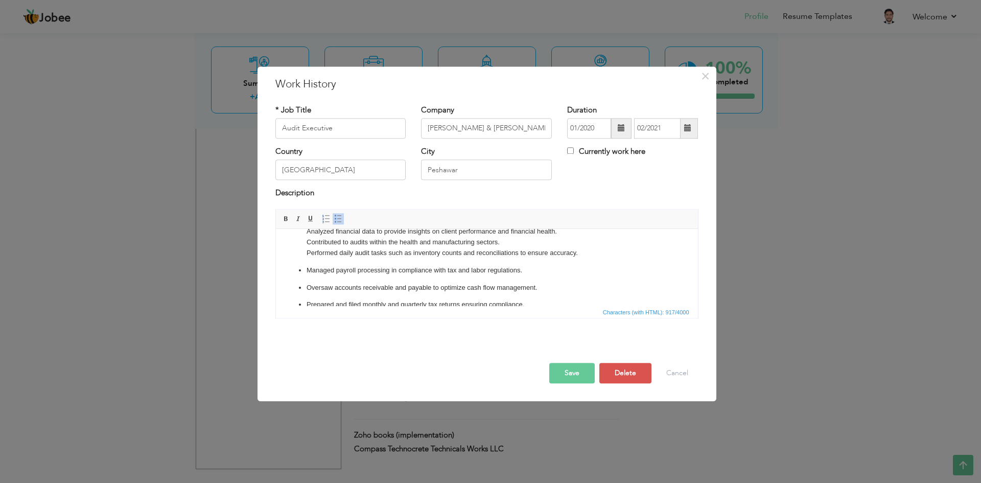
click at [307, 266] on p "Managed payroll processing in compliance with tax and labor regulations." at bounding box center [486, 270] width 361 height 11
click at [306, 278] on p "Oversaw accounts receivable and payable to optimize cash flow management." at bounding box center [486, 281] width 361 height 11
click at [307, 287] on p "Prepared and filed monthly and quarterly tax returns ensuring compliance." at bounding box center [486, 291] width 361 height 11
click at [307, 303] on p "Monitored accounts for accurate monthly expense recording and reporting." at bounding box center [486, 302] width 361 height 11
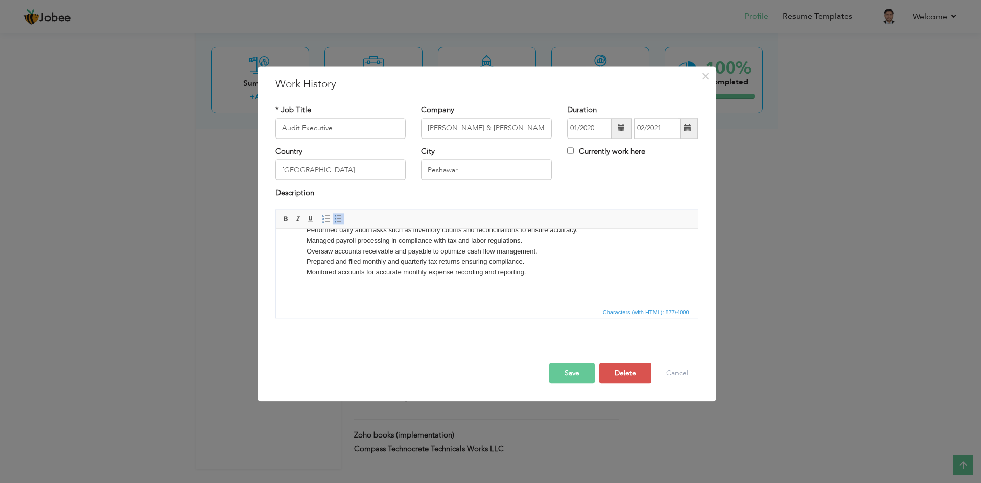
scroll to position [0, 0]
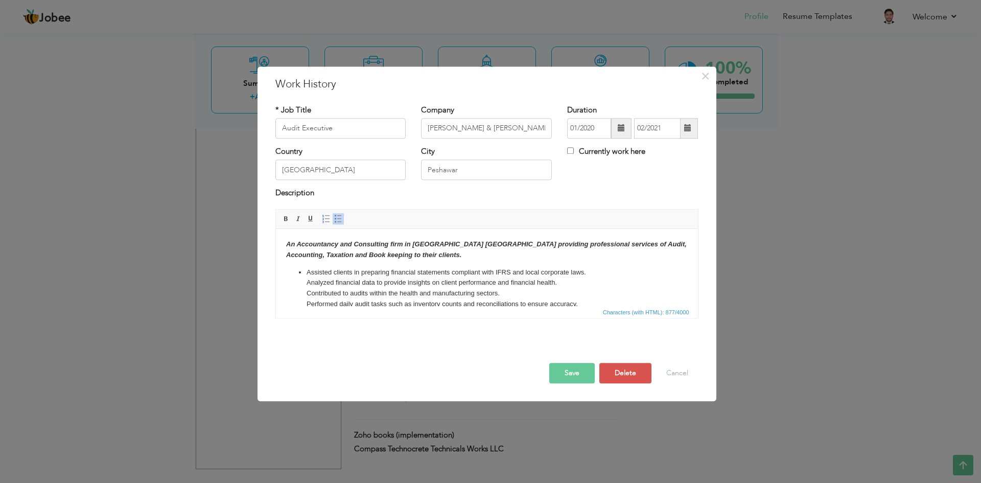
click ul "Assisted clients in preparing financial statements compliant with IFRS and loca…"
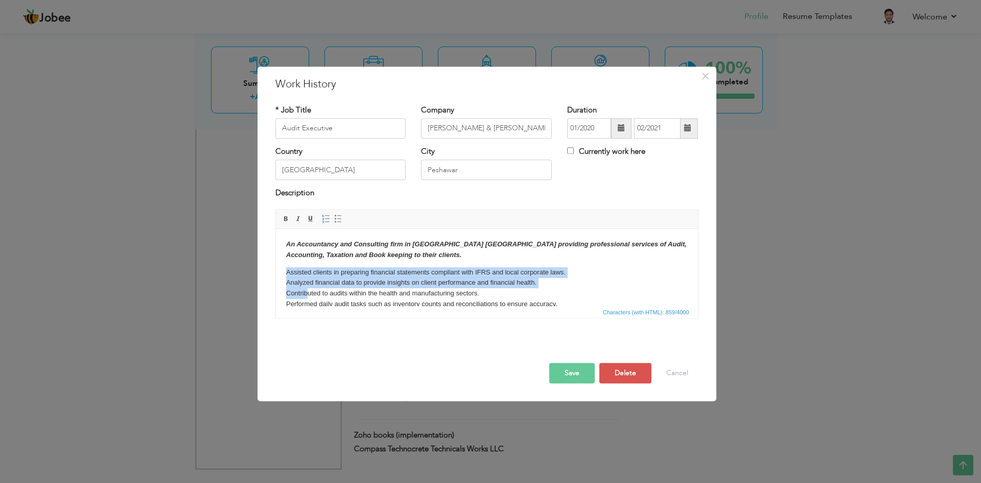
scroll to position [74, 0]
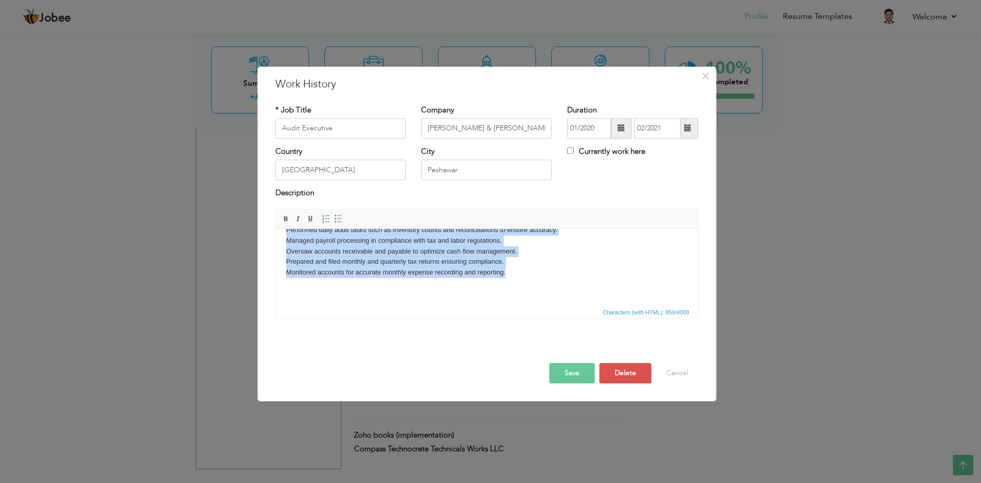
drag, startPoint x: 286, startPoint y: 273, endPoint x: 337, endPoint y: 314, distance: 65.4
click at [337, 306] on html "An Accountancy and Consulting firm in Peshawar Pakistan providing professional …" at bounding box center [486, 230] width 422 height 151
click at [338, 222] on span at bounding box center [338, 219] width 8 height 8
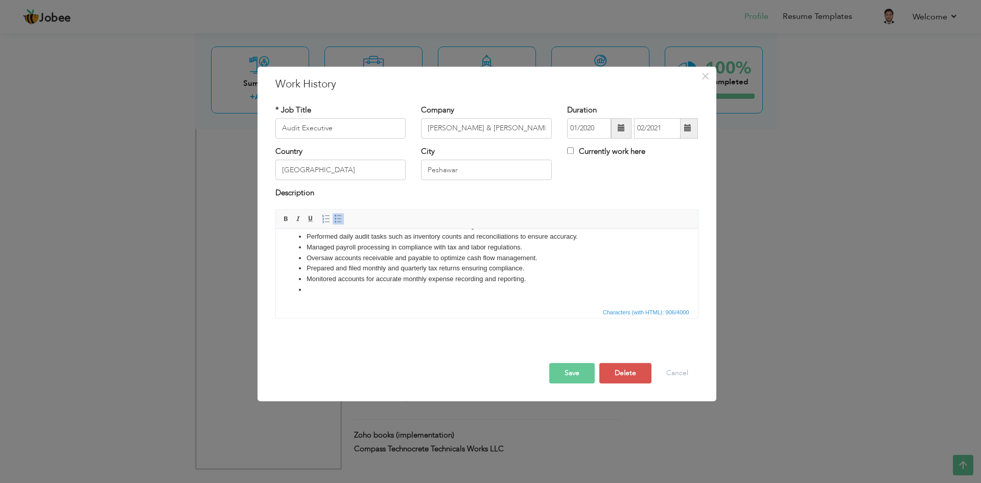
scroll to position [47, 0]
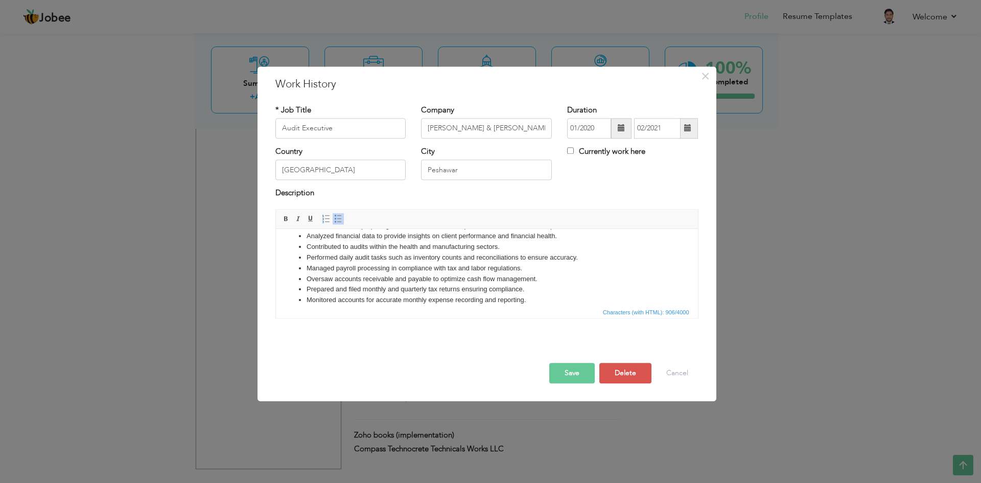
click at [331, 296] on html "An Accountancy and Consulting firm in Peshawar Pakistan providing professional …" at bounding box center [486, 254] width 422 height 144
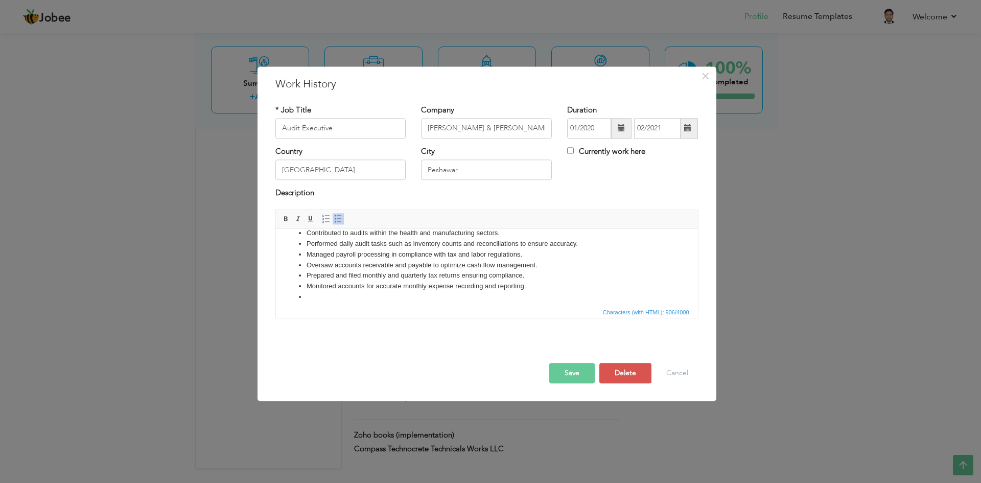
scroll to position [67, 0]
click at [320, 290] on li at bounding box center [486, 290] width 361 height 11
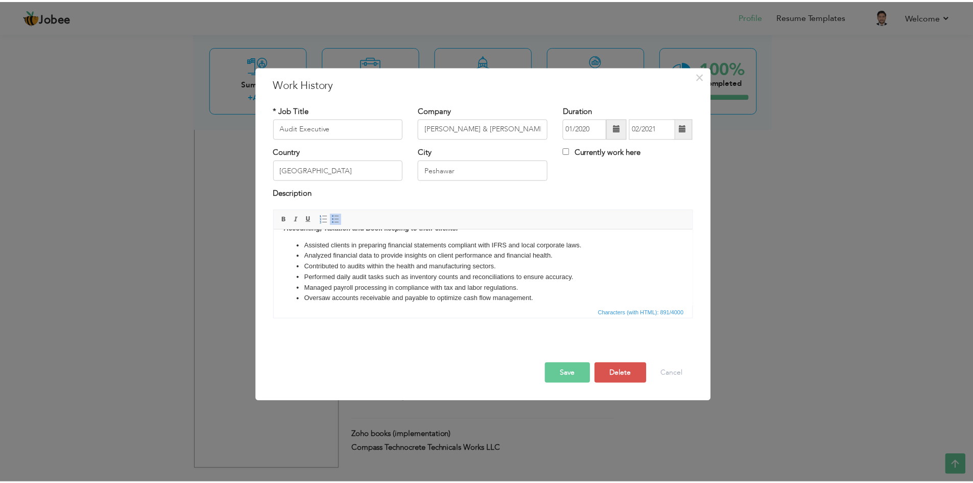
scroll to position [0, 0]
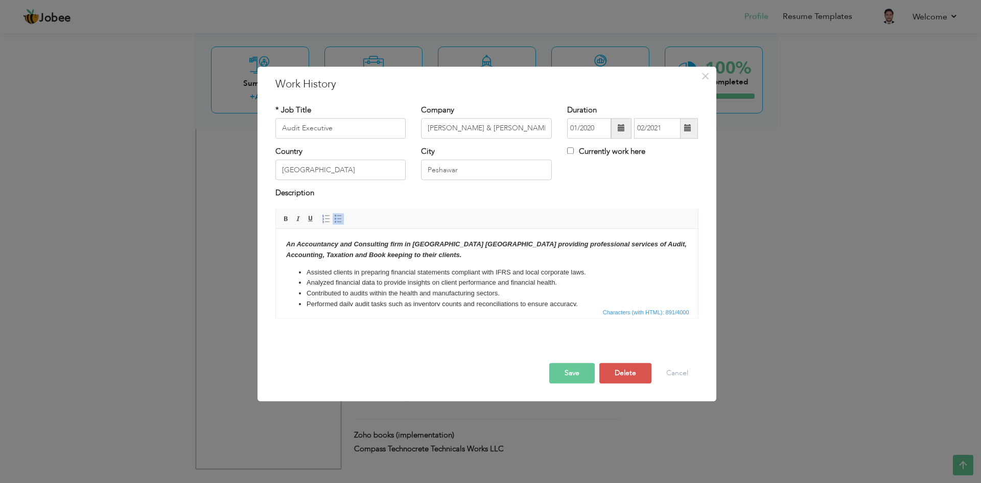
click at [578, 371] on button "Save" at bounding box center [571, 373] width 45 height 20
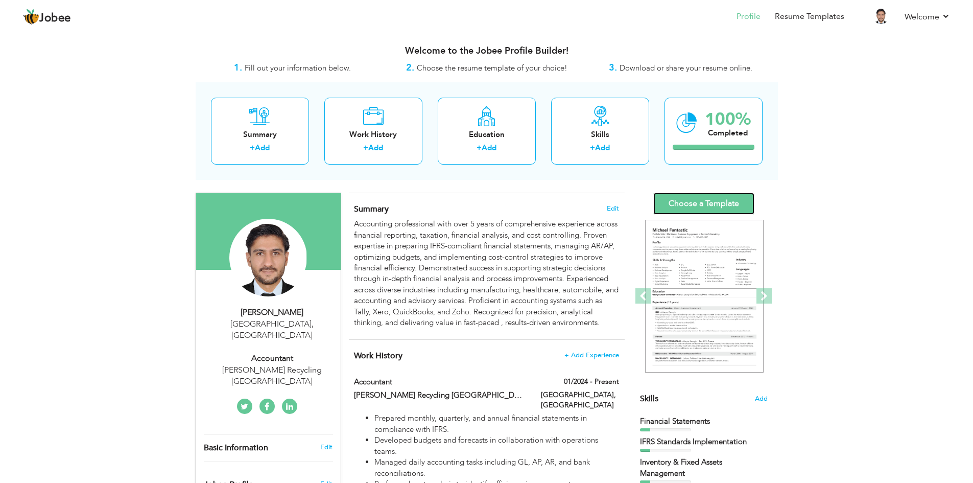
click at [692, 207] on link "Choose a Template" at bounding box center [704, 204] width 101 height 22
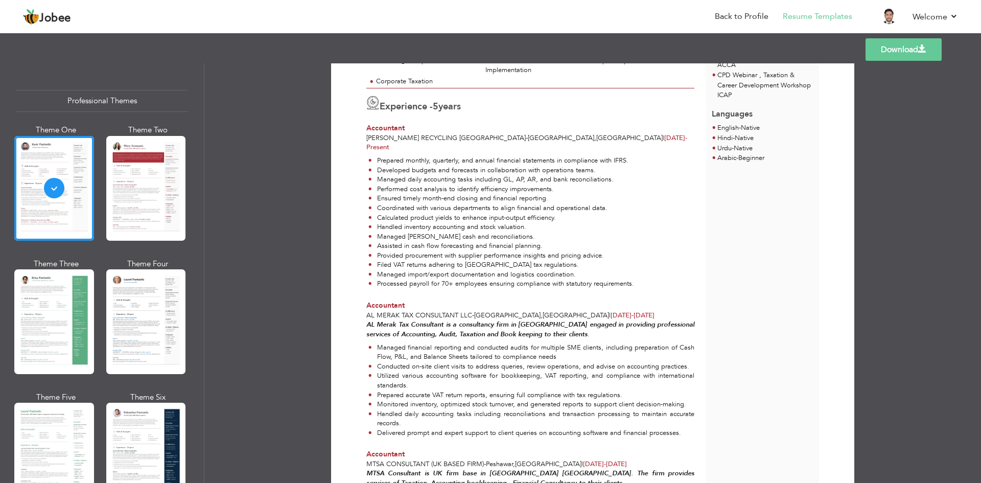
scroll to position [307, 0]
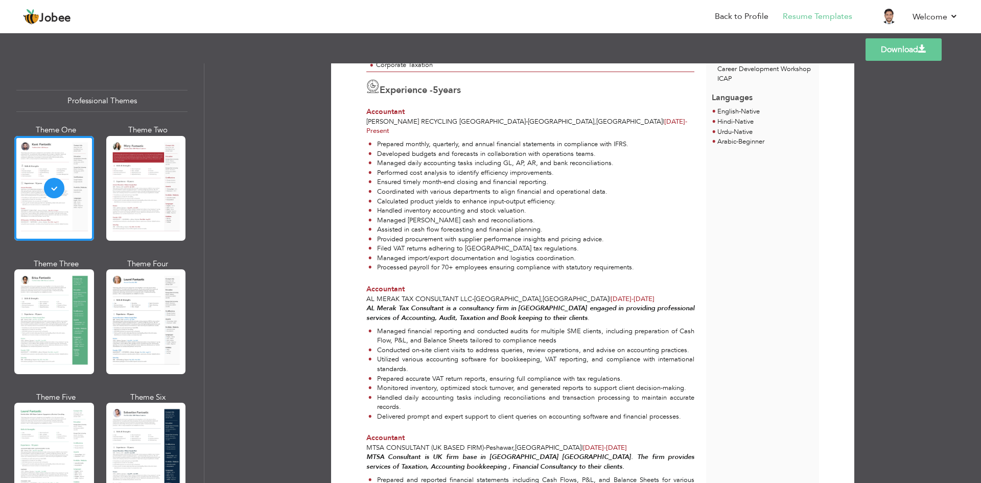
click at [878, 47] on link "Download" at bounding box center [904, 49] width 76 height 22
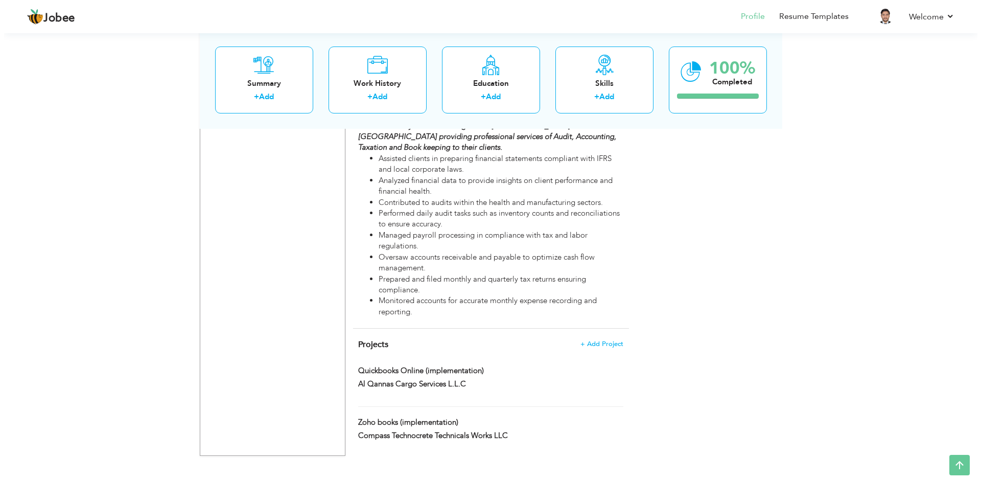
scroll to position [1127, 0]
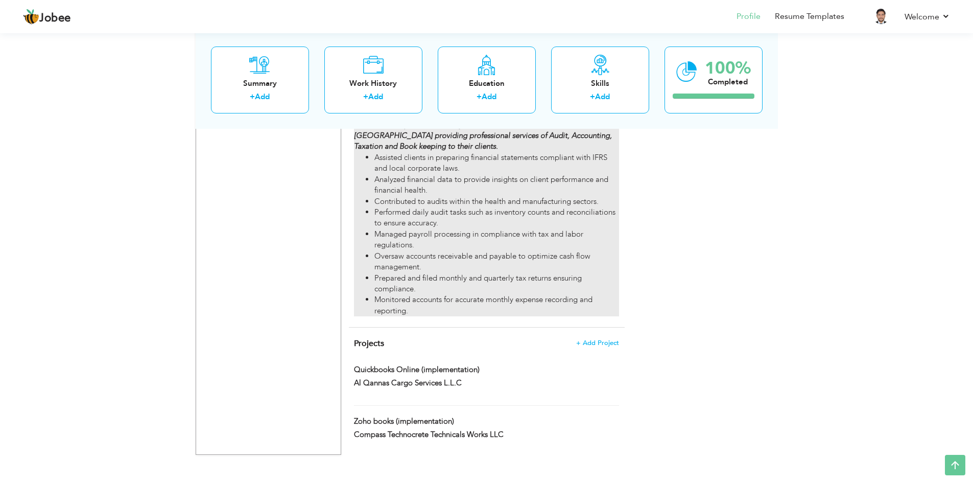
click at [539, 283] on li "Prepared and filed monthly and quarterly tax returns ensuring compliance." at bounding box center [497, 284] width 244 height 22
type input "Audit Executive"
type input "[PERSON_NAME] & [PERSON_NAME] Co"
type input "01/2020"
type input "02/2021"
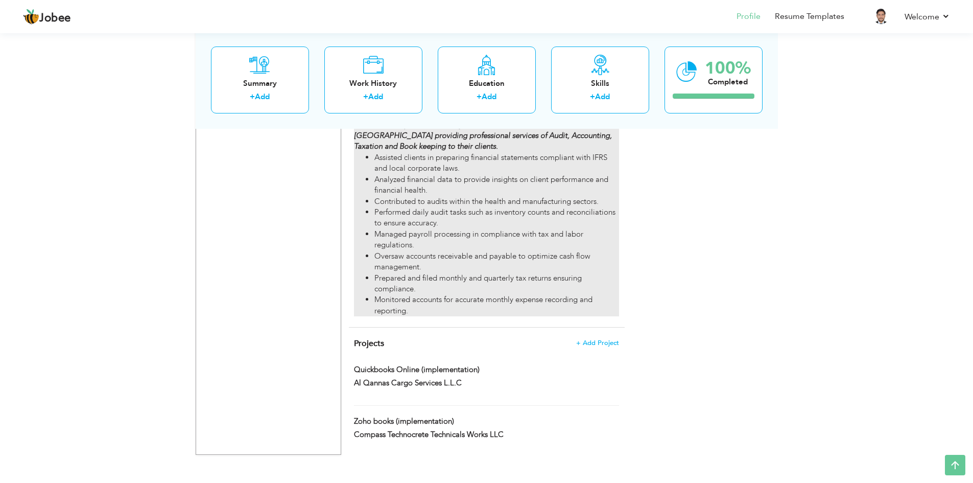
type input "[GEOGRAPHIC_DATA]"
type input "Peshawar"
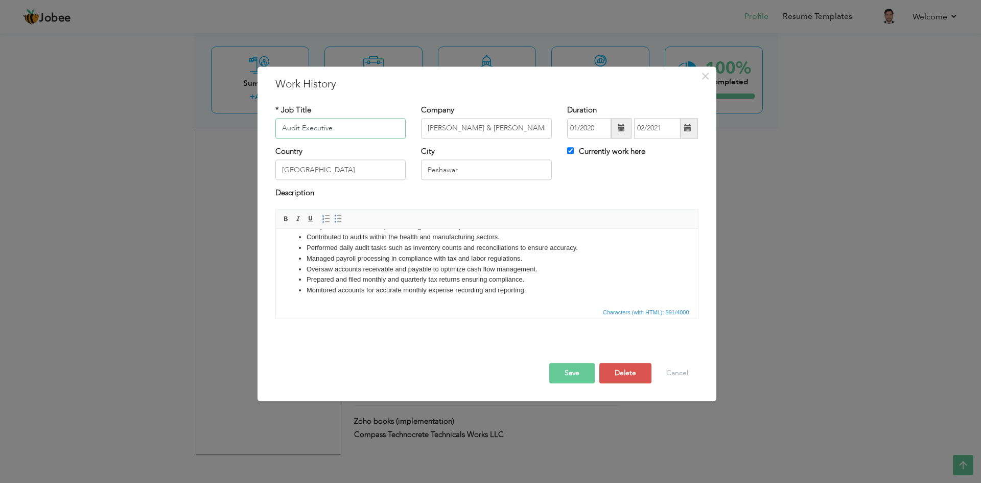
scroll to position [57, 0]
click at [525, 255] on li "Managed payroll processing in compliance with tax and labor regulations." at bounding box center [486, 258] width 361 height 11
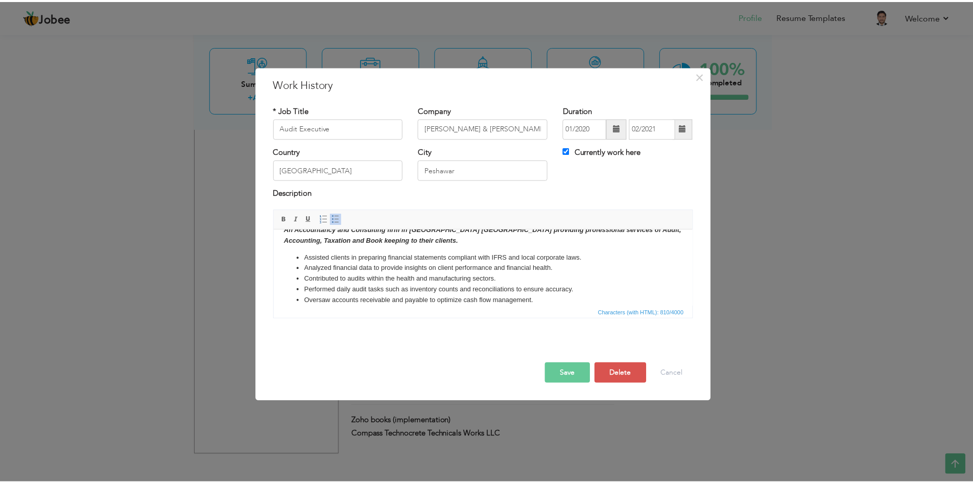
scroll to position [0, 0]
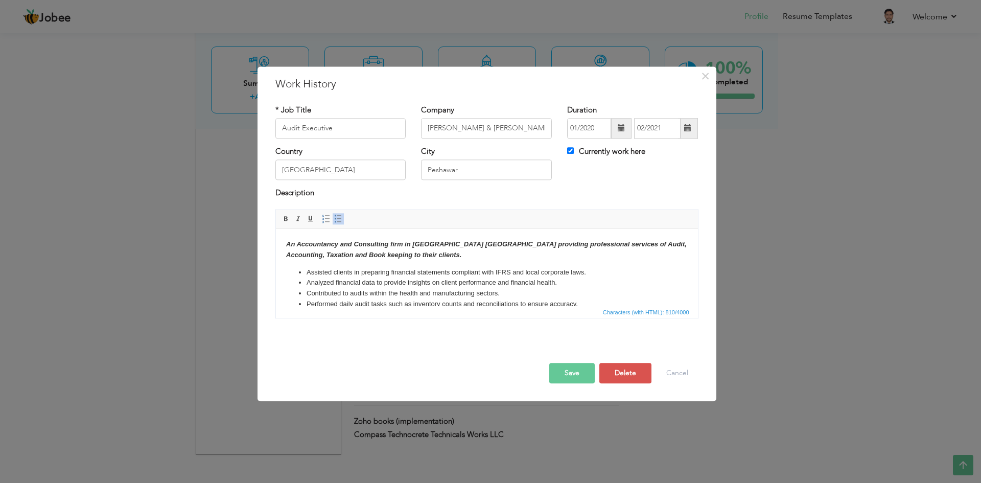
click at [304, 259] on body "An Accountancy and Consulting firm in [GEOGRAPHIC_DATA] [GEOGRAPHIC_DATA] provi…" at bounding box center [487, 290] width 402 height 102
click at [300, 265] on body "An Accountancy and Consulting firm in [GEOGRAPHIC_DATA] [GEOGRAPHIC_DATA] provi…" at bounding box center [487, 290] width 402 height 102
click at [574, 377] on button "Save" at bounding box center [571, 373] width 45 height 20
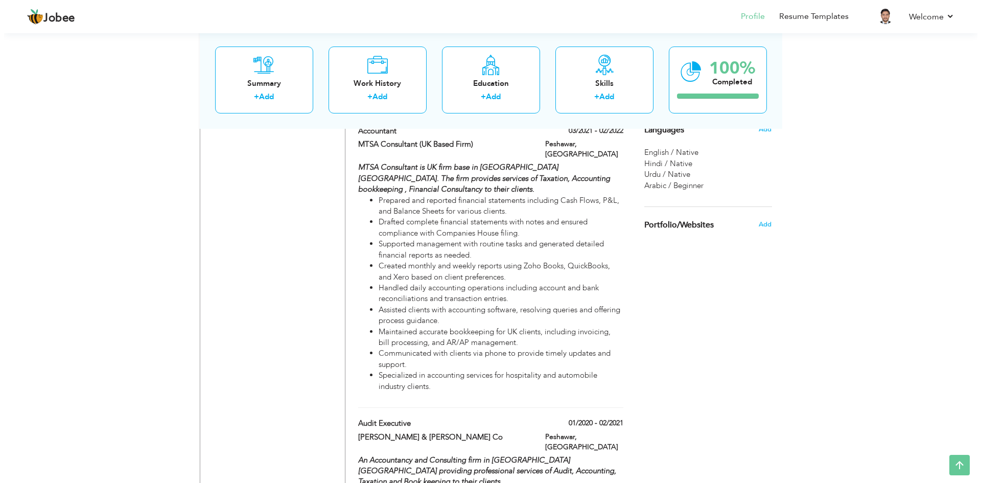
scroll to position [770, 0]
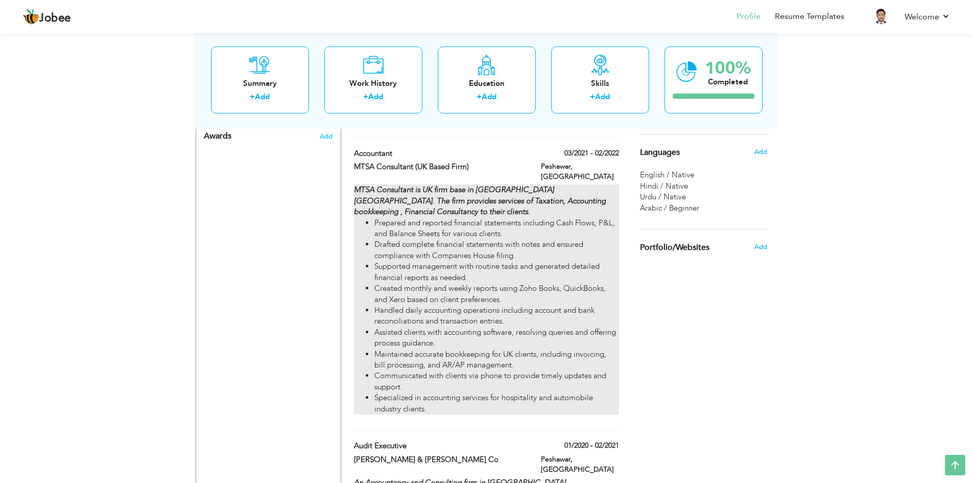
click at [491, 314] on li "Handled daily accounting operations including account and bank reconciliations …" at bounding box center [497, 316] width 244 height 22
type input "Accountant"
type input "MTSA Consultant (UK Based Firm)"
type input "03/2021"
type input "02/2022"
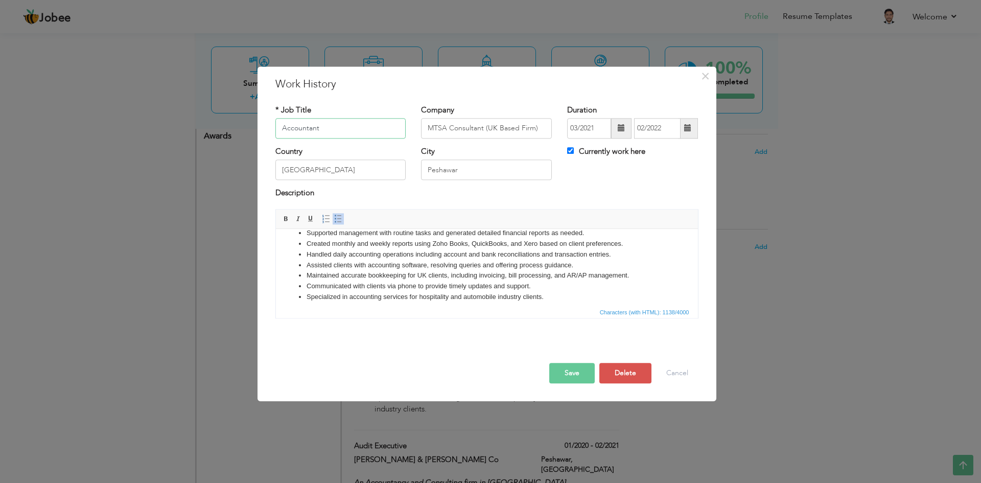
scroll to position [67, 0]
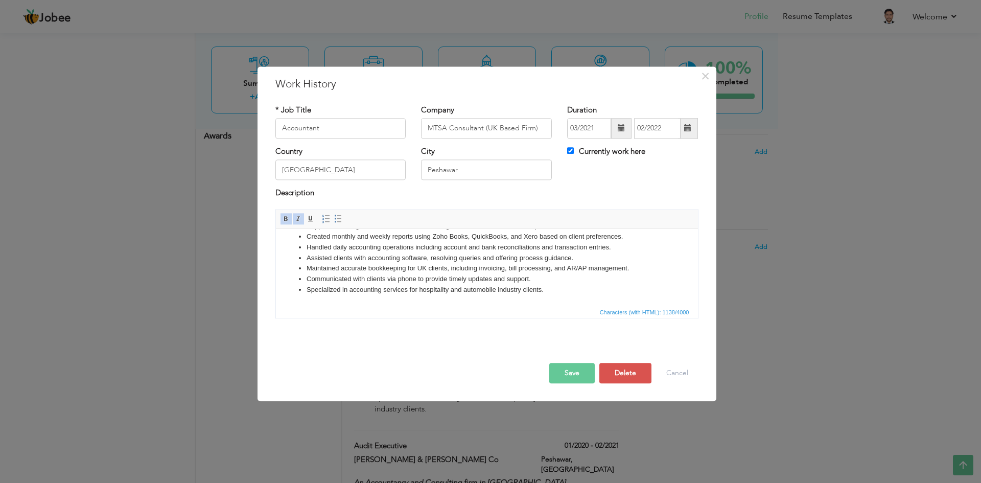
click at [546, 291] on li "Specialized in accounting services for hospitality and automobile industry clie…" at bounding box center [486, 290] width 361 height 11
click at [567, 374] on button "Save" at bounding box center [571, 373] width 45 height 20
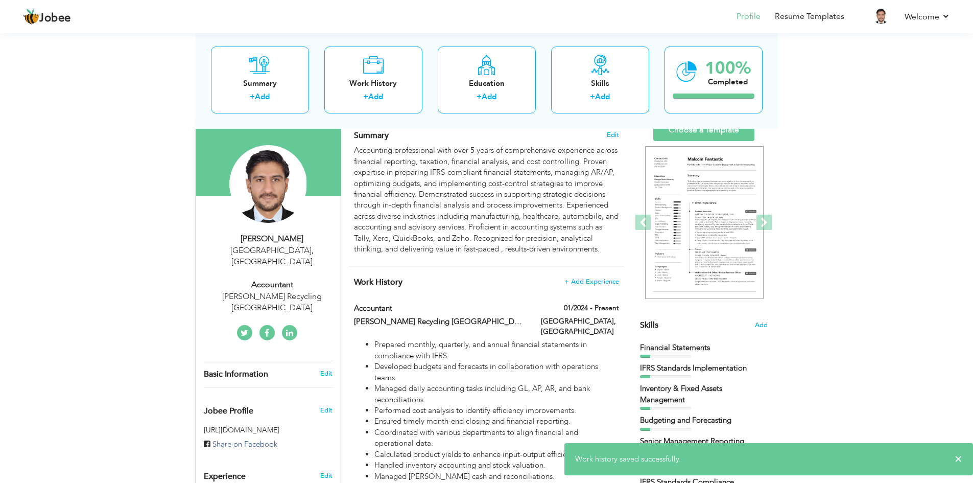
scroll to position [0, 0]
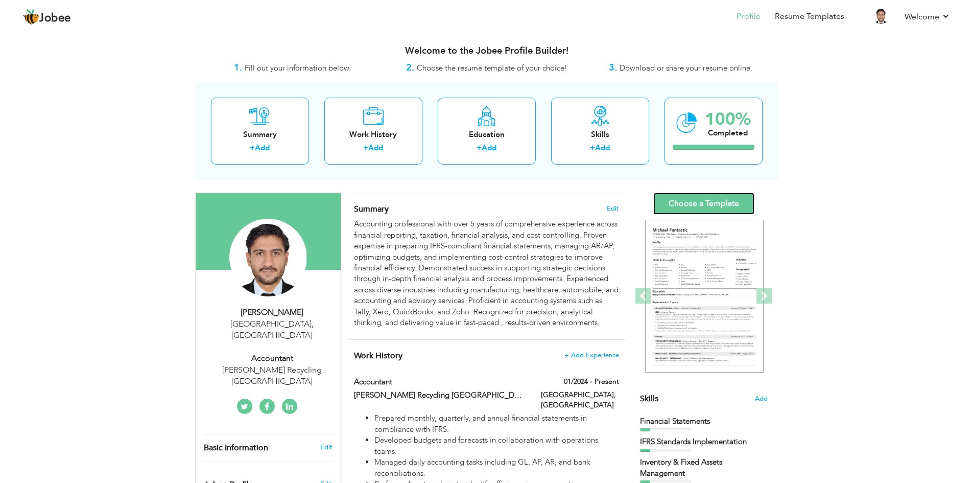
click at [682, 206] on link "Choose a Template" at bounding box center [704, 204] width 101 height 22
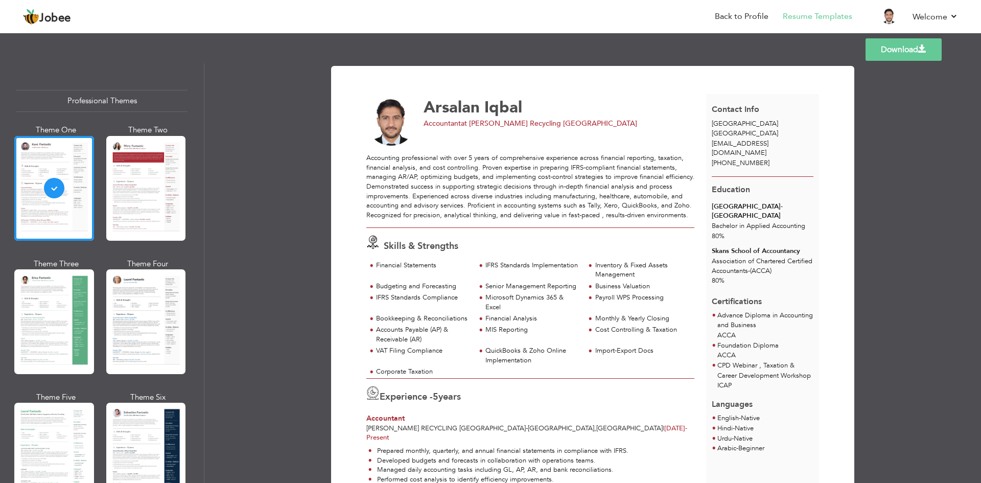
click at [905, 49] on link "Download" at bounding box center [904, 49] width 76 height 22
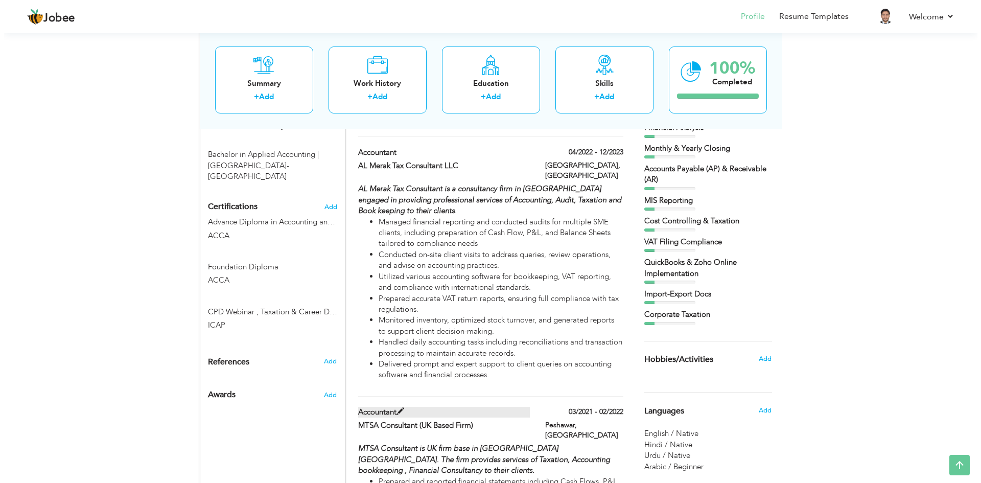
scroll to position [562, 0]
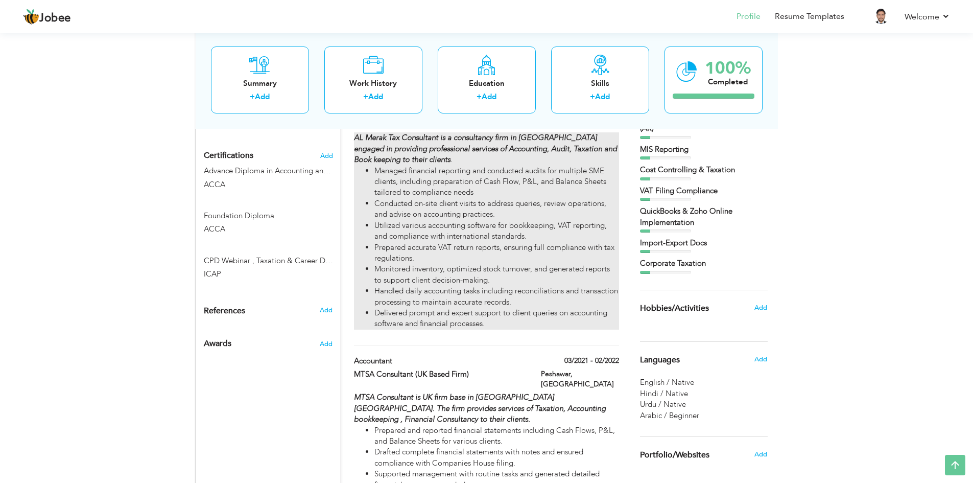
click at [481, 307] on li "Handled daily accounting tasks including reconciliations and transaction proces…" at bounding box center [497, 297] width 244 height 22
type input "Accountant"
type input "AL Merak Tax Consultant LLC"
type input "04/2022"
type input "12/2023"
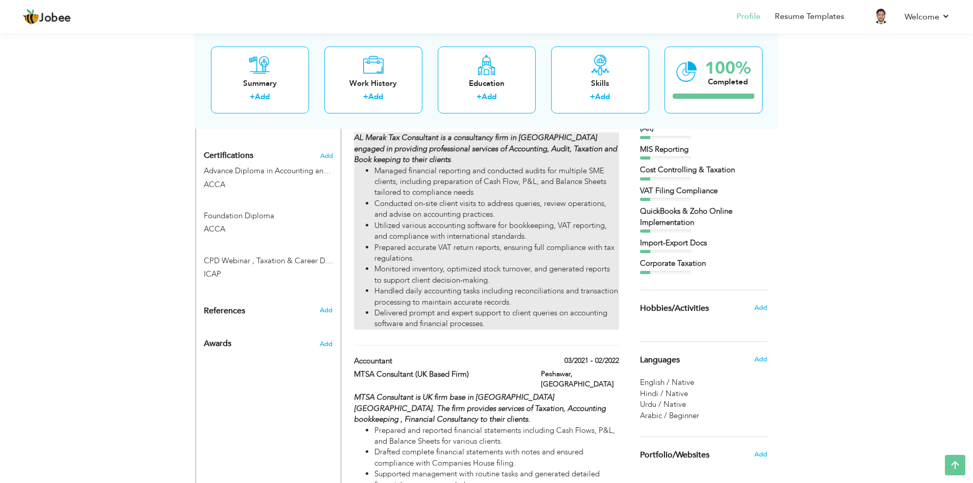
type input "[GEOGRAPHIC_DATA]"
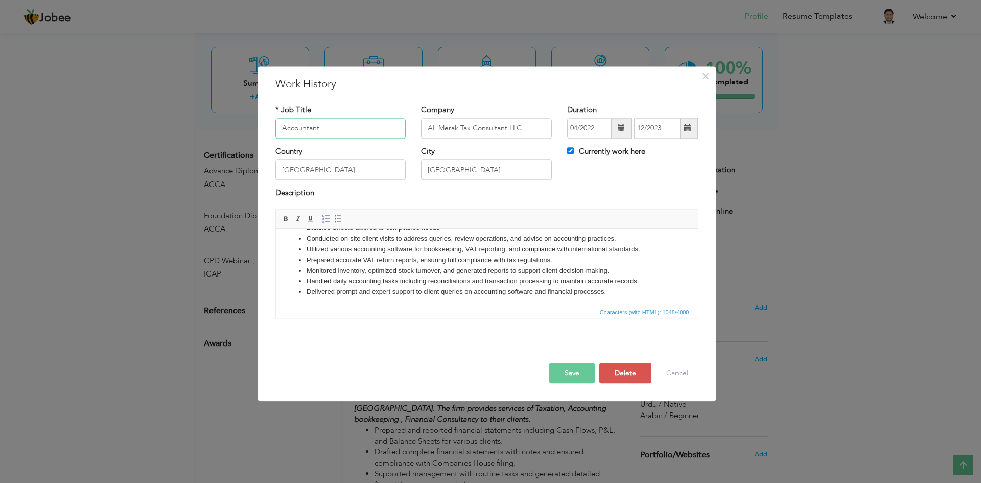
scroll to position [57, 0]
click at [612, 291] on li "Delivered prompt and expert support to client queries on accounting software an…" at bounding box center [486, 290] width 361 height 11
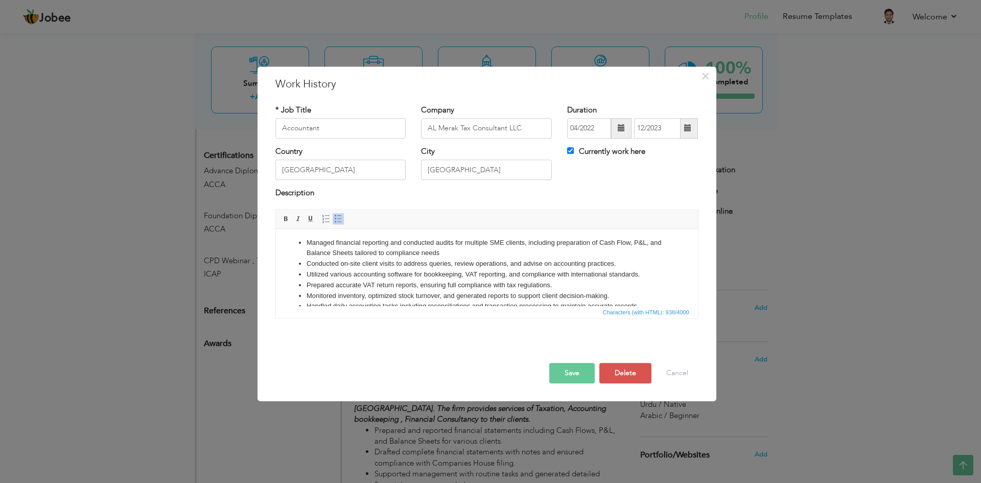
scroll to position [46, 0]
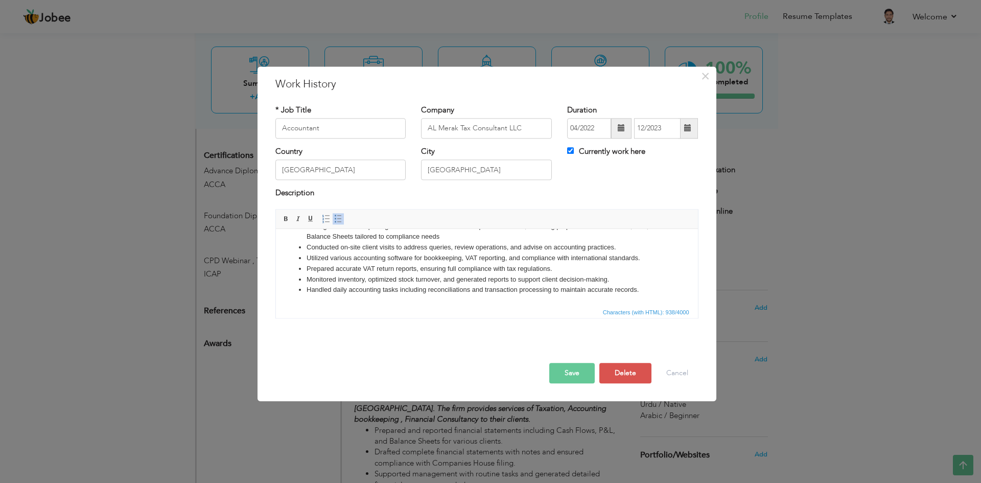
click at [570, 378] on button "Save" at bounding box center [571, 373] width 45 height 20
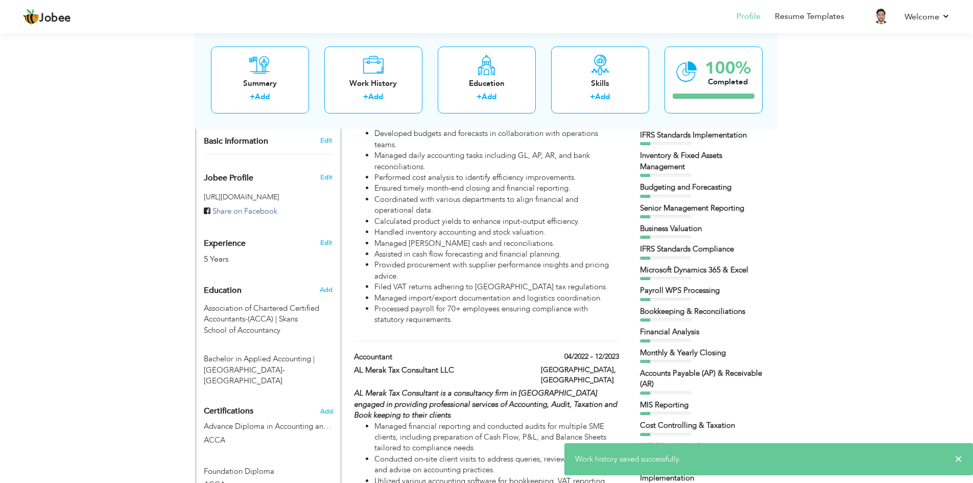
scroll to position [0, 0]
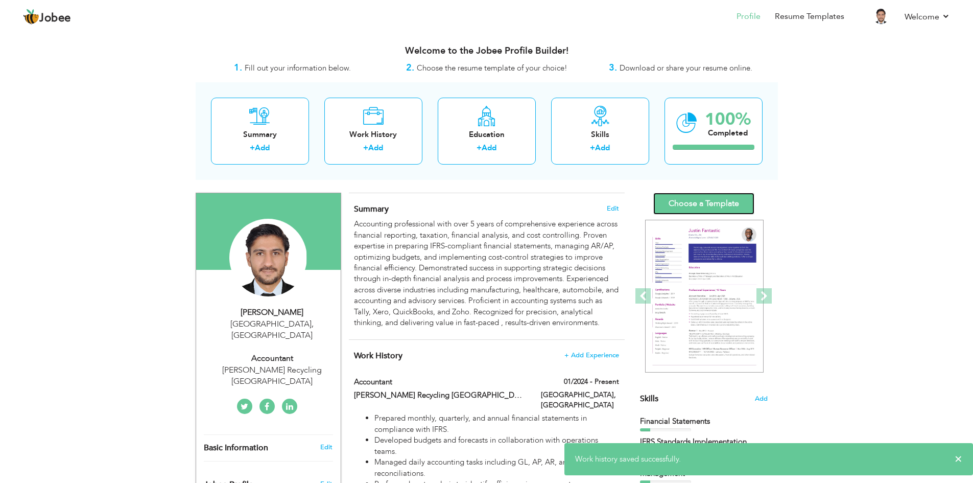
click at [678, 206] on link "Choose a Template" at bounding box center [704, 204] width 101 height 22
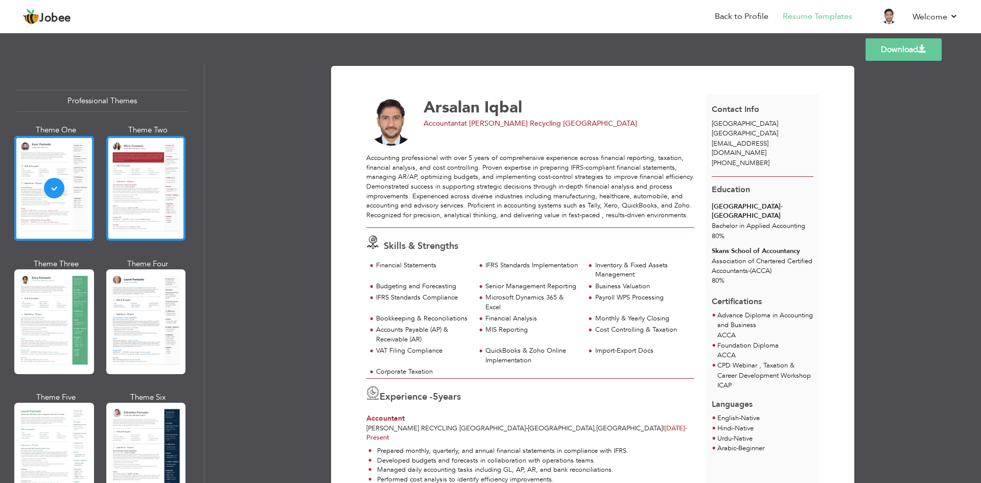
click at [149, 219] on div at bounding box center [146, 188] width 80 height 105
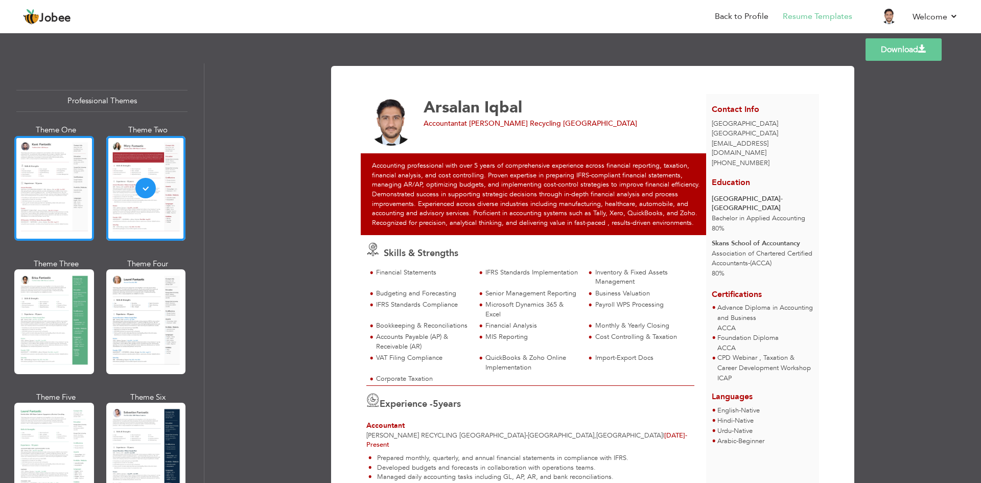
click at [45, 221] on div at bounding box center [54, 188] width 80 height 105
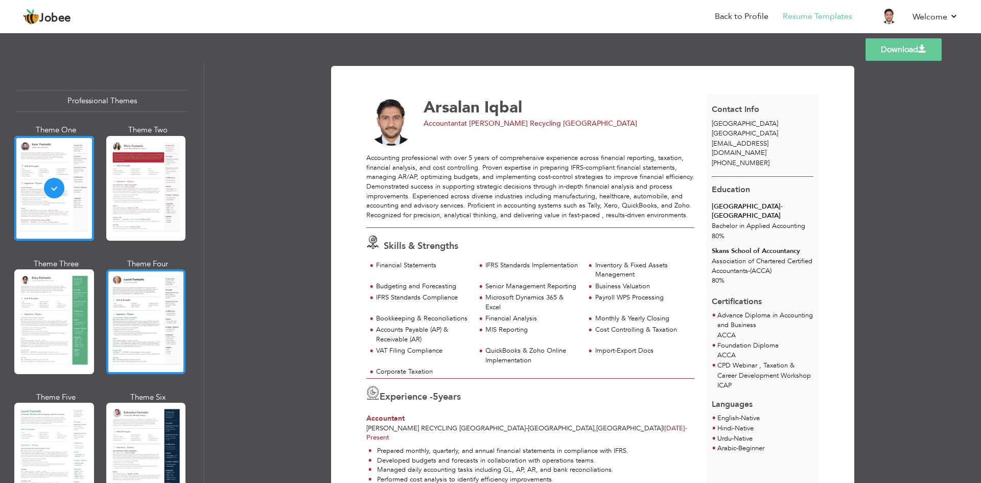
click at [143, 323] on div at bounding box center [146, 321] width 80 height 105
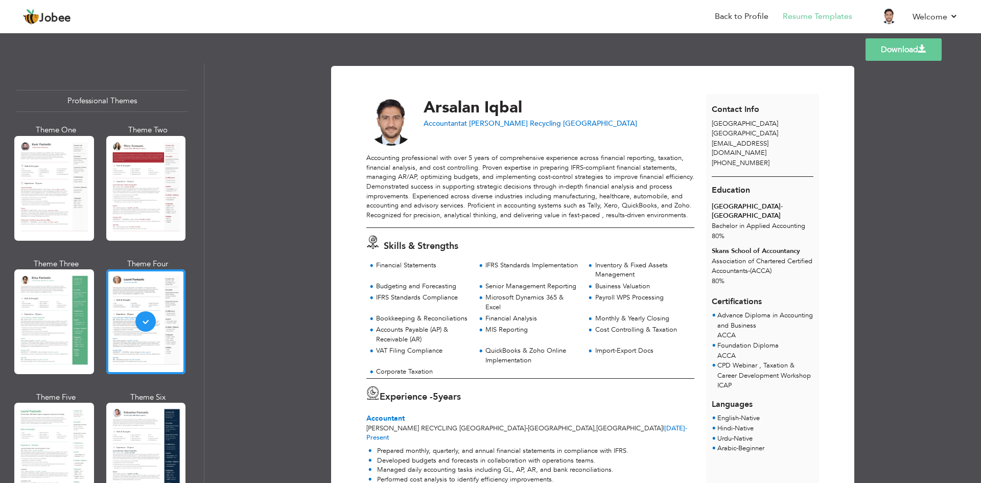
click at [885, 47] on link "Download" at bounding box center [904, 49] width 76 height 22
